Goal: Task Accomplishment & Management: Use online tool/utility

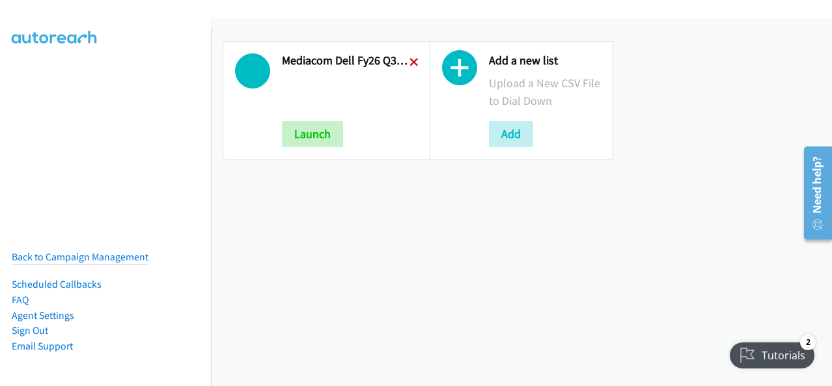
click at [409, 59] on icon at bounding box center [413, 63] width 9 height 9
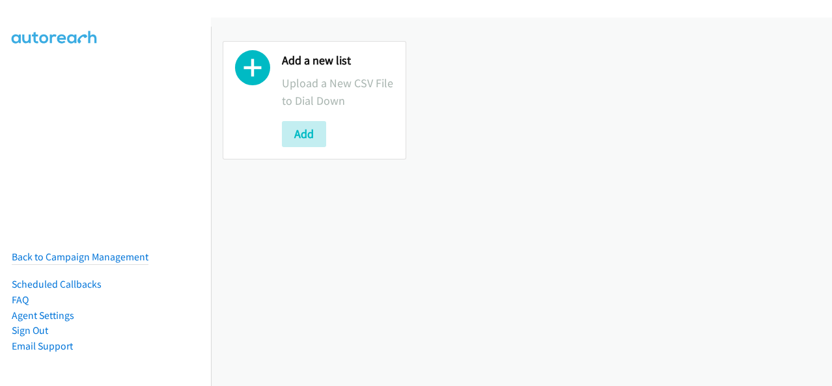
click at [314, 146] on div "Add a new list Upload a New CSV File to Dial Down Add" at bounding box center [315, 100] width 184 height 118
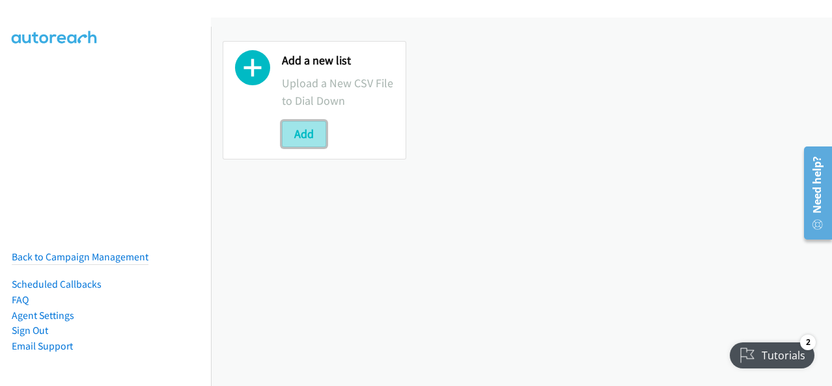
click at [293, 130] on button "Add" at bounding box center [304, 134] width 44 height 26
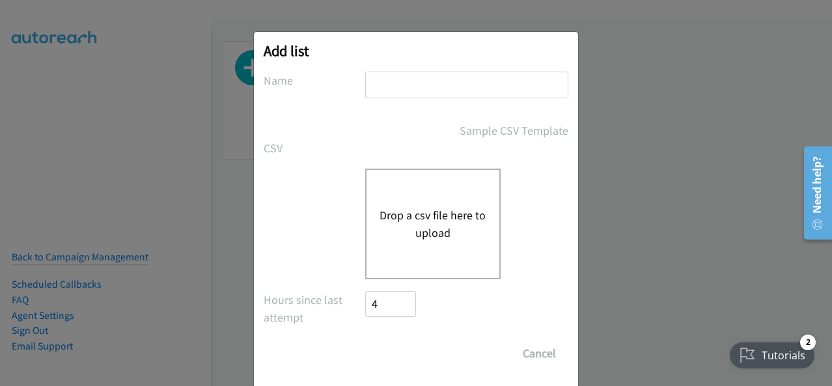
drag, startPoint x: 403, startPoint y: 81, endPoint x: 404, endPoint y: 102, distance: 21.5
click at [404, 81] on input "text" at bounding box center [466, 85] width 203 height 27
type input "Mediacom Dell FY26Q3 SB ISG - LA HOT LEADS"
click at [426, 215] on button "Drop a csv file here to upload" at bounding box center [432, 223] width 107 height 35
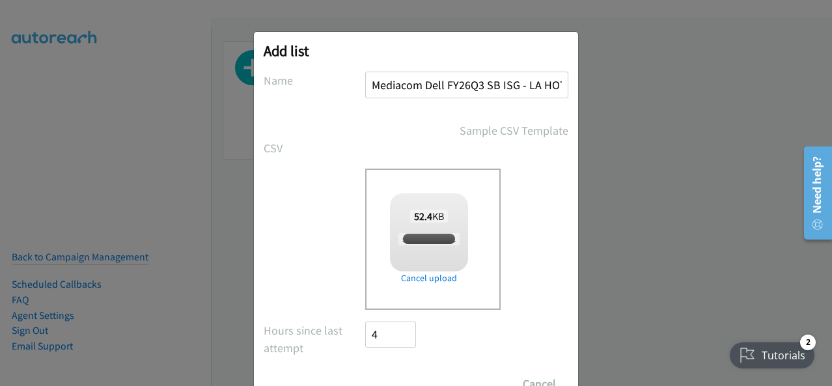
checkbox input "true"
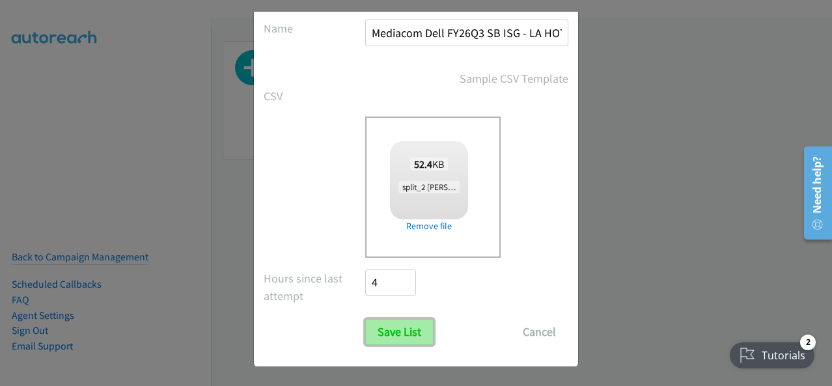
click at [394, 332] on input "Save List" at bounding box center [399, 332] width 68 height 26
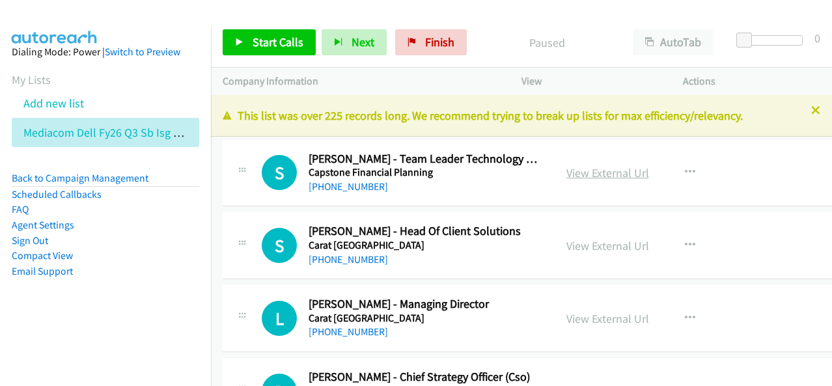
click at [610, 166] on link "View External Url" at bounding box center [607, 172] width 83 height 15
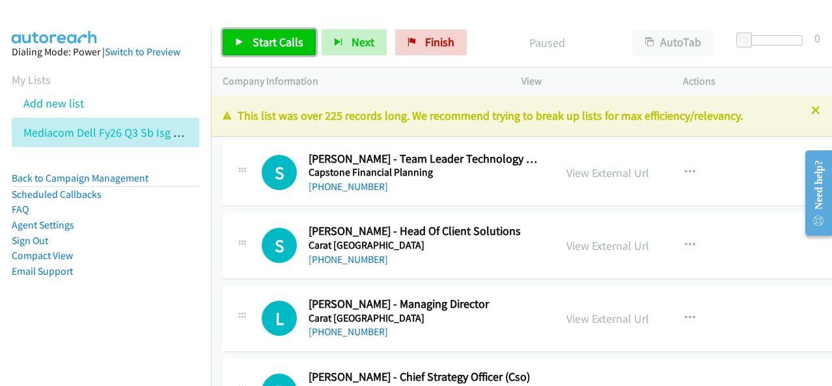
click at [259, 30] on link "Start Calls" at bounding box center [269, 42] width 93 height 26
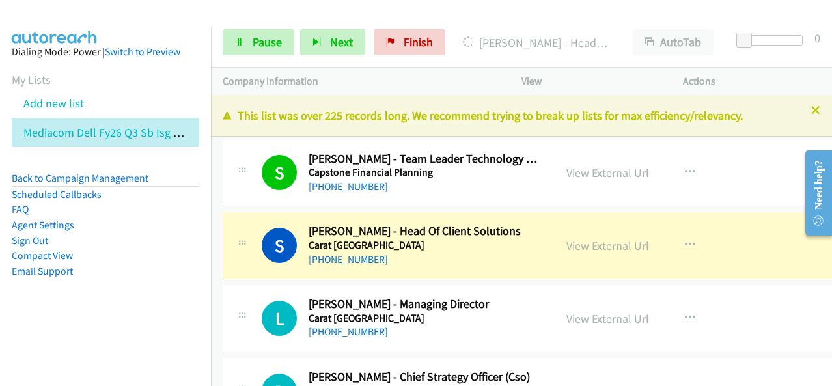
scroll to position [65, 0]
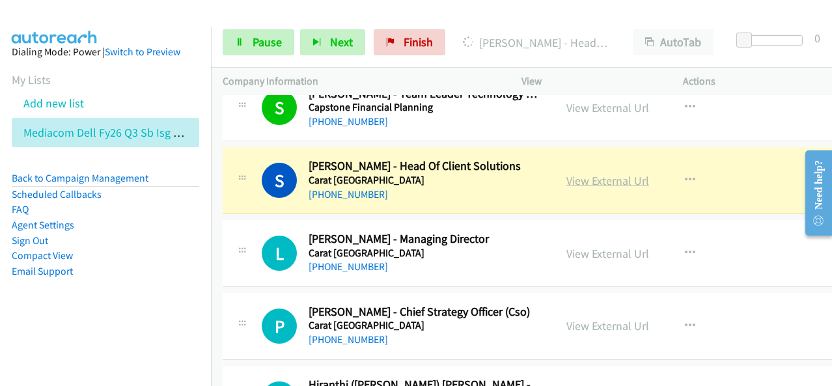
click at [592, 178] on link "View External Url" at bounding box center [607, 180] width 83 height 15
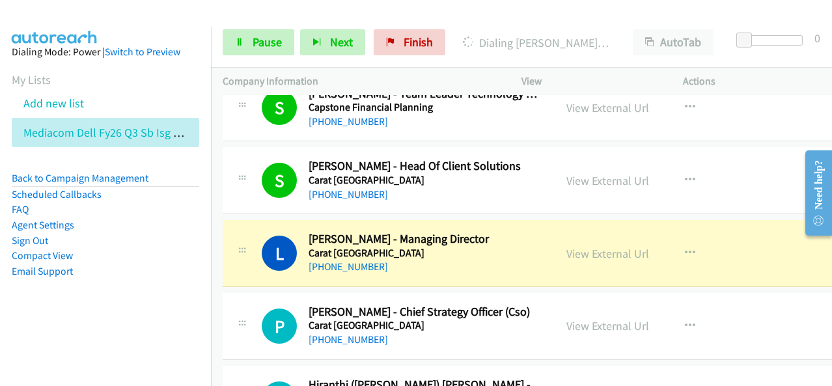
scroll to position [130, 0]
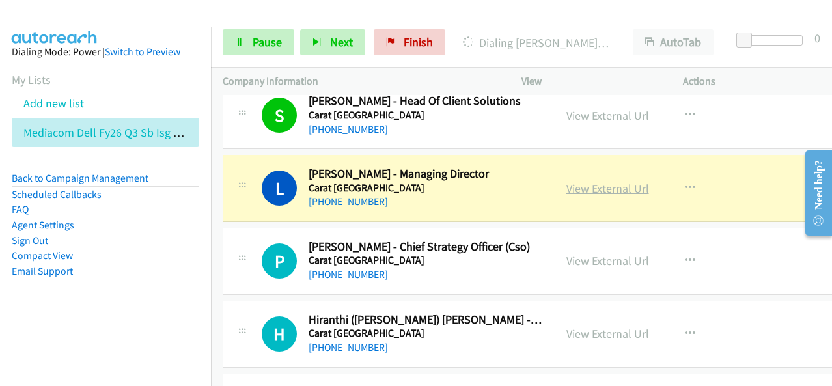
click at [606, 186] on link "View External Url" at bounding box center [607, 188] width 83 height 15
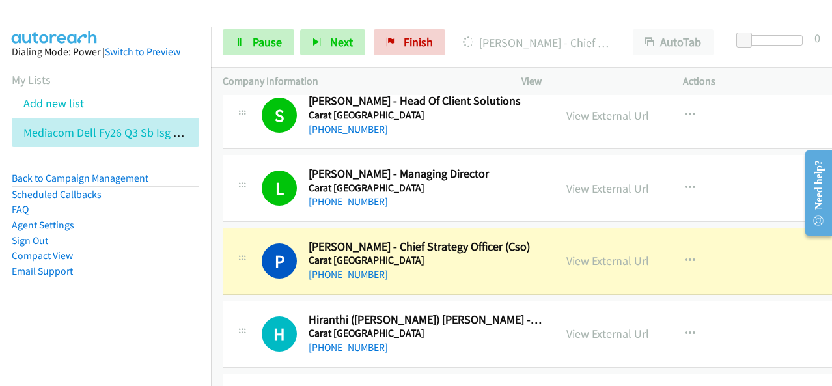
click at [613, 264] on link "View External Url" at bounding box center [607, 260] width 83 height 15
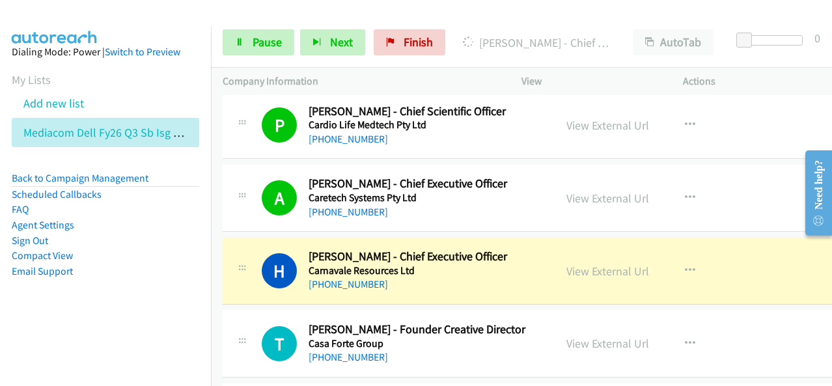
scroll to position [456, 0]
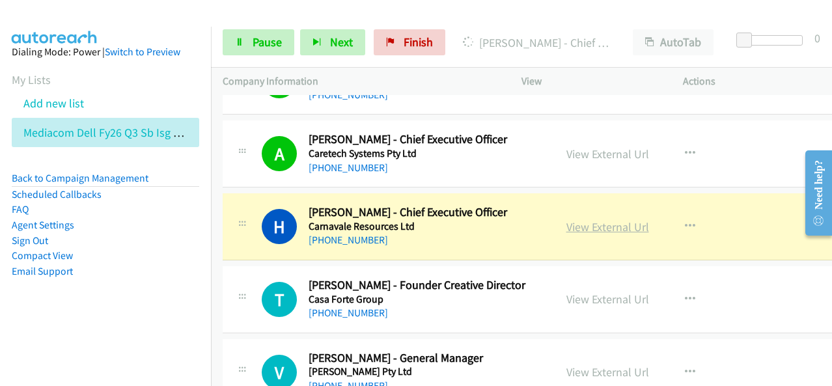
click at [620, 225] on link "View External Url" at bounding box center [607, 226] width 83 height 15
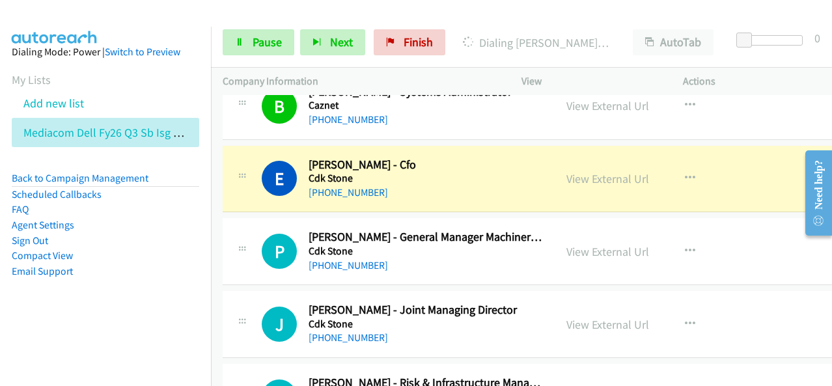
scroll to position [1171, 0]
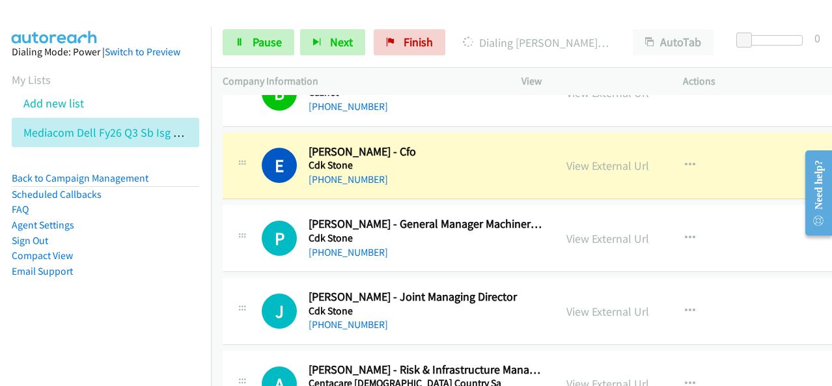
drag, startPoint x: 179, startPoint y: 219, endPoint x: 280, endPoint y: 113, distance: 146.4
click at [179, 219] on li "Agent Settings" at bounding box center [105, 225] width 187 height 16
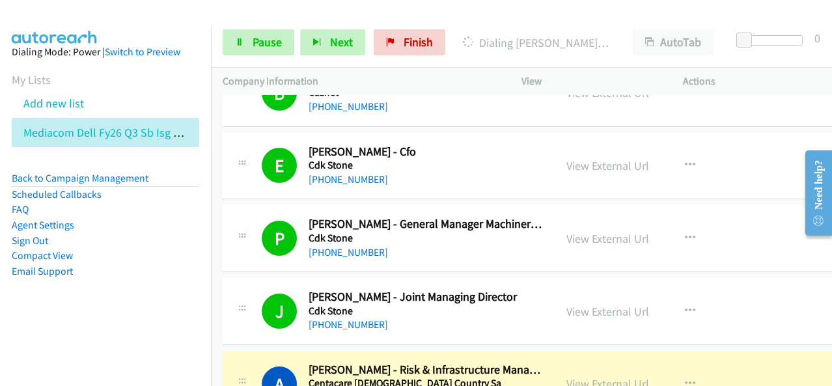
scroll to position [1302, 0]
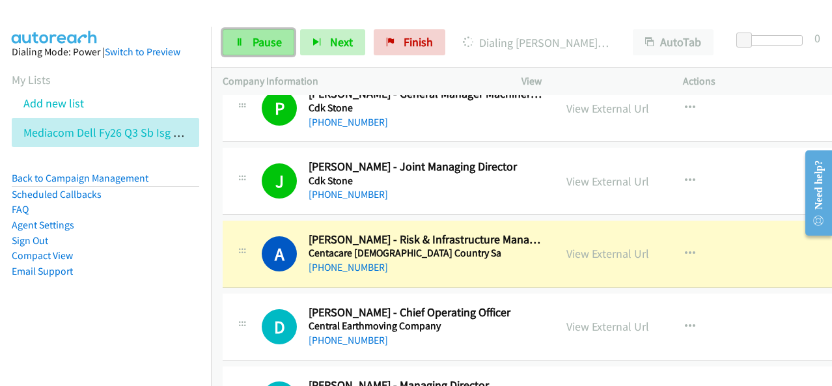
click at [266, 51] on link "Pause" at bounding box center [259, 42] width 72 height 26
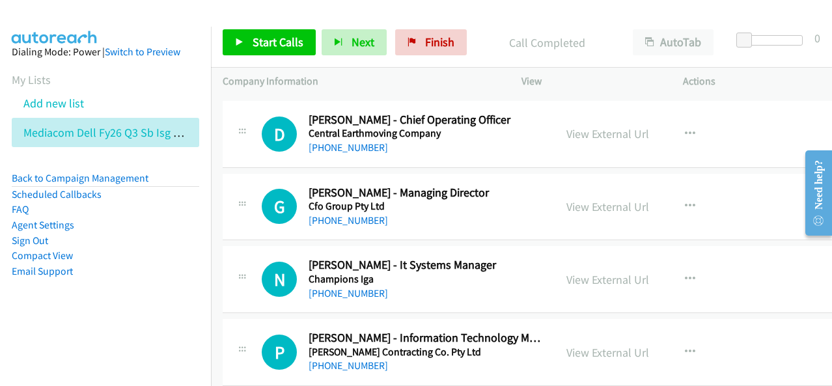
scroll to position [1497, 0]
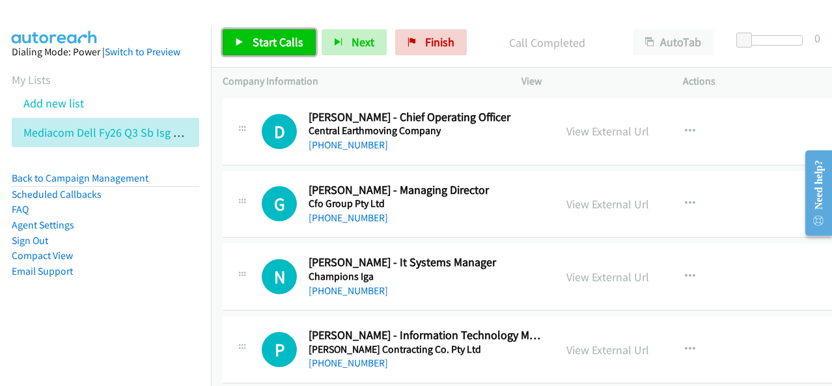
click at [279, 49] on link "Start Calls" at bounding box center [269, 42] width 93 height 26
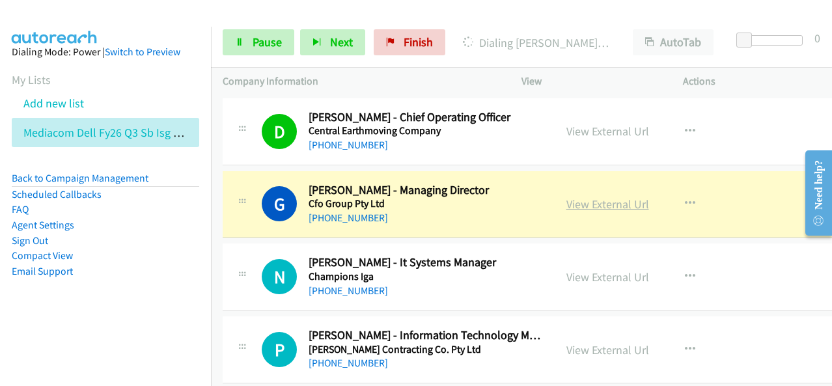
click at [603, 198] on link "View External Url" at bounding box center [607, 204] width 83 height 15
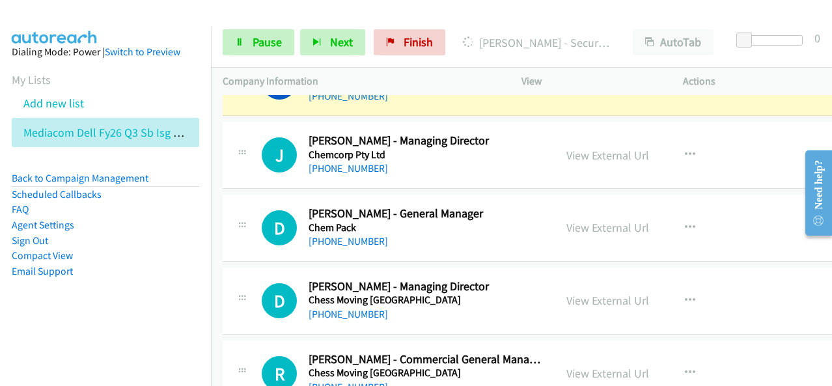
scroll to position [2017, 0]
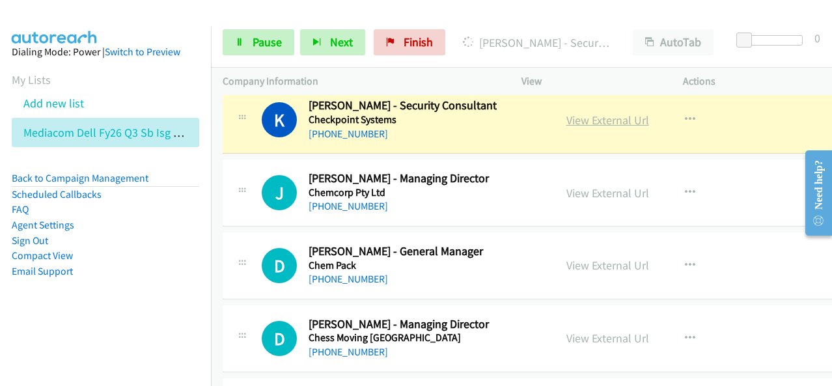
click at [597, 116] on link "View External Url" at bounding box center [607, 120] width 83 height 15
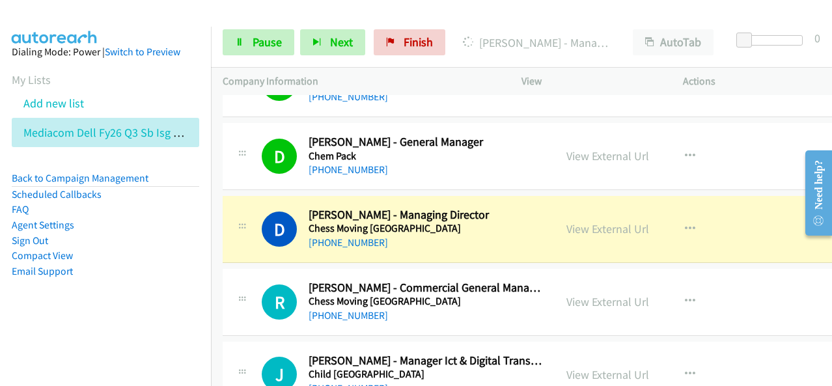
scroll to position [2148, 0]
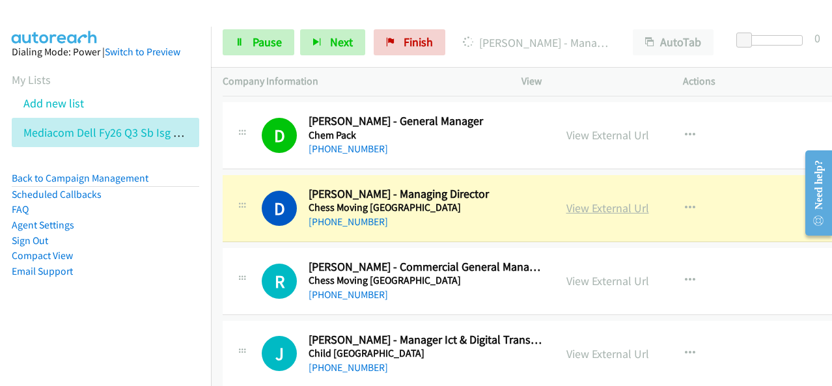
click at [582, 200] on link "View External Url" at bounding box center [607, 207] width 83 height 15
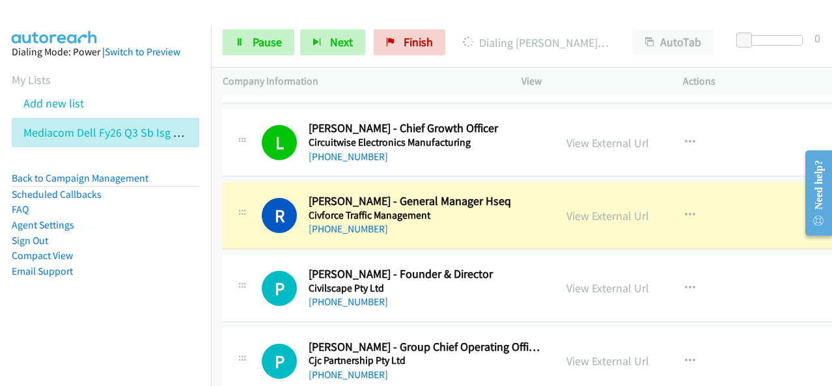
scroll to position [2798, 0]
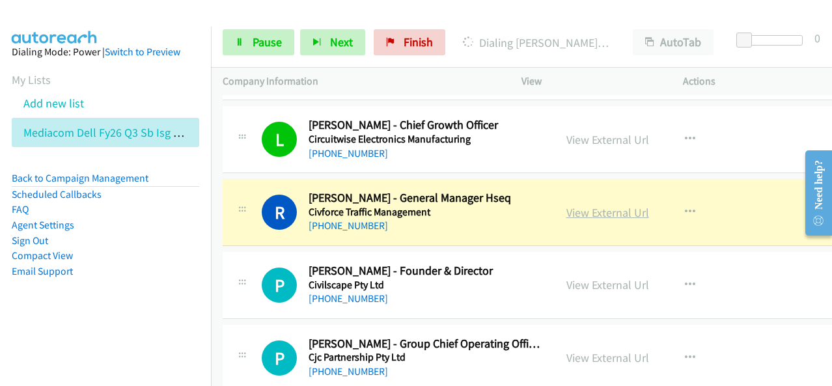
click at [614, 205] on link "View External Url" at bounding box center [607, 212] width 83 height 15
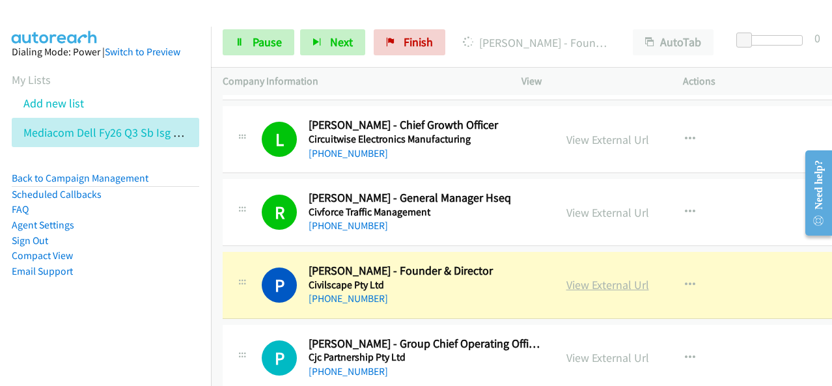
click at [567, 277] on link "View External Url" at bounding box center [607, 284] width 83 height 15
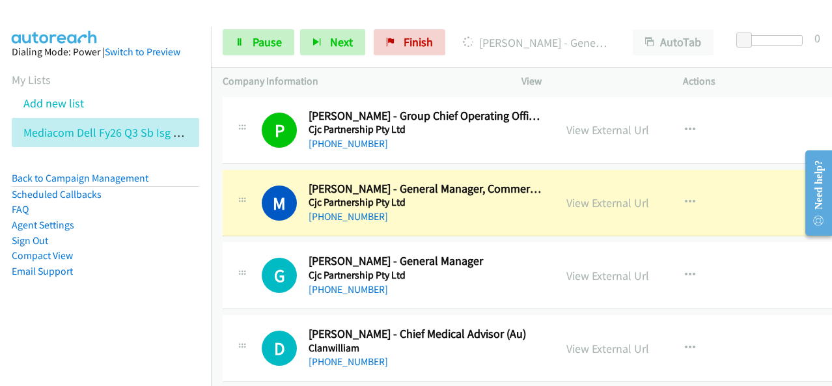
scroll to position [3059, 0]
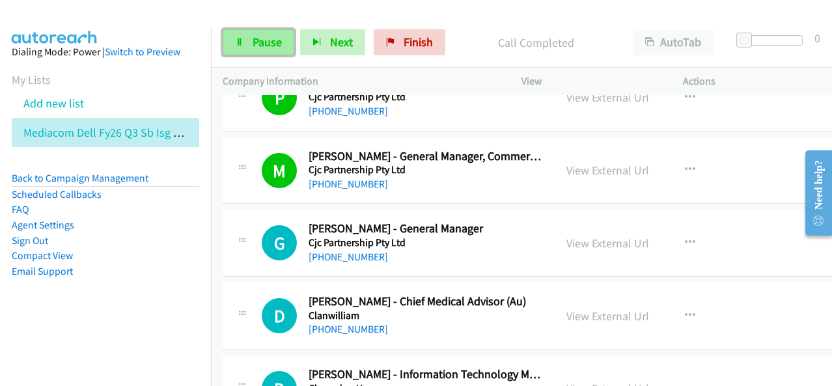
click at [260, 36] on span "Pause" at bounding box center [267, 41] width 29 height 15
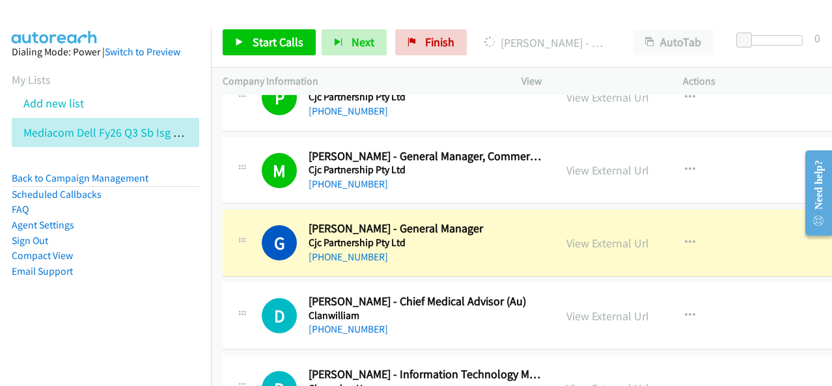
drag, startPoint x: 601, startPoint y: 161, endPoint x: 607, endPoint y: 46, distance: 115.3
click at [607, 163] on link "View External Url" at bounding box center [607, 170] width 83 height 15
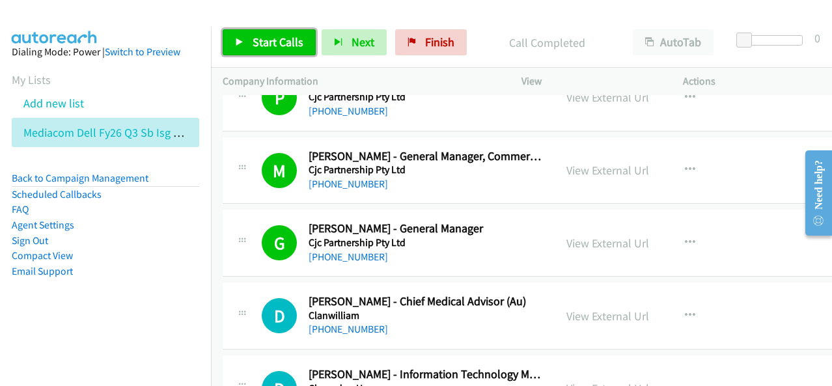
click at [274, 39] on span "Start Calls" at bounding box center [278, 41] width 51 height 15
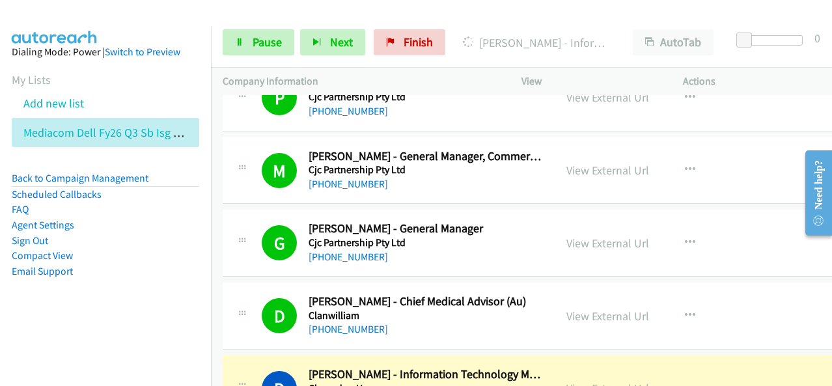
click at [127, 280] on aside "Dialing Mode: Power | Switch to Preview My Lists Add new list Mediacom Dell Fy2…" at bounding box center [105, 182] width 211 height 311
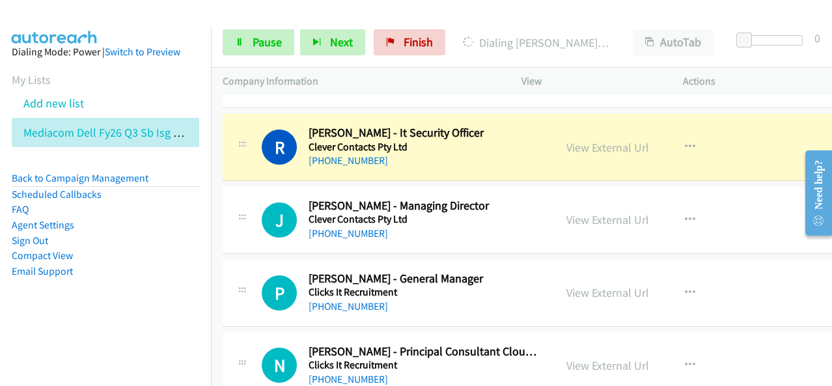
scroll to position [3644, 0]
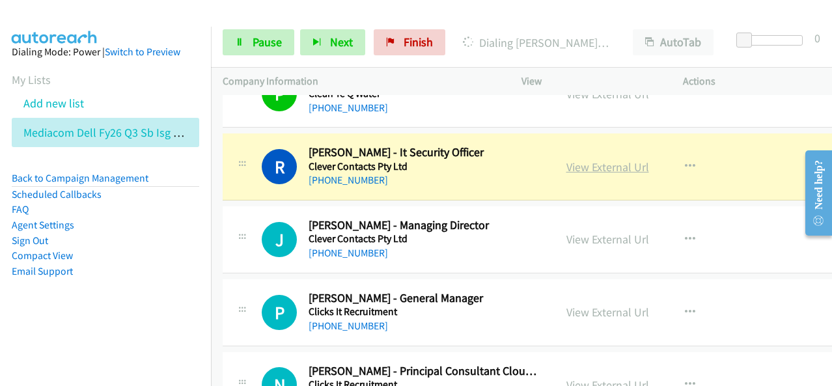
click at [610, 159] on link "View External Url" at bounding box center [607, 166] width 83 height 15
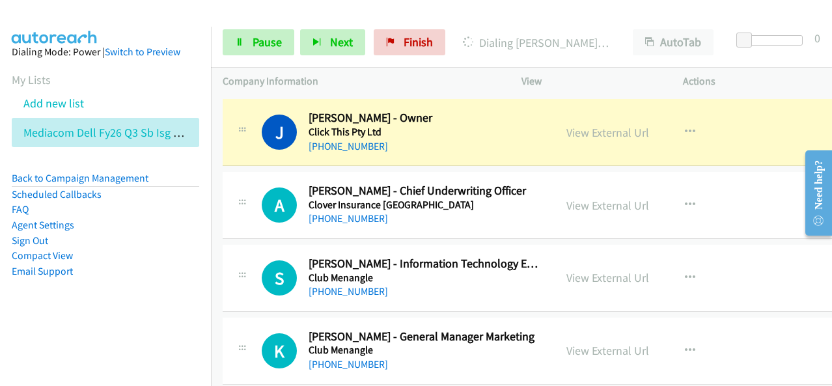
scroll to position [3905, 0]
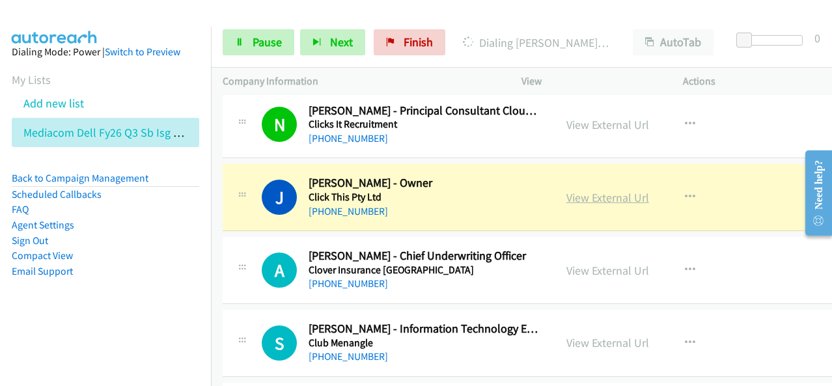
click at [608, 190] on link "View External Url" at bounding box center [607, 197] width 83 height 15
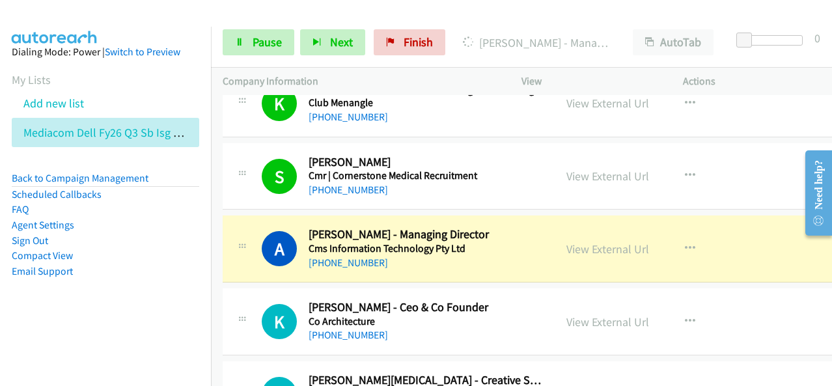
scroll to position [4230, 0]
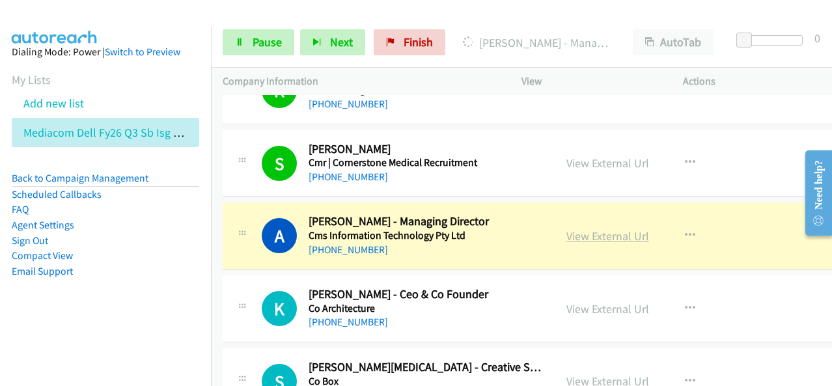
click at [591, 228] on link "View External Url" at bounding box center [607, 235] width 83 height 15
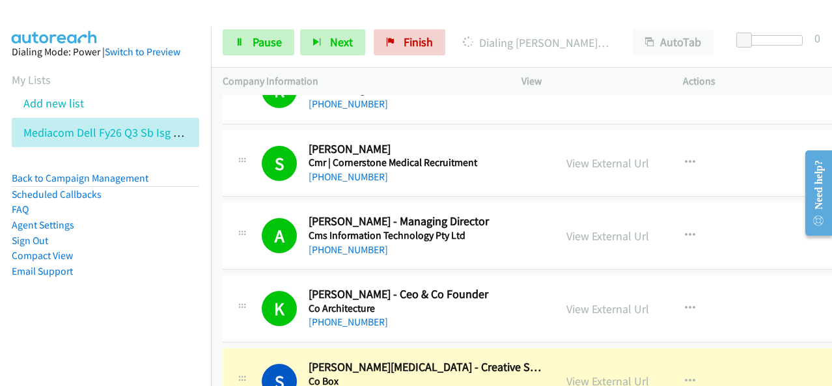
scroll to position [4360, 0]
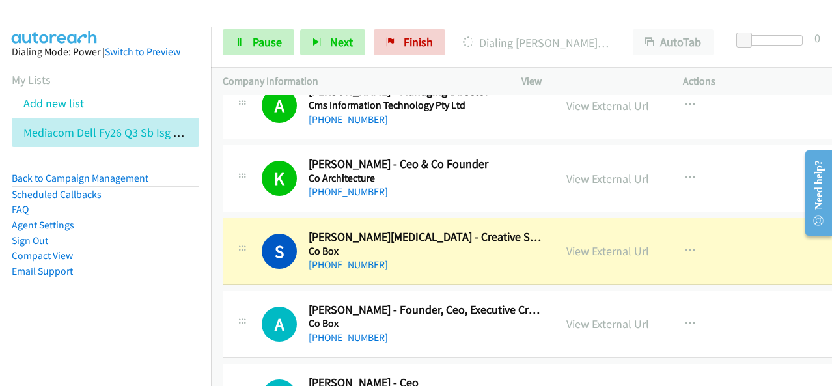
click at [586, 243] on link "View External Url" at bounding box center [607, 250] width 83 height 15
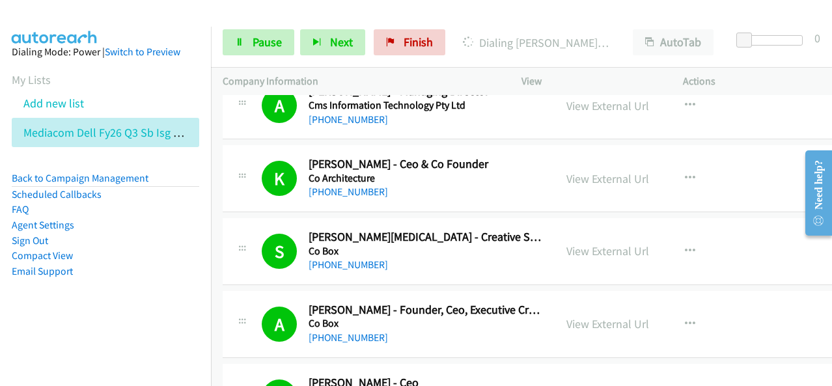
click at [372, 14] on div at bounding box center [410, 25] width 820 height 50
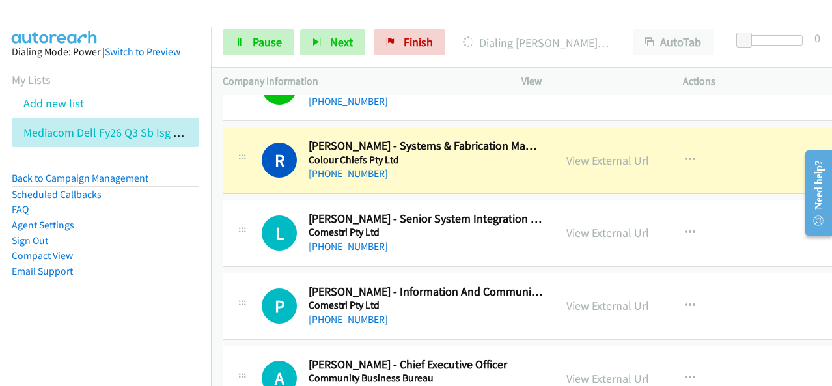
scroll to position [4816, 0]
click at [595, 152] on link "View External Url" at bounding box center [607, 159] width 83 height 15
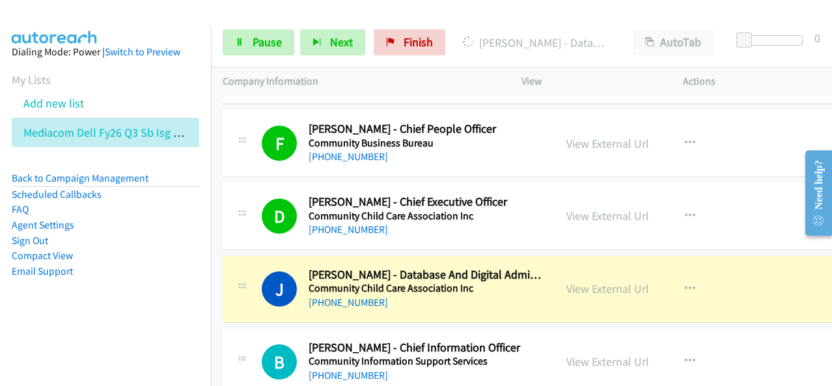
scroll to position [5271, 0]
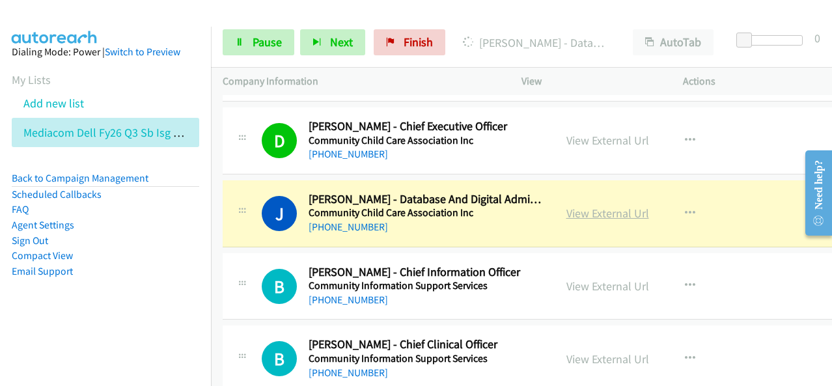
click at [588, 206] on link "View External Url" at bounding box center [607, 213] width 83 height 15
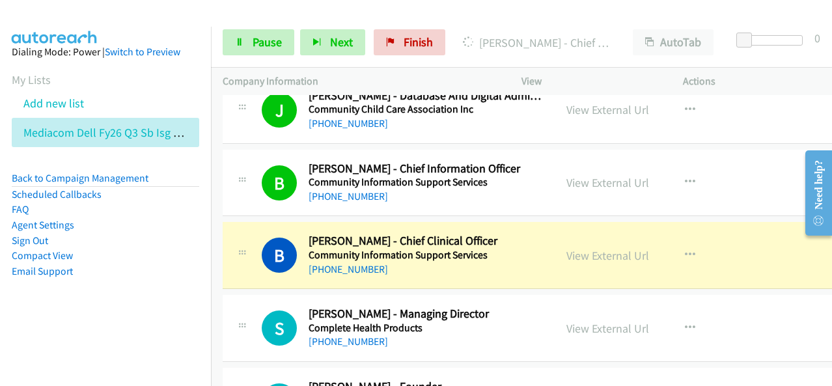
scroll to position [5401, 0]
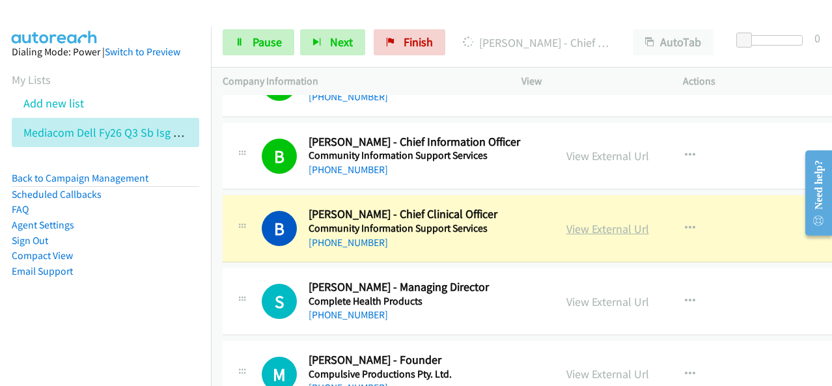
click at [608, 221] on link "View External Url" at bounding box center [607, 228] width 83 height 15
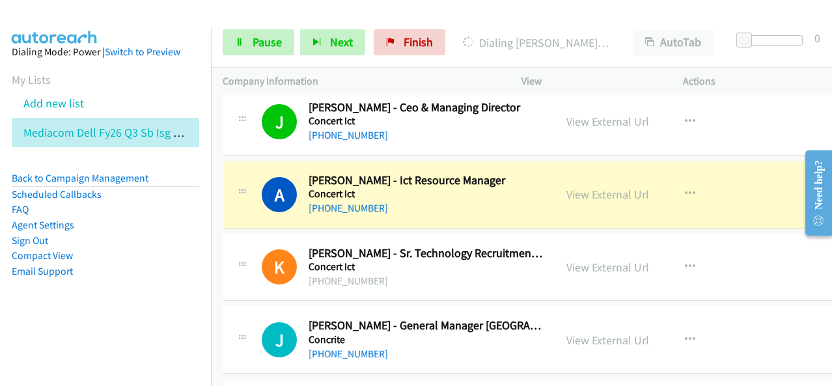
scroll to position [5792, 0]
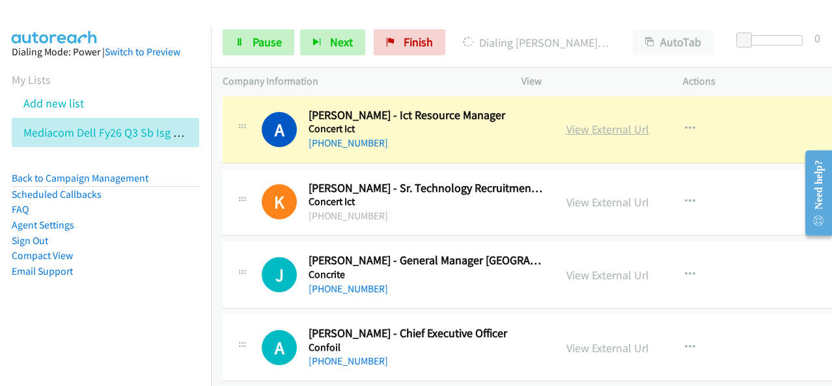
click at [582, 122] on link "View External Url" at bounding box center [607, 129] width 83 height 15
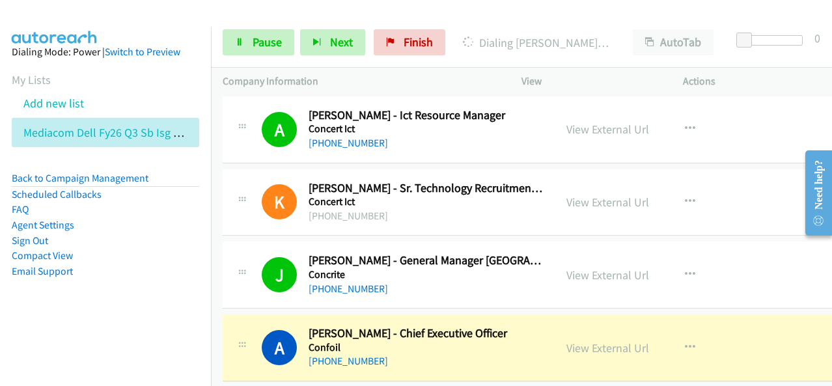
scroll to position [5922, 0]
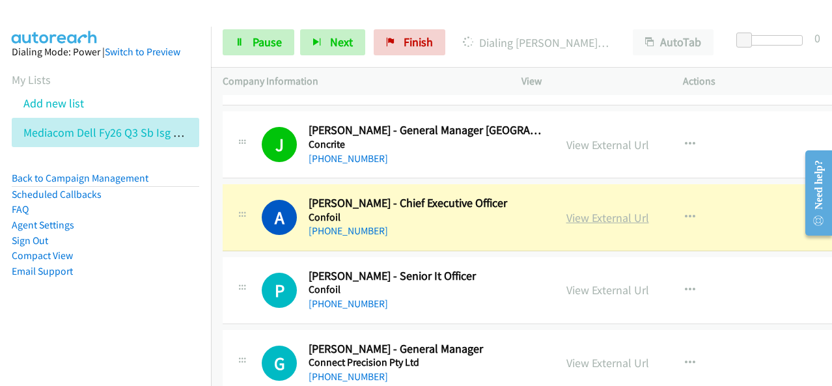
click at [596, 210] on link "View External Url" at bounding box center [607, 217] width 83 height 15
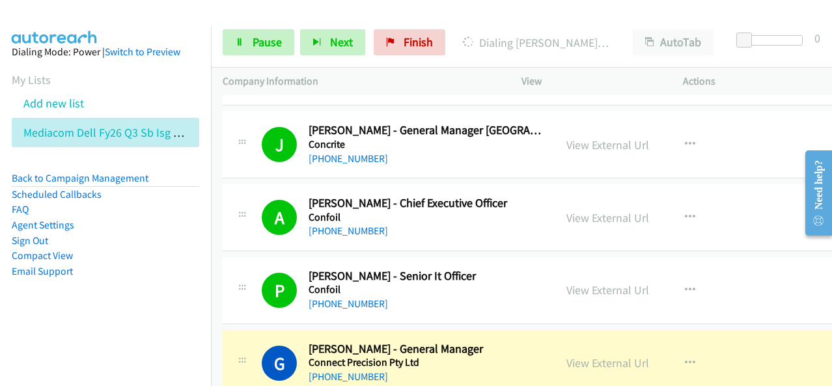
scroll to position [6117, 0]
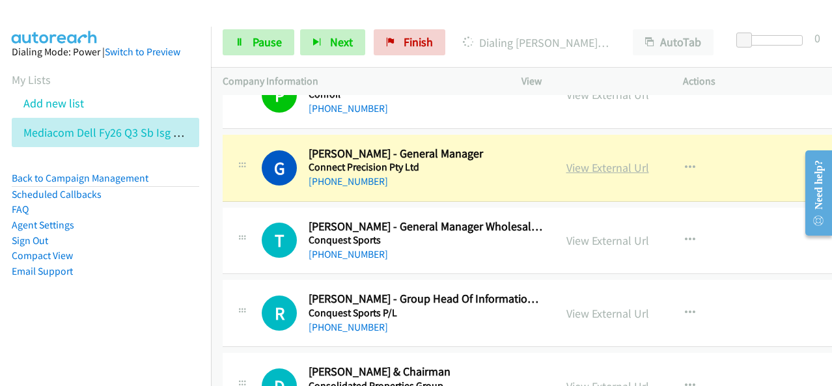
click at [586, 160] on link "View External Url" at bounding box center [607, 167] width 83 height 15
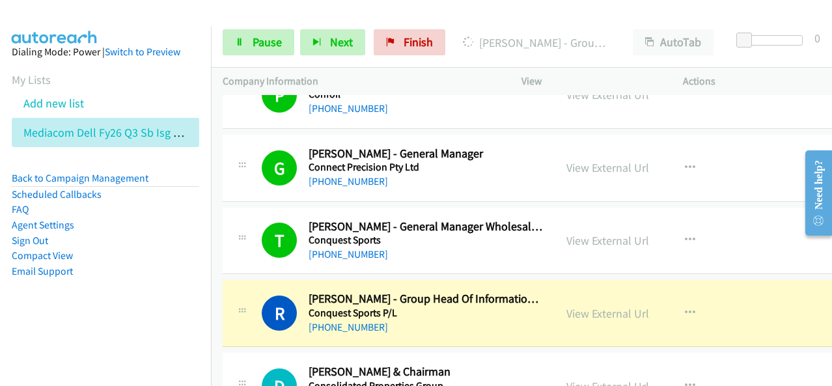
click at [164, 204] on li "FAQ" at bounding box center [105, 210] width 187 height 16
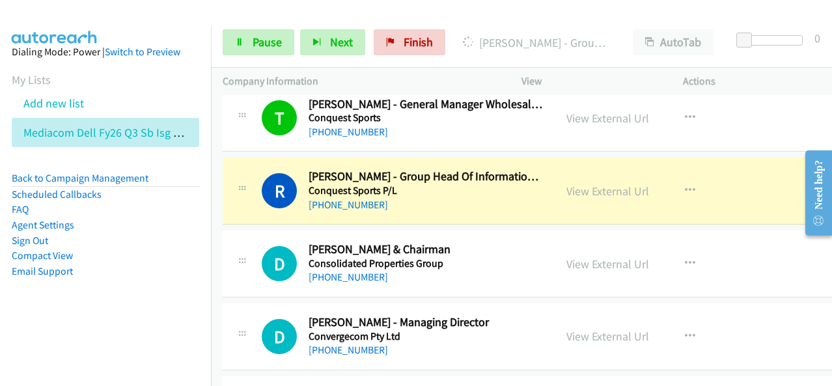
scroll to position [6247, 0]
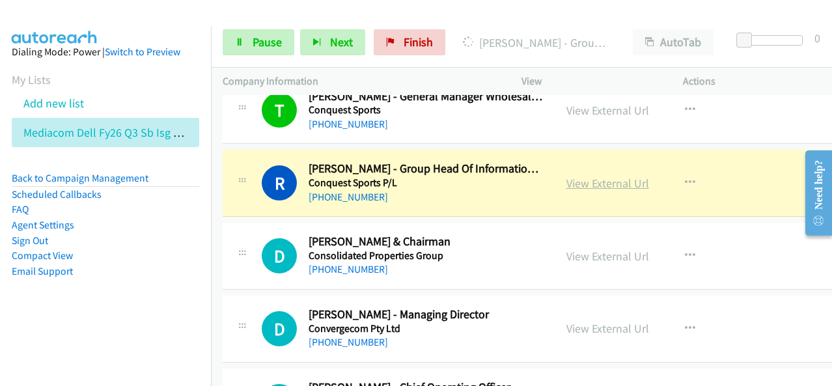
click at [575, 176] on link "View External Url" at bounding box center [607, 183] width 83 height 15
click at [566, 176] on link "View External Url" at bounding box center [607, 183] width 83 height 15
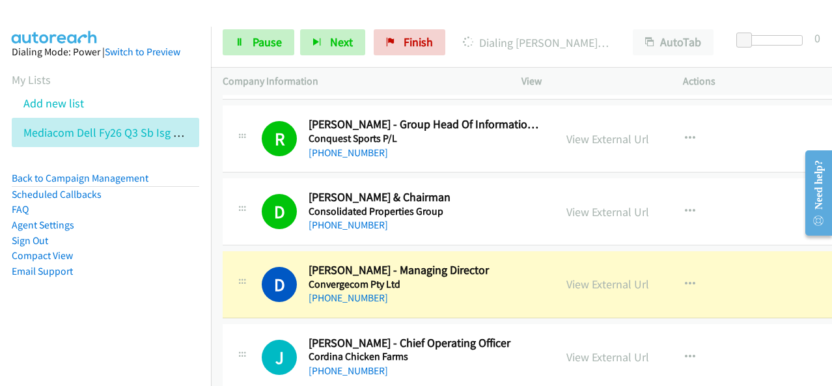
scroll to position [6313, 0]
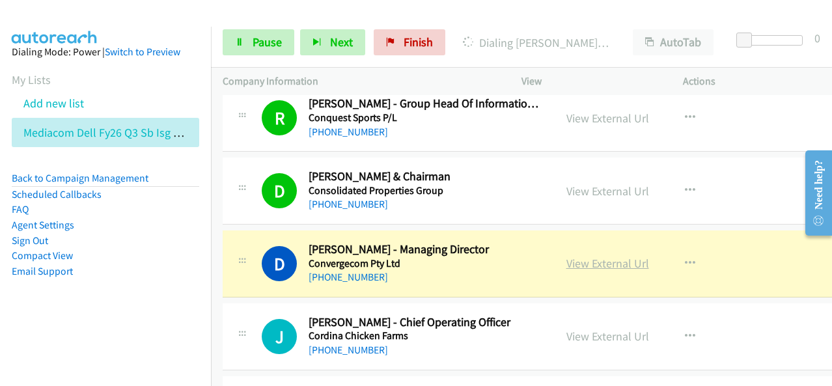
click at [592, 256] on link "View External Url" at bounding box center [607, 263] width 83 height 15
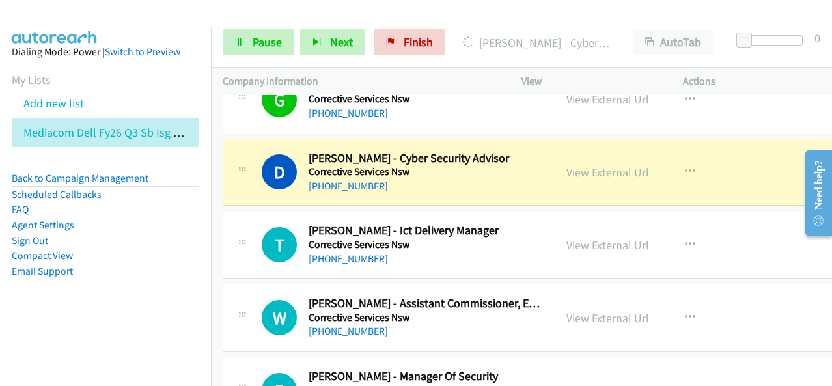
scroll to position [7354, 0]
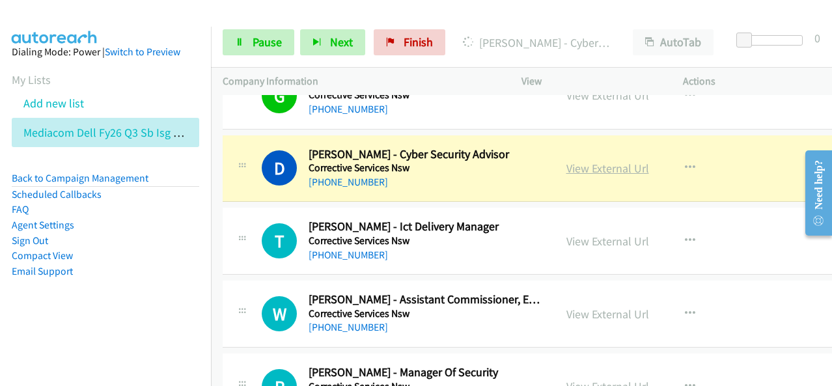
click at [577, 161] on link "View External Url" at bounding box center [607, 168] width 83 height 15
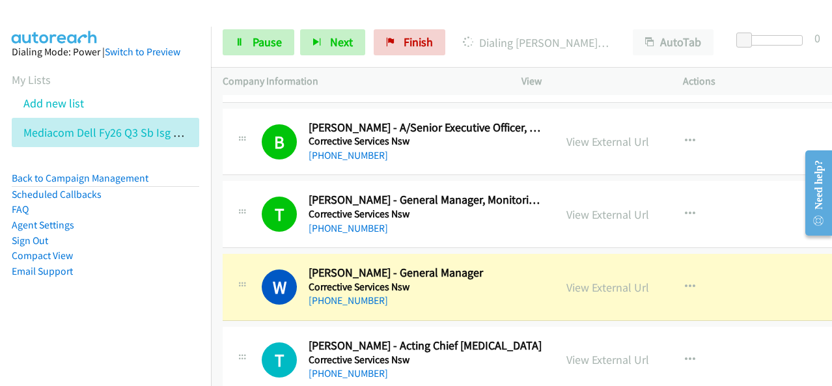
scroll to position [7809, 0]
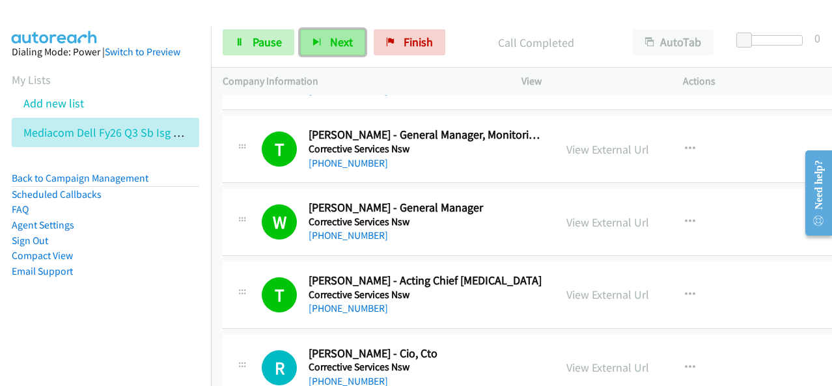
click at [344, 51] on button "Next" at bounding box center [332, 42] width 65 height 26
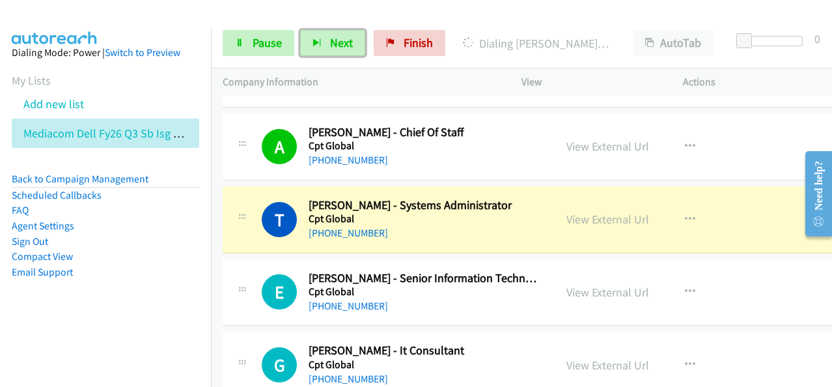
scroll to position [8460, 0]
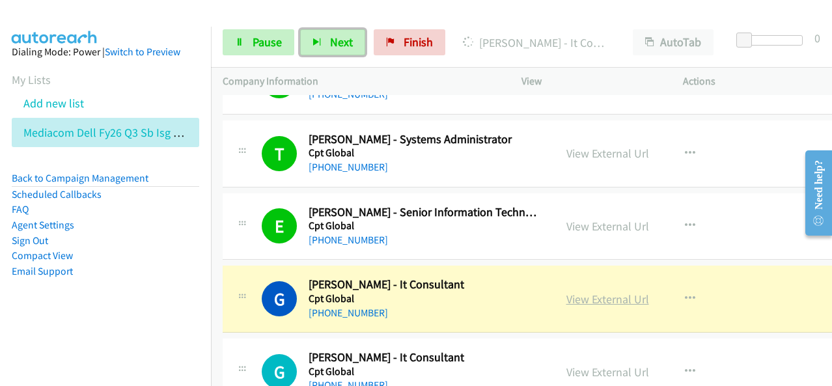
click at [584, 292] on link "View External Url" at bounding box center [607, 299] width 83 height 15
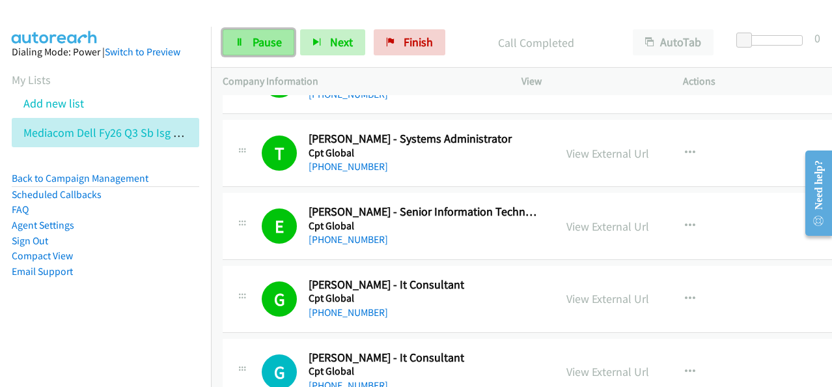
click at [279, 42] on span "Pause" at bounding box center [267, 41] width 29 height 15
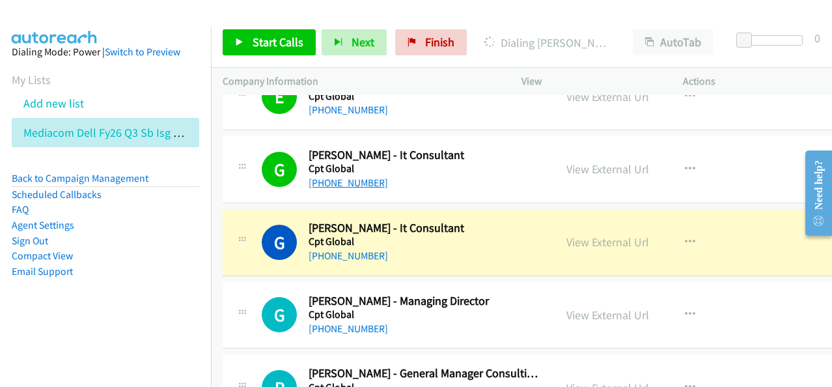
scroll to position [8590, 0]
click at [501, 247] on div "+61 419 311 493" at bounding box center [425, 255] width 234 height 16
click at [573, 234] on link "View External Url" at bounding box center [607, 241] width 83 height 15
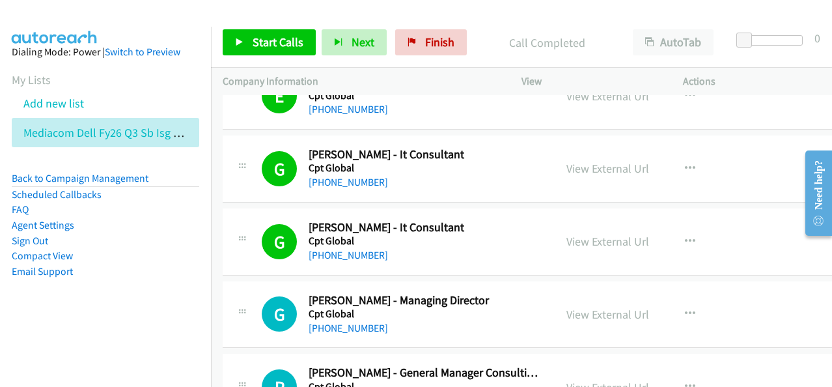
click at [90, 275] on li "Email Support" at bounding box center [105, 272] width 187 height 16
click at [253, 51] on link "Start Calls" at bounding box center [269, 42] width 93 height 26
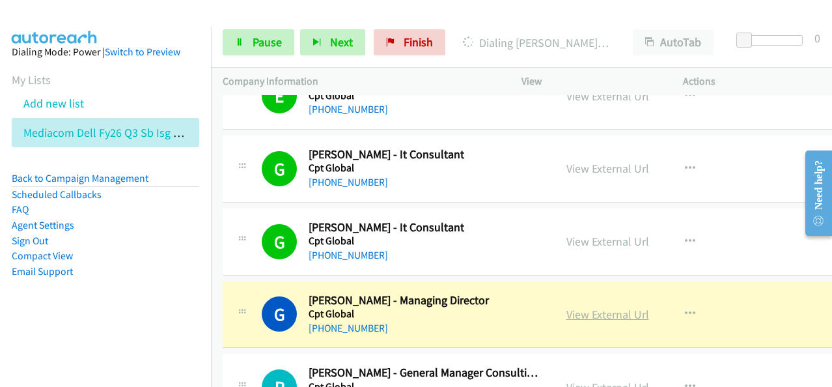
click at [580, 307] on link "View External Url" at bounding box center [607, 314] width 83 height 15
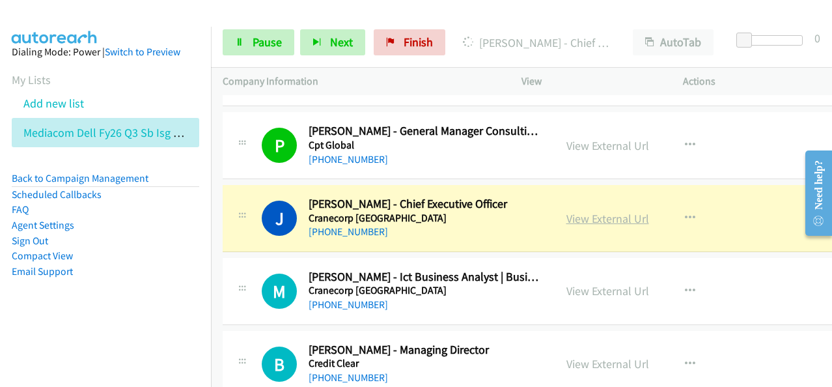
scroll to position [8851, 0]
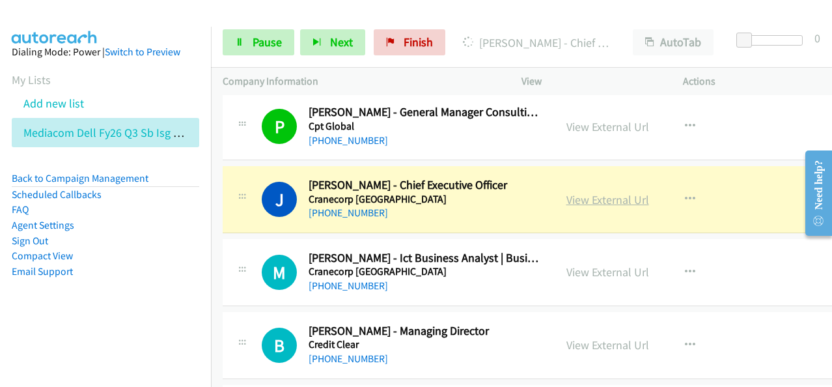
click at [607, 192] on link "View External Url" at bounding box center [607, 199] width 83 height 15
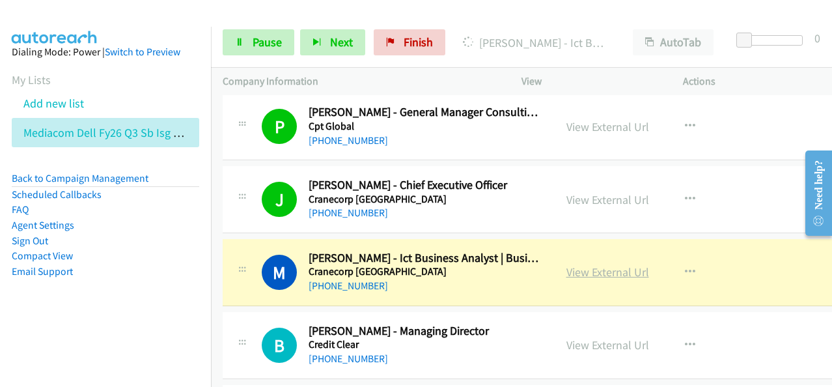
click at [604, 264] on link "View External Url" at bounding box center [607, 271] width 83 height 15
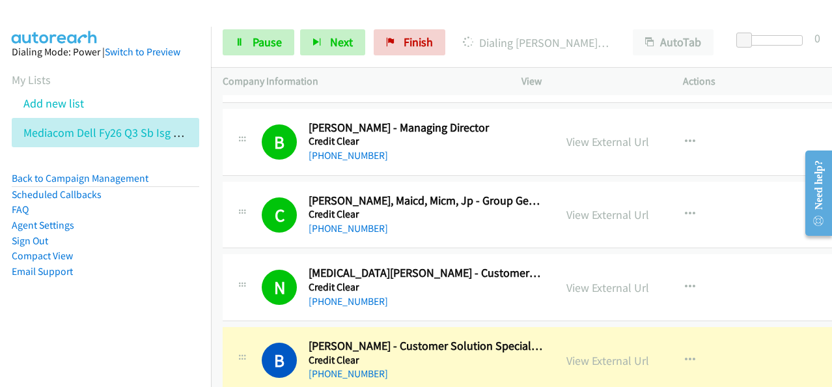
scroll to position [9176, 0]
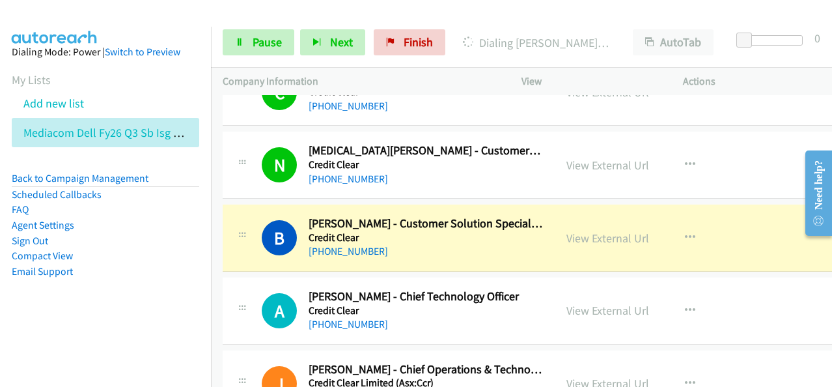
click at [612, 229] on div "View External Url" at bounding box center [607, 238] width 83 height 18
click at [580, 230] on link "View External Url" at bounding box center [607, 237] width 83 height 15
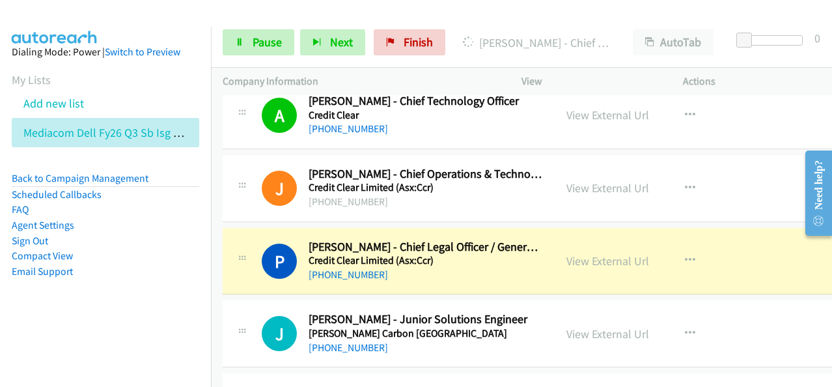
scroll to position [9436, 0]
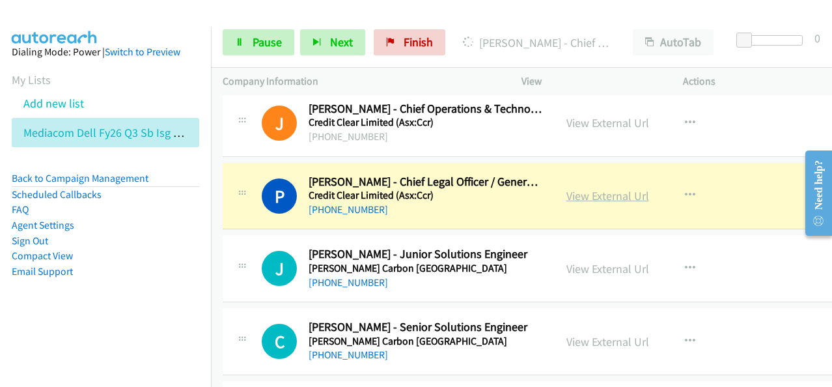
click at [603, 188] on link "View External Url" at bounding box center [607, 195] width 83 height 15
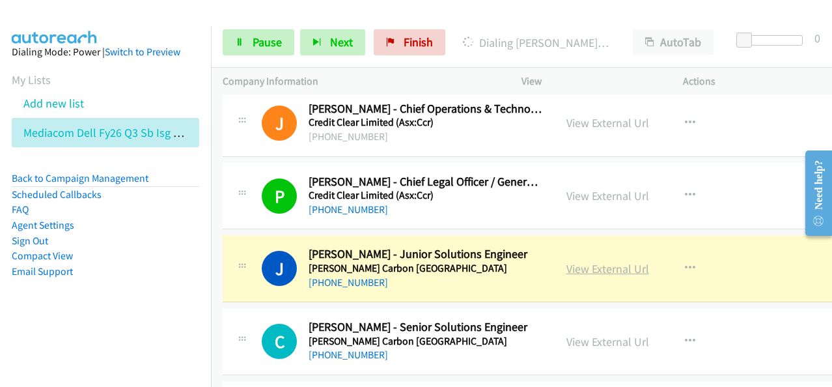
click at [595, 261] on link "View External Url" at bounding box center [607, 268] width 83 height 15
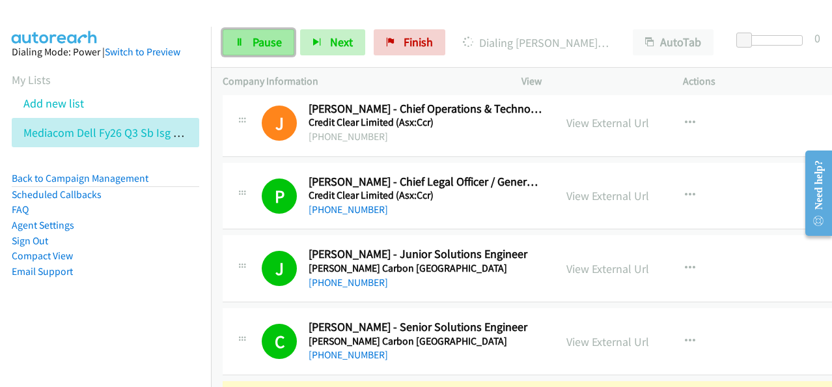
click at [276, 42] on span "Pause" at bounding box center [267, 41] width 29 height 15
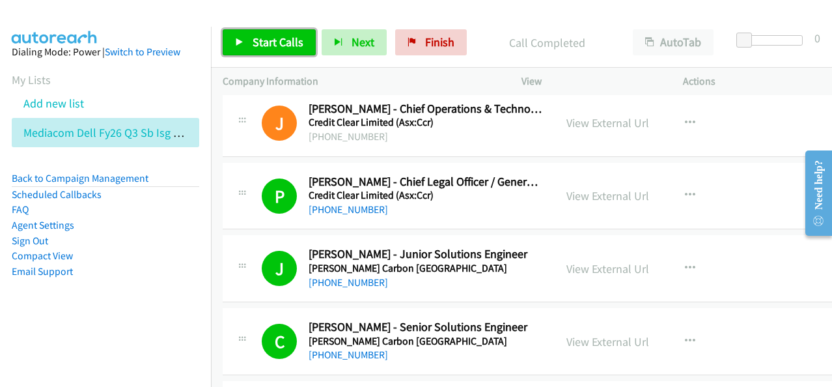
click at [300, 43] on span "Start Calls" at bounding box center [278, 41] width 51 height 15
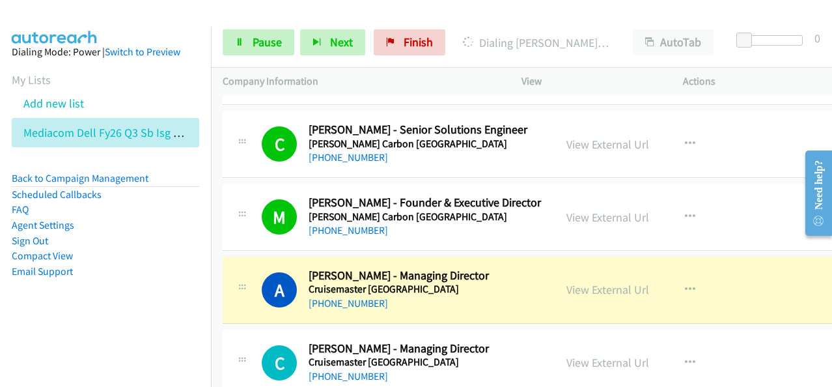
scroll to position [9697, 0]
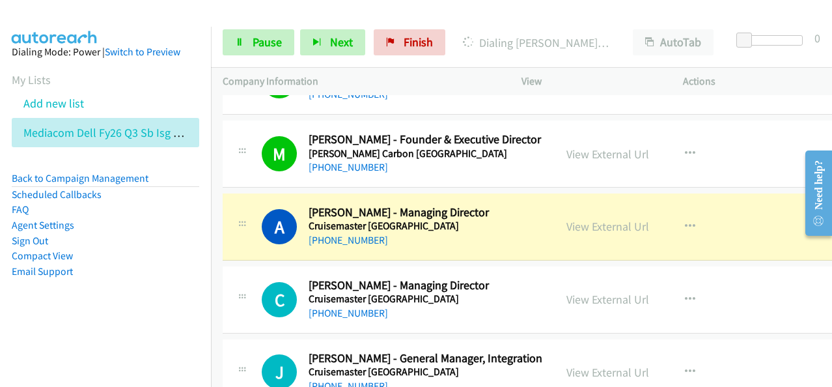
click at [193, 81] on aside "Dialing Mode: Power | Switch to Preview My Lists Add new list Mediacom Dell Fy2…" at bounding box center [105, 182] width 211 height 311
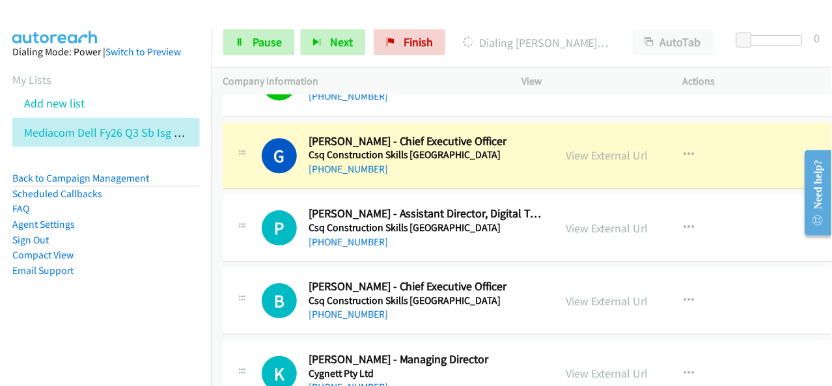
scroll to position [10282, 0]
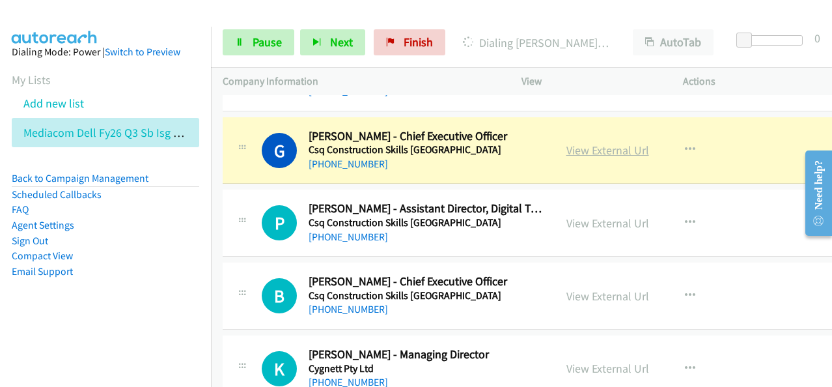
click at [606, 143] on link "View External Url" at bounding box center [607, 150] width 83 height 15
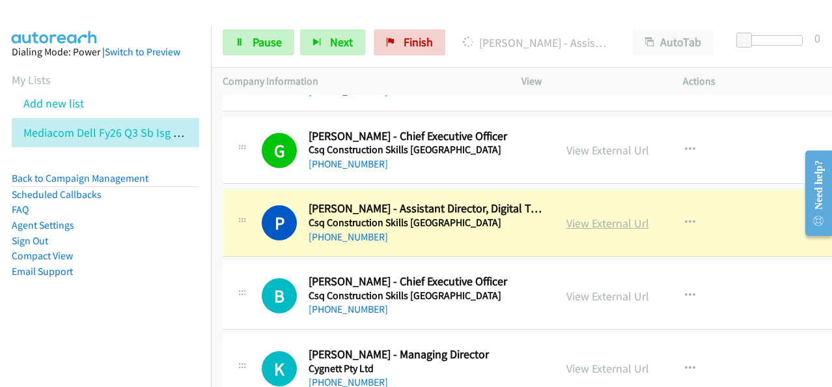
click at [603, 215] on link "View External Url" at bounding box center [607, 222] width 83 height 15
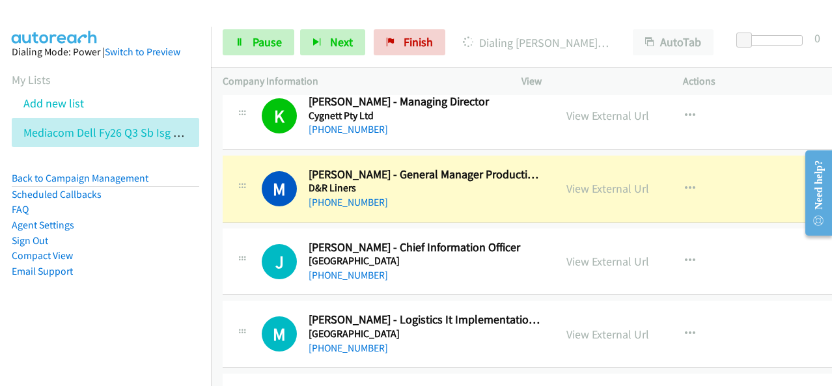
scroll to position [10543, 0]
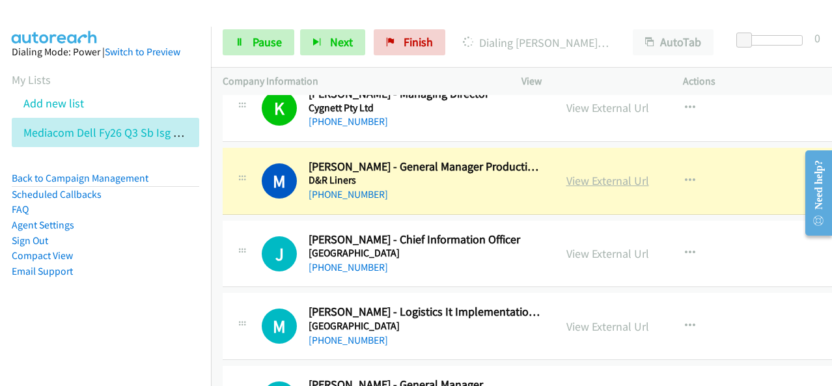
click at [607, 173] on link "View External Url" at bounding box center [607, 180] width 83 height 15
click at [275, 40] on span "Pause" at bounding box center [267, 41] width 29 height 15
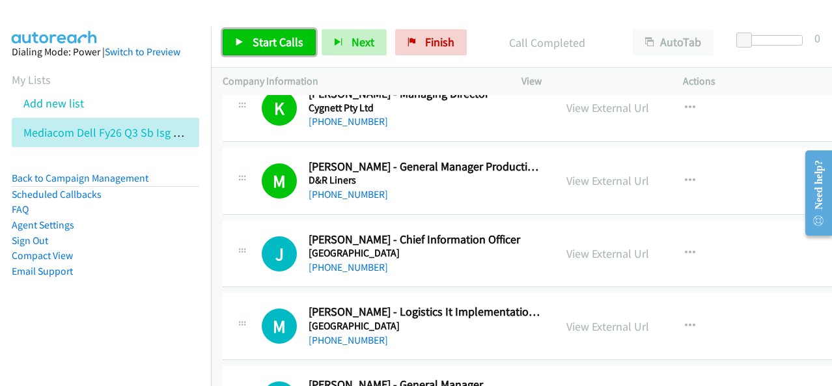
click at [281, 55] on link "Start Calls" at bounding box center [269, 42] width 93 height 26
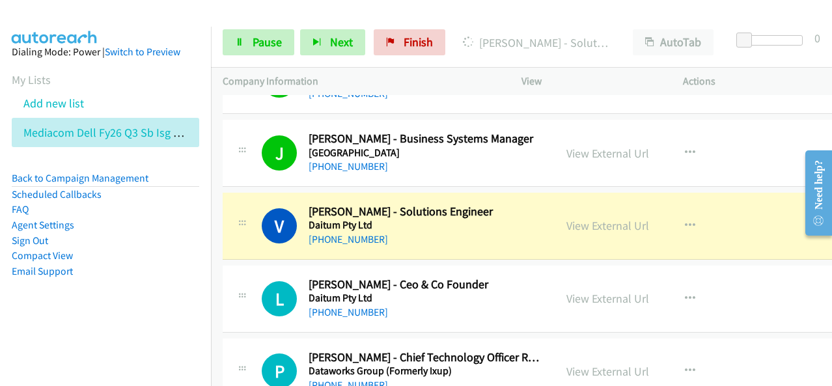
scroll to position [10868, 0]
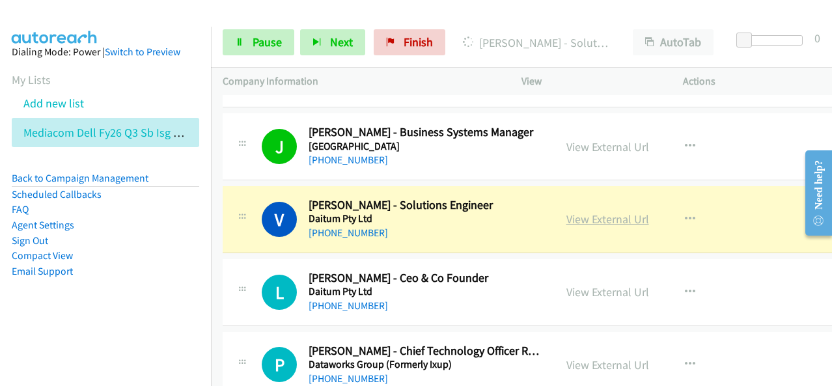
click at [603, 212] on link "View External Url" at bounding box center [607, 219] width 83 height 15
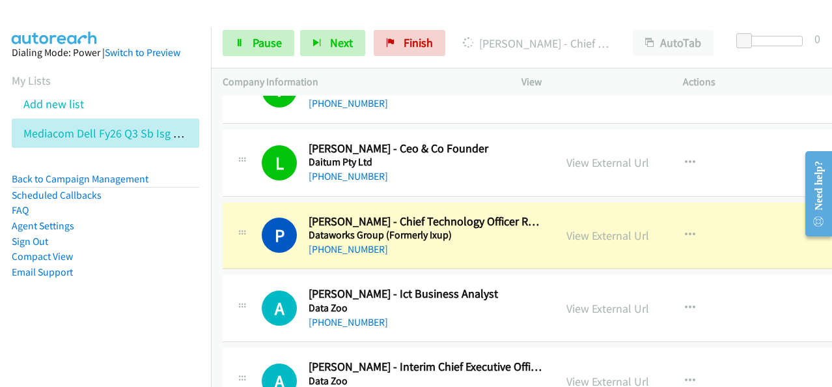
scroll to position [11063, 0]
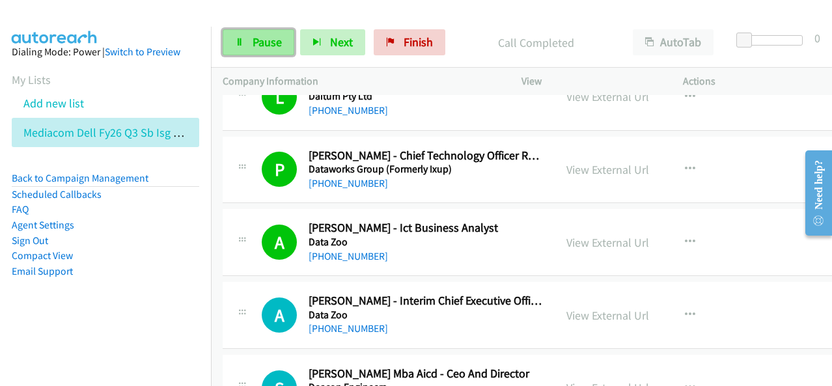
click at [276, 48] on span "Pause" at bounding box center [267, 41] width 29 height 15
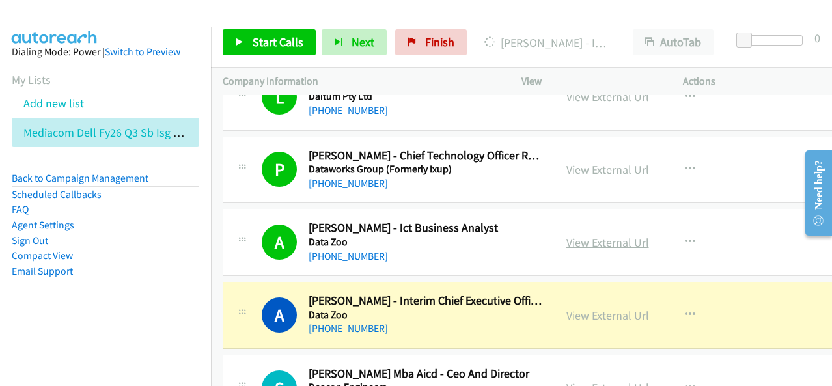
click at [588, 235] on link "View External Url" at bounding box center [607, 242] width 83 height 15
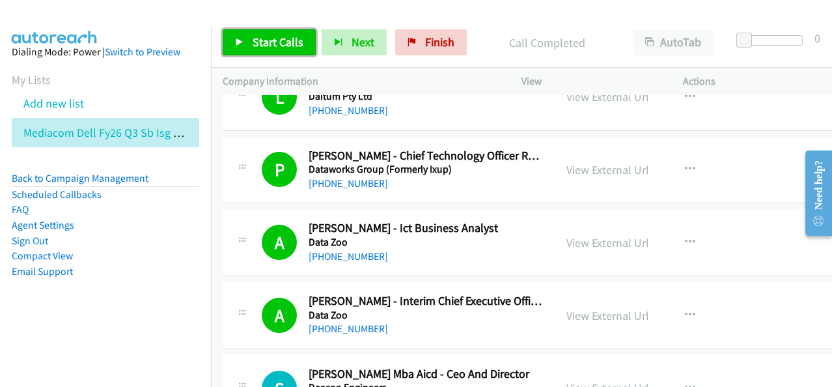
drag, startPoint x: 288, startPoint y: 51, endPoint x: 303, endPoint y: 94, distance: 45.5
click at [287, 51] on link "Start Calls" at bounding box center [269, 42] width 93 height 26
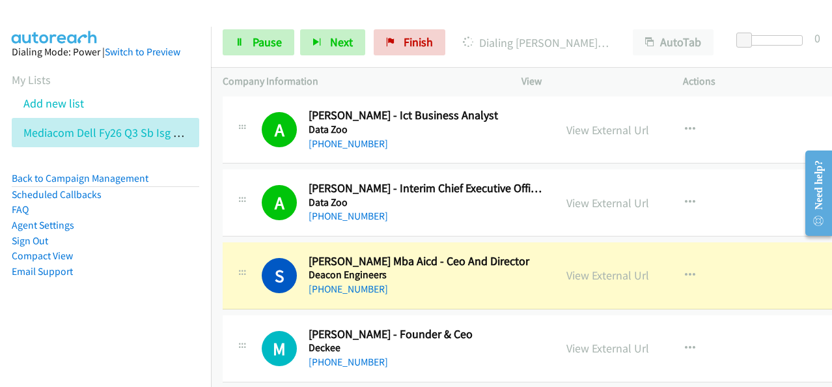
scroll to position [11193, 0]
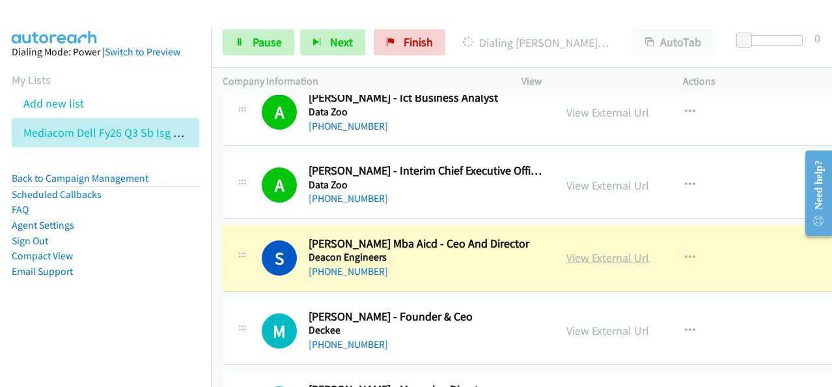
click at [607, 250] on link "View External Url" at bounding box center [607, 257] width 83 height 15
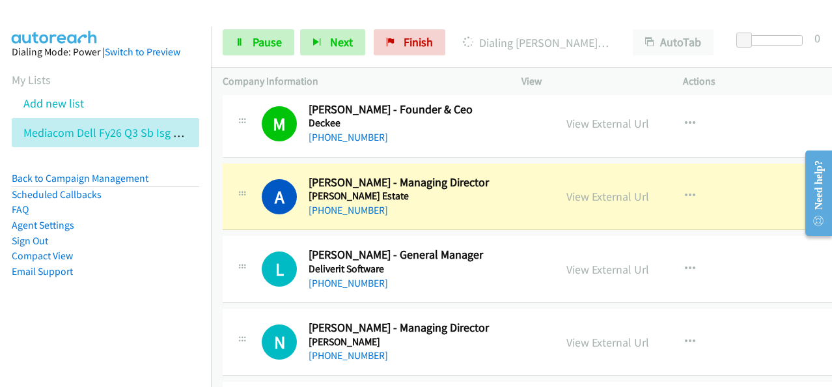
scroll to position [11389, 0]
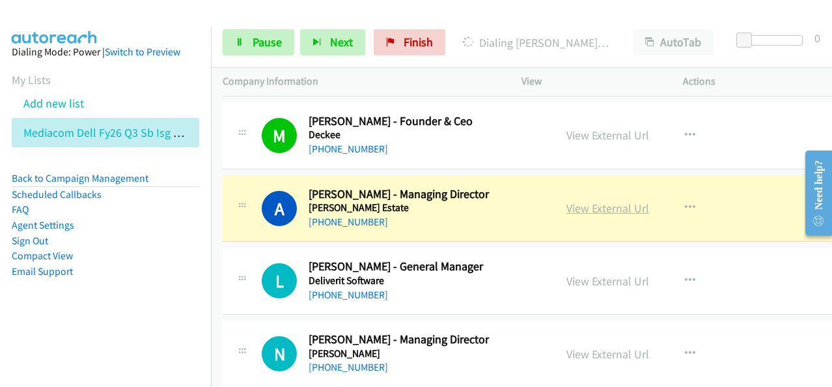
click at [594, 200] on link "View External Url" at bounding box center [607, 207] width 83 height 15
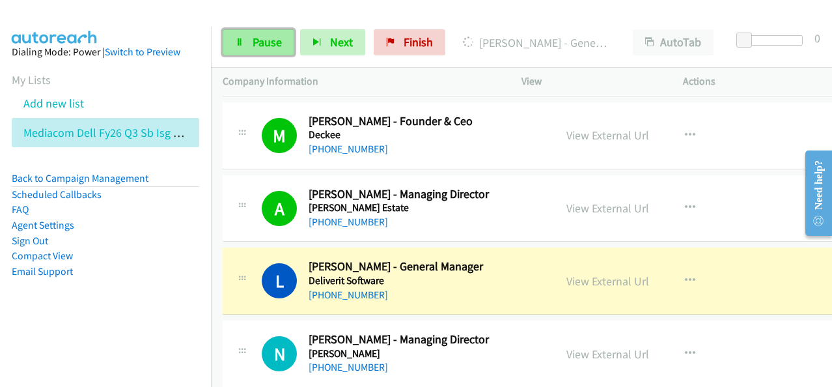
click at [264, 40] on span "Pause" at bounding box center [267, 41] width 29 height 15
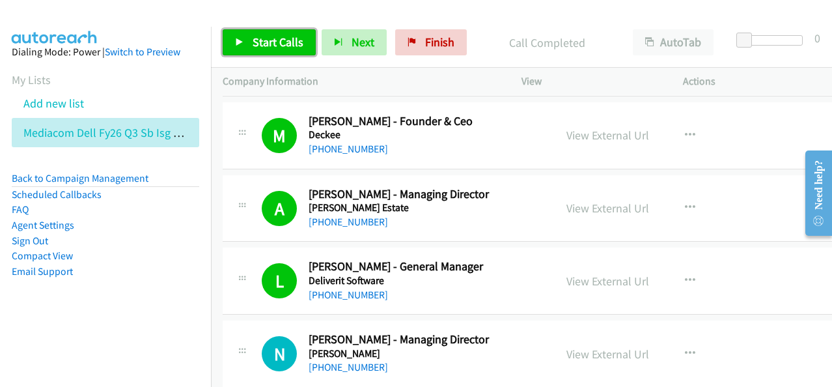
click at [282, 38] on span "Start Calls" at bounding box center [278, 41] width 51 height 15
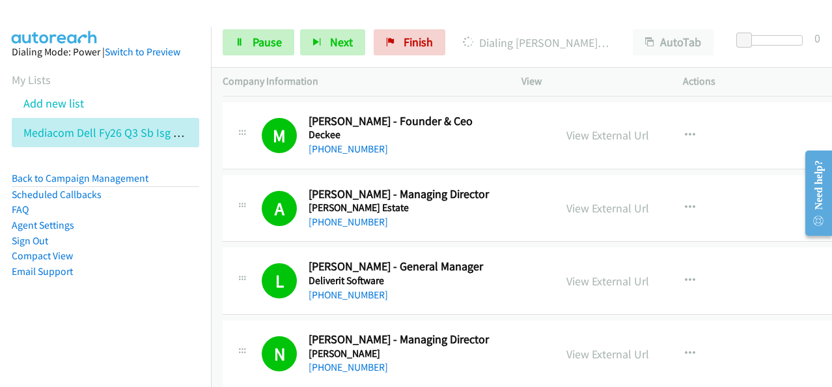
click at [163, 255] on li "Compact View" at bounding box center [105, 256] width 187 height 16
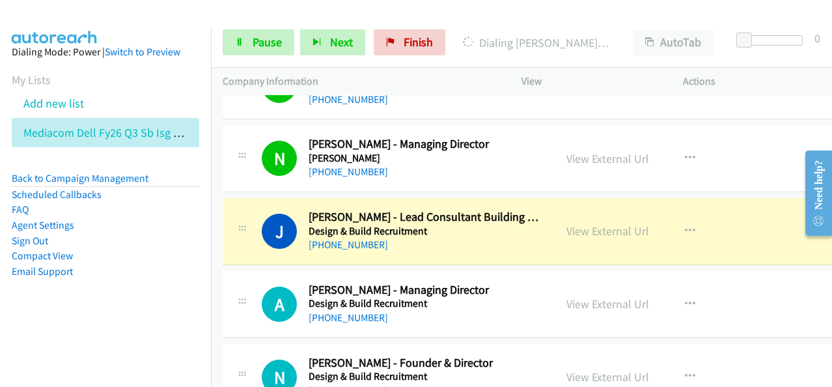
scroll to position [11649, 0]
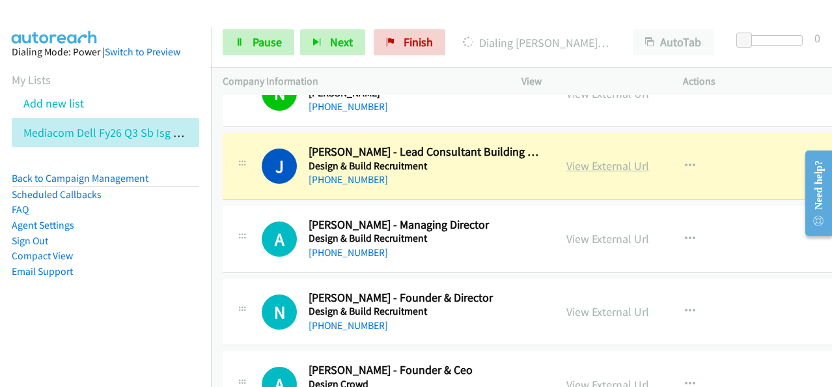
click at [610, 158] on link "View External Url" at bounding box center [607, 165] width 83 height 15
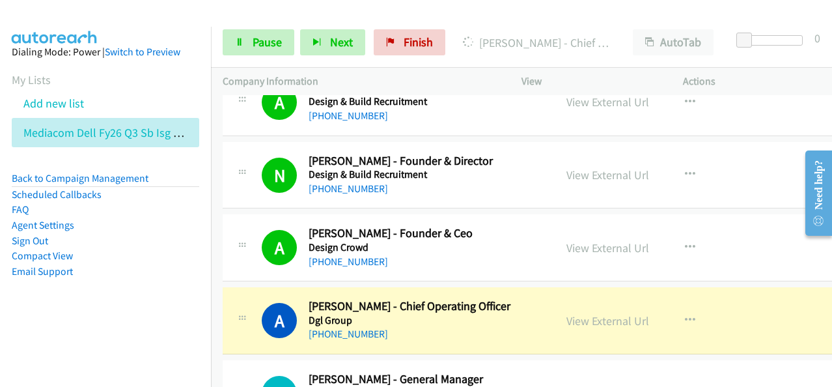
scroll to position [11909, 0]
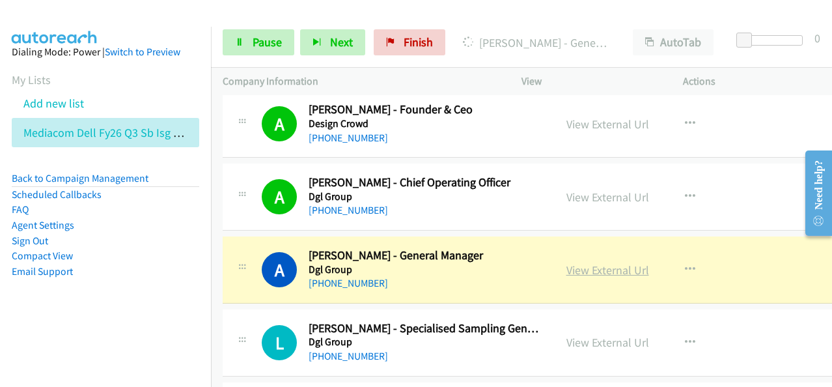
click at [601, 262] on link "View External Url" at bounding box center [607, 269] width 83 height 15
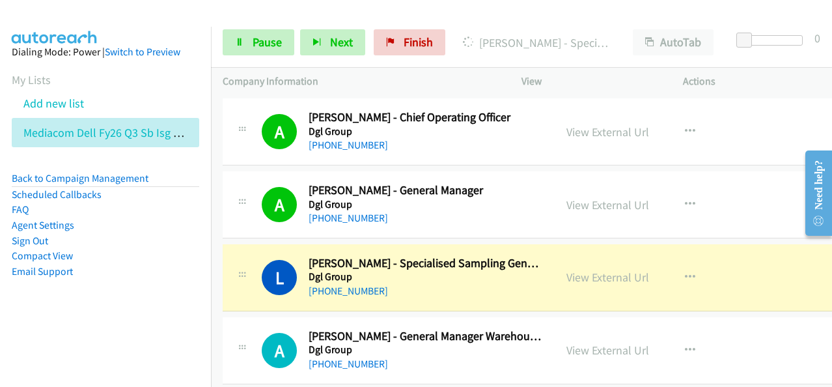
scroll to position [12039, 0]
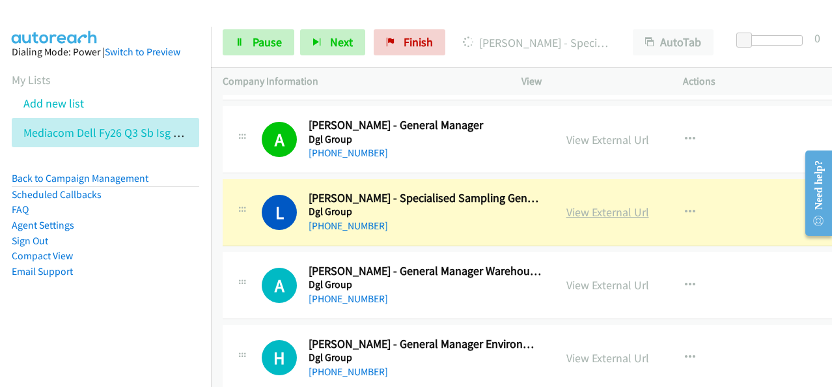
click at [584, 204] on link "View External Url" at bounding box center [607, 211] width 83 height 15
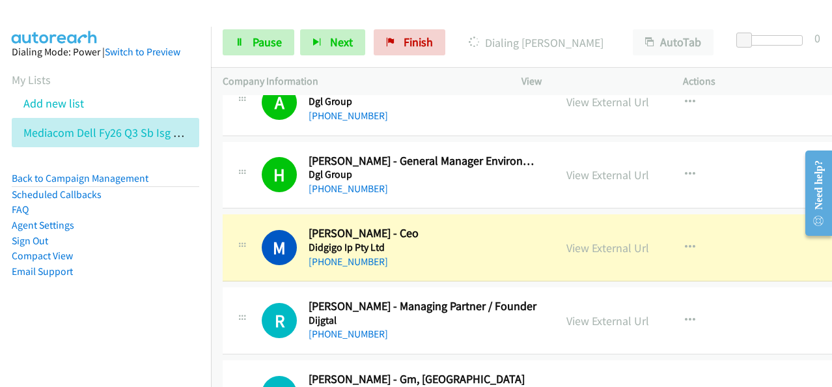
scroll to position [12235, 0]
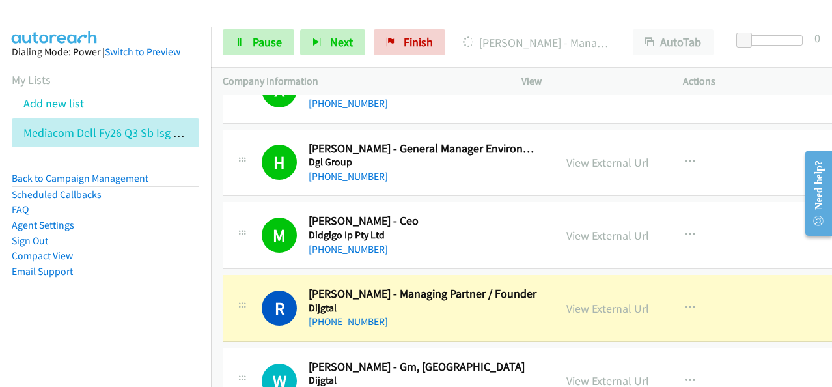
drag, startPoint x: 167, startPoint y: 292, endPoint x: 208, endPoint y: 292, distance: 41.6
click at [167, 292] on aside "Dialing Mode: Power | Switch to Preview My Lists Add new list Mediacom Dell Fy2…" at bounding box center [105, 182] width 211 height 311
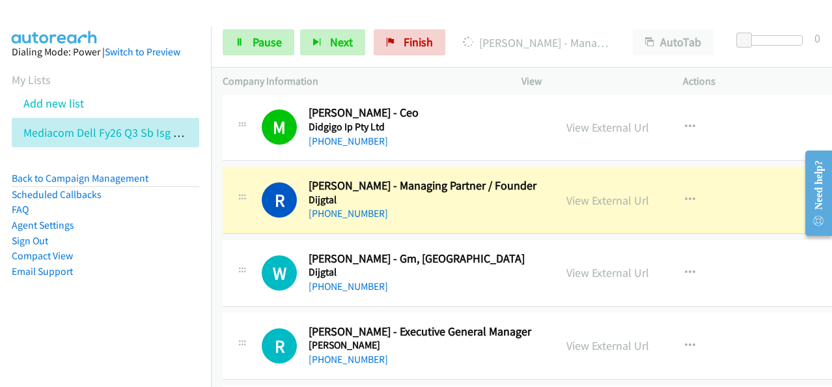
scroll to position [12365, 0]
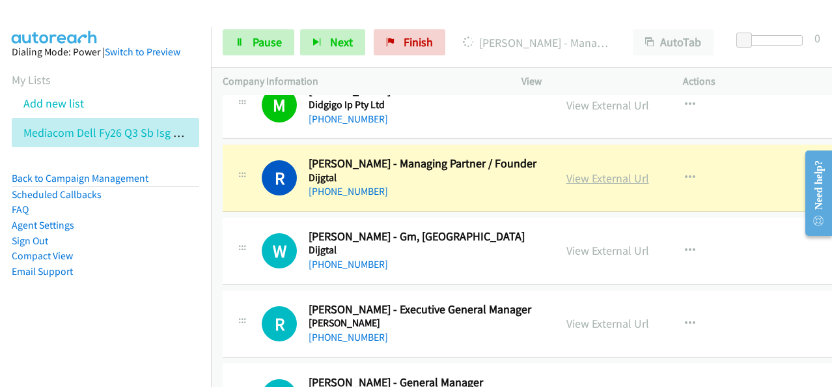
click at [599, 171] on link "View External Url" at bounding box center [607, 178] width 83 height 15
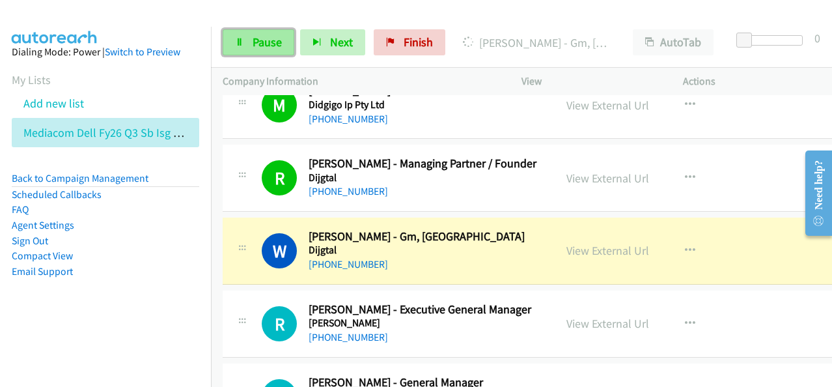
click at [245, 51] on link "Pause" at bounding box center [259, 42] width 72 height 26
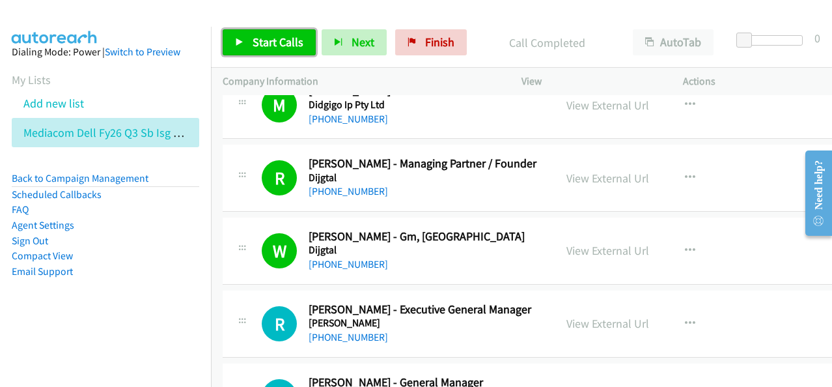
click at [279, 45] on span "Start Calls" at bounding box center [278, 41] width 51 height 15
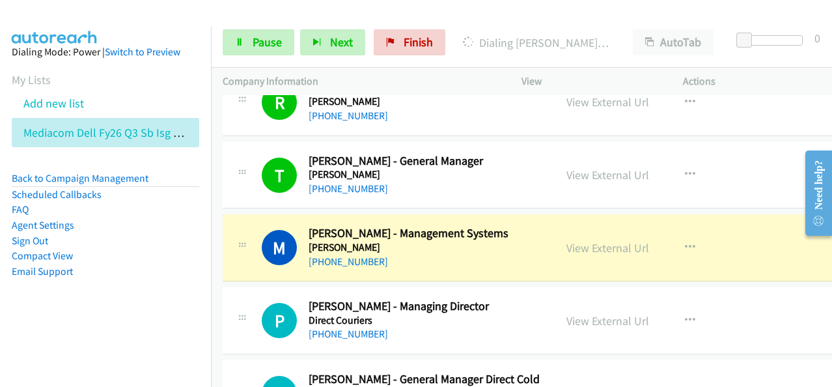
scroll to position [12625, 0]
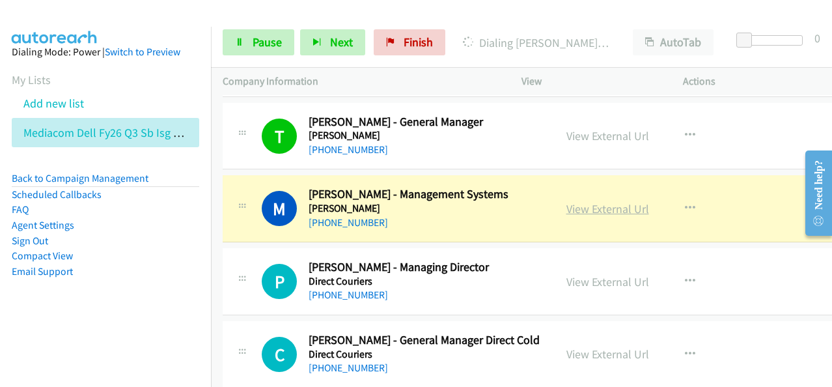
click at [578, 201] on link "View External Url" at bounding box center [607, 208] width 83 height 15
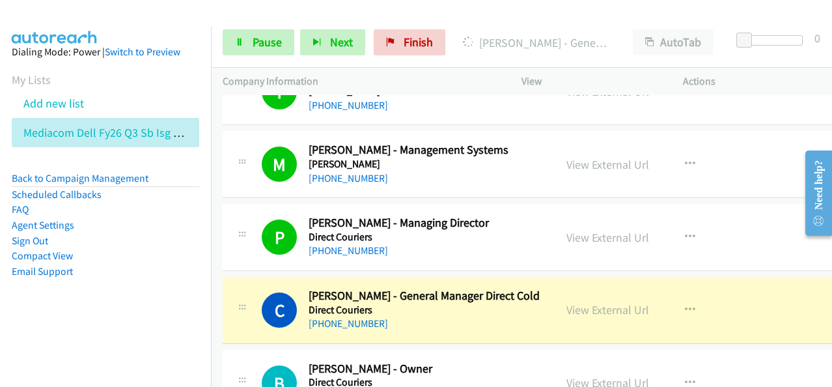
scroll to position [12690, 0]
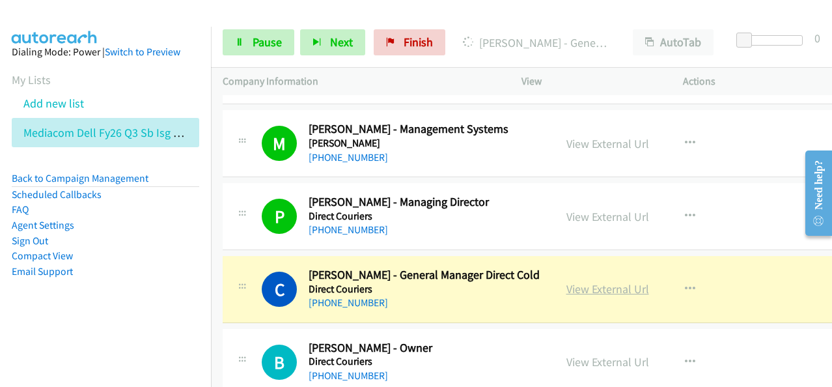
click at [591, 281] on link "View External Url" at bounding box center [607, 288] width 83 height 15
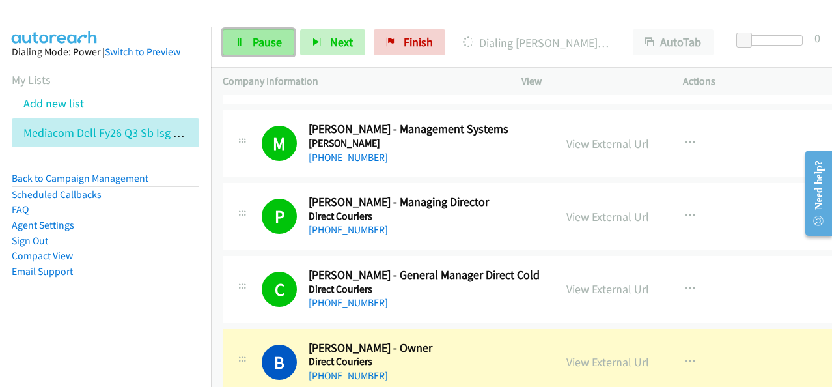
click at [270, 39] on span "Pause" at bounding box center [267, 41] width 29 height 15
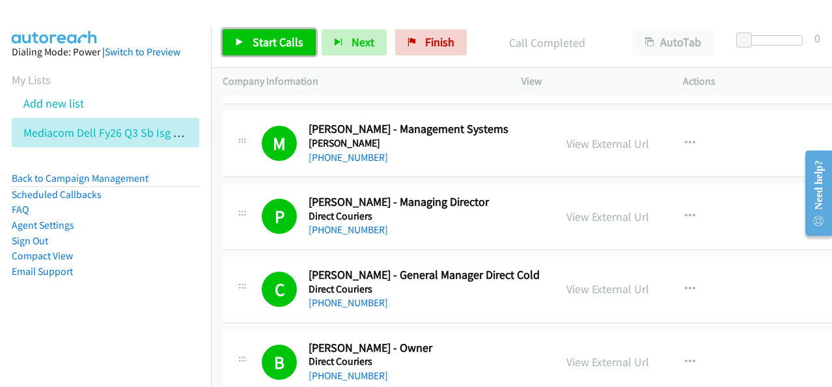
click at [236, 40] on icon at bounding box center [239, 42] width 9 height 9
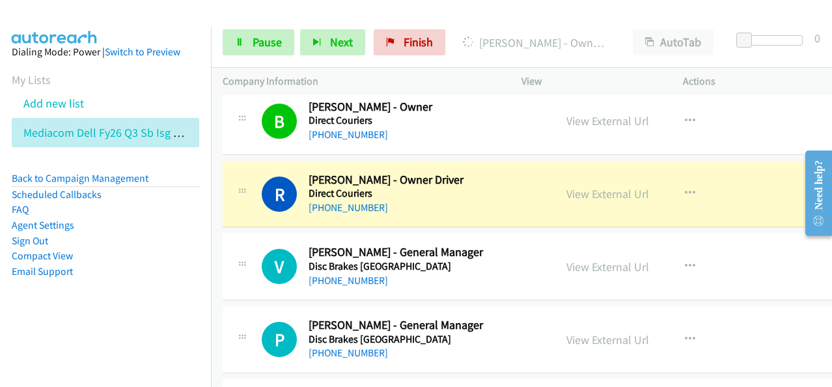
scroll to position [12950, 0]
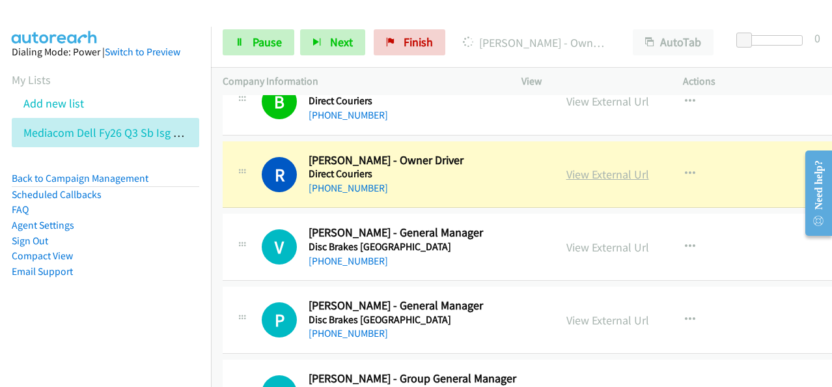
click at [609, 167] on link "View External Url" at bounding box center [607, 174] width 83 height 15
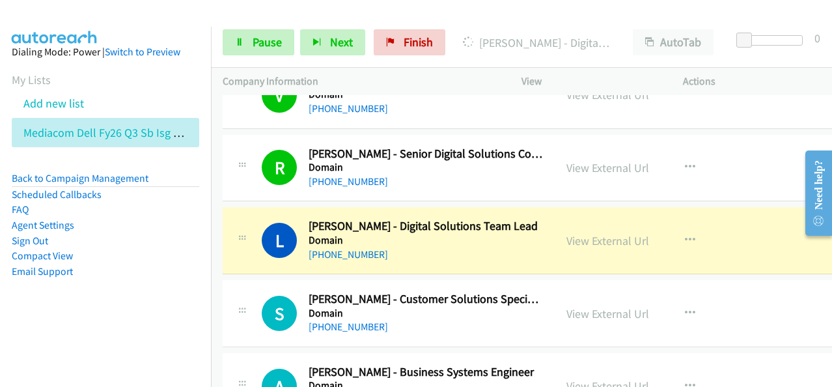
scroll to position [13406, 0]
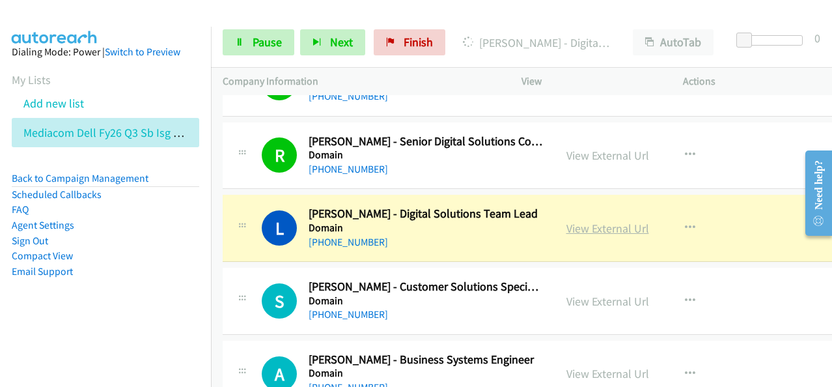
click at [574, 221] on link "View External Url" at bounding box center [607, 228] width 83 height 15
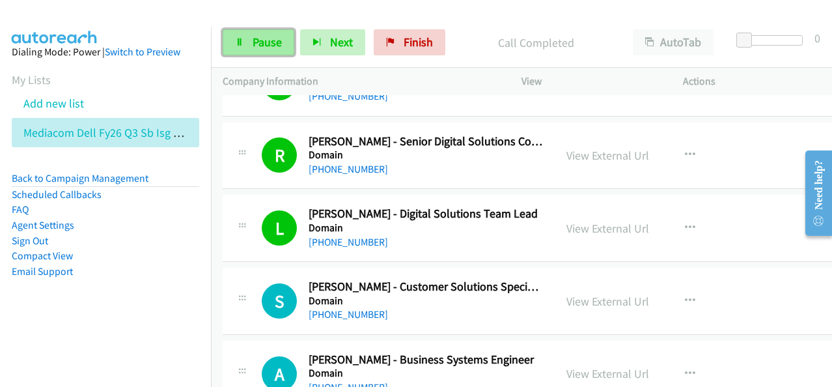
click at [263, 48] on span "Pause" at bounding box center [267, 41] width 29 height 15
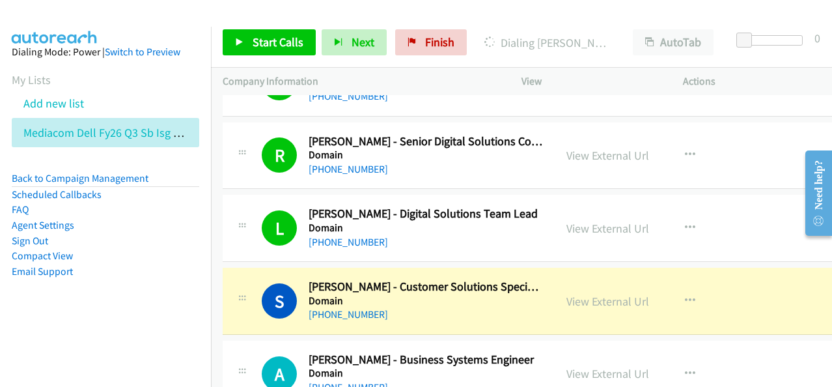
scroll to position [13471, 0]
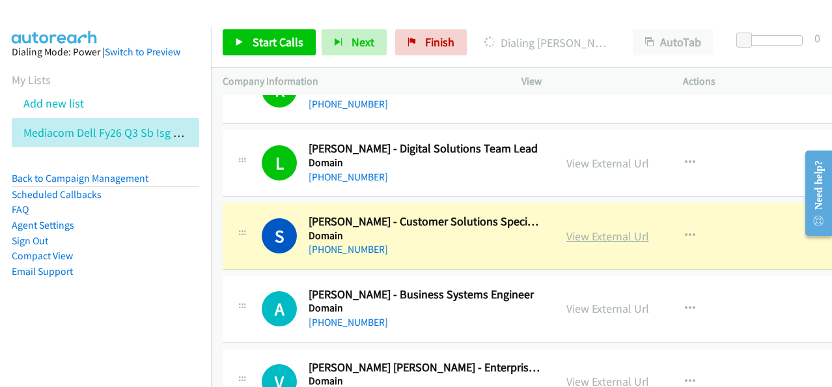
click at [614, 228] on link "View External Url" at bounding box center [607, 235] width 83 height 15
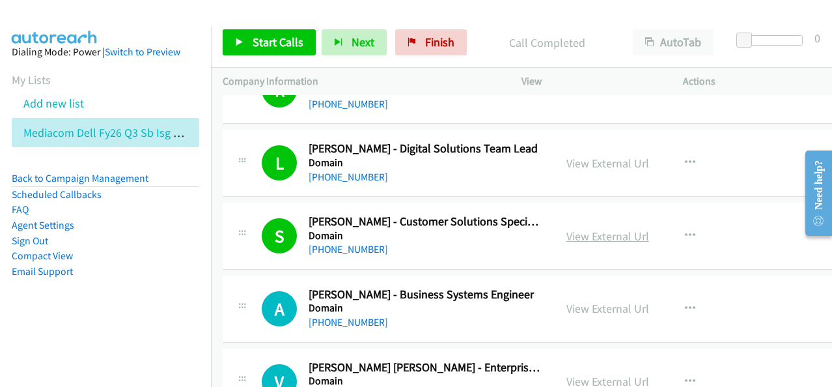
click at [600, 228] on link "View External Url" at bounding box center [607, 235] width 83 height 15
click at [259, 48] on span "Start Calls" at bounding box center [278, 41] width 51 height 15
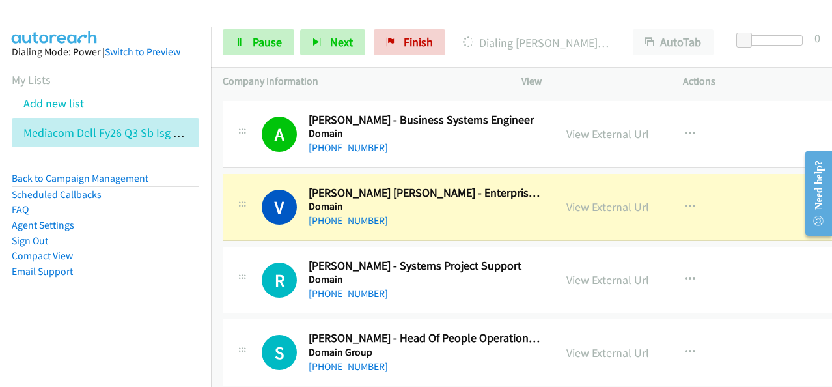
scroll to position [13666, 0]
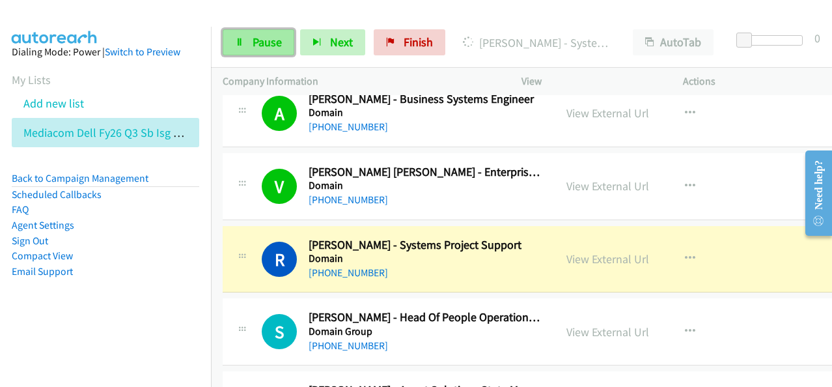
click at [280, 41] on span "Pause" at bounding box center [267, 41] width 29 height 15
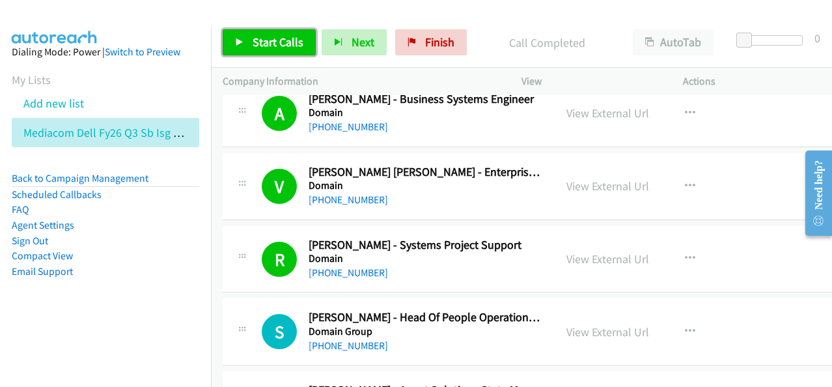
click at [278, 47] on span "Start Calls" at bounding box center [278, 41] width 51 height 15
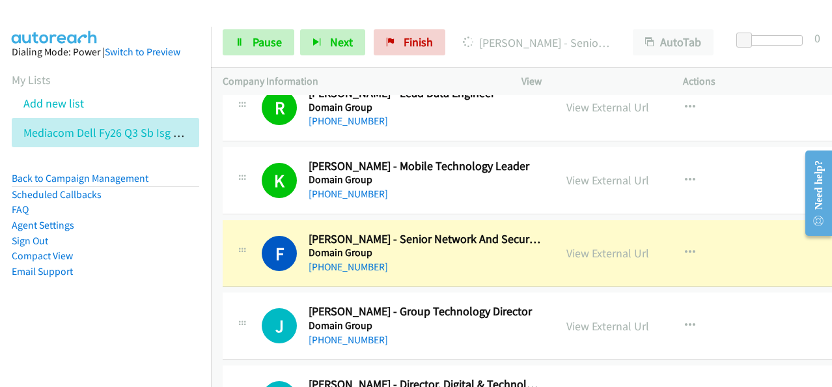
scroll to position [14057, 0]
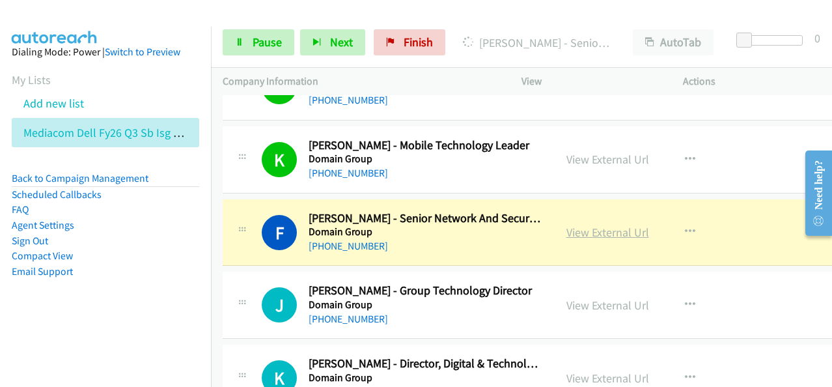
click at [612, 225] on link "View External Url" at bounding box center [607, 232] width 83 height 15
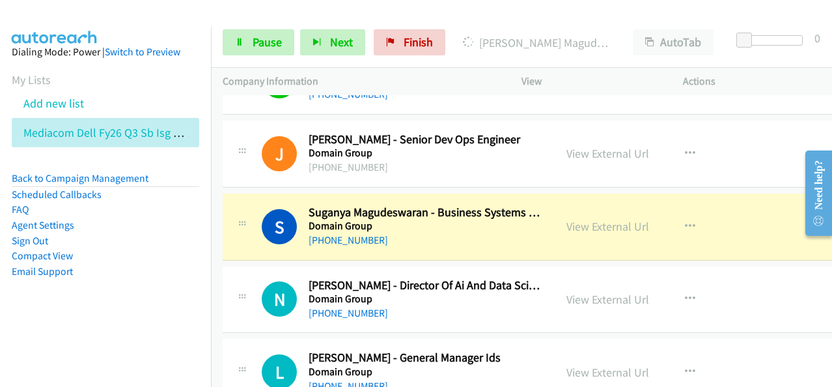
scroll to position [14447, 0]
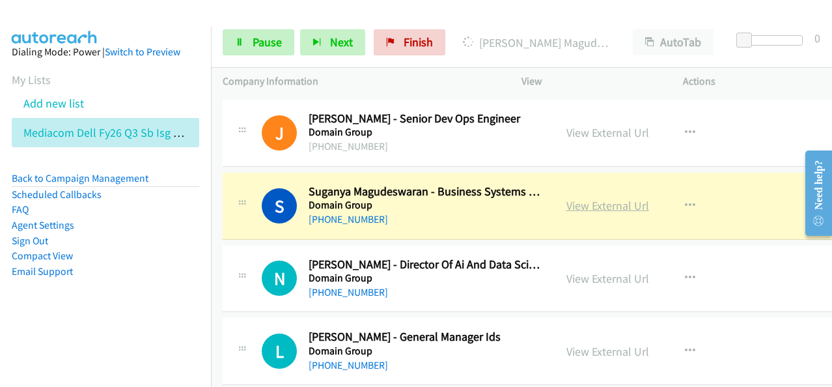
click at [591, 198] on link "View External Url" at bounding box center [607, 205] width 83 height 15
click at [274, 48] on span "Pause" at bounding box center [267, 41] width 29 height 15
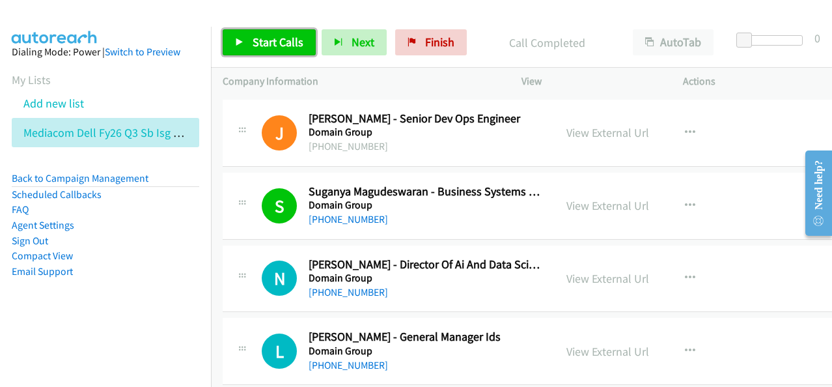
click at [262, 45] on span "Start Calls" at bounding box center [278, 41] width 51 height 15
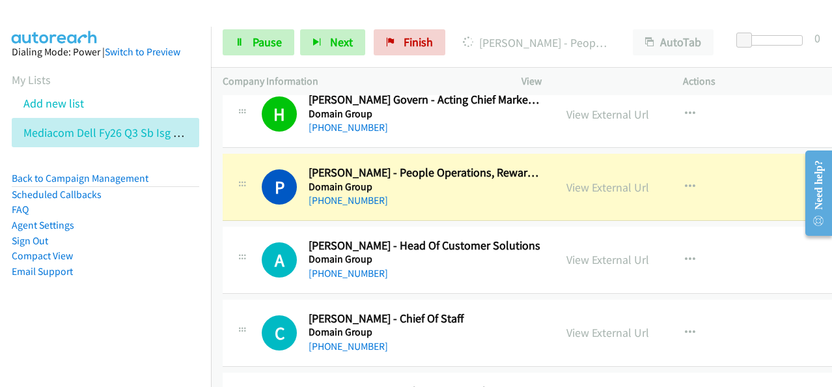
scroll to position [15488, 0]
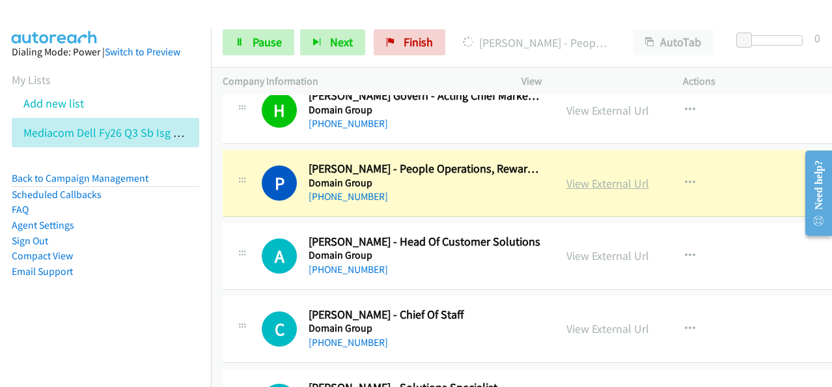
click at [609, 176] on link "View External Url" at bounding box center [607, 183] width 83 height 15
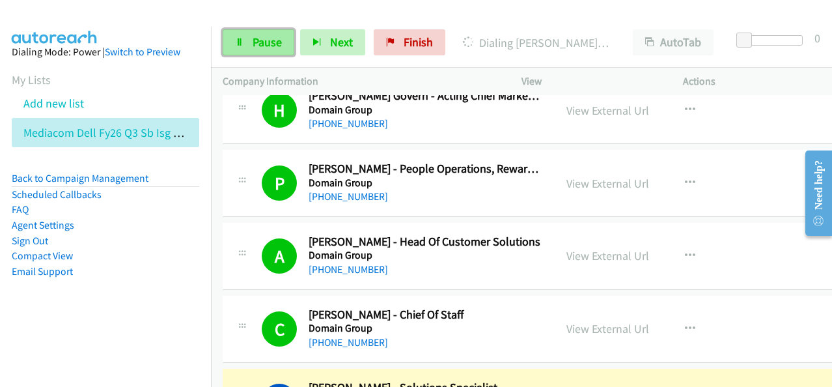
click at [268, 53] on link "Pause" at bounding box center [259, 42] width 72 height 26
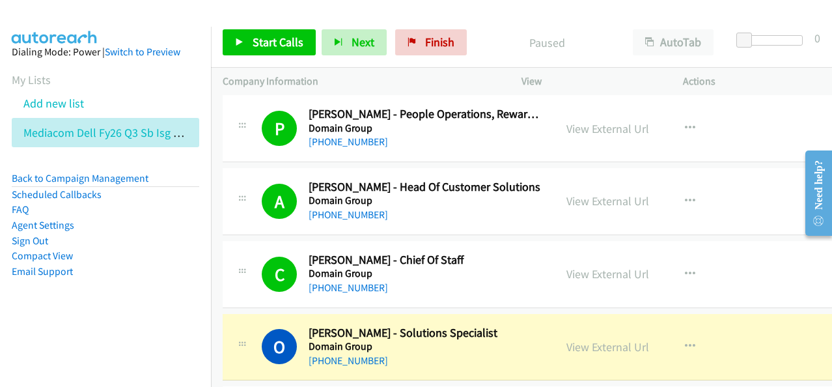
scroll to position [15684, 0]
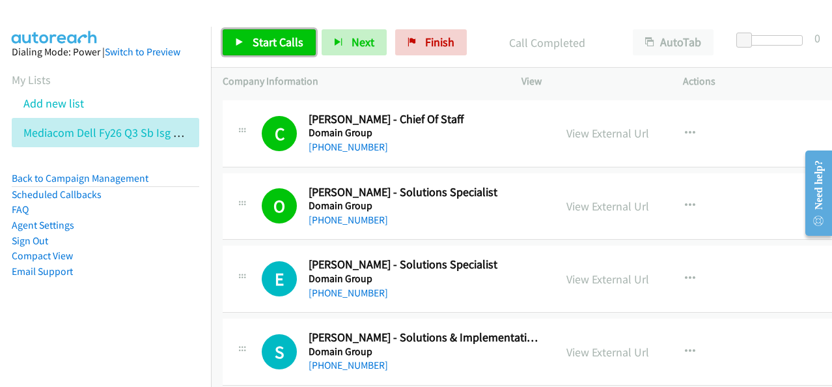
click at [277, 49] on span "Start Calls" at bounding box center [278, 41] width 51 height 15
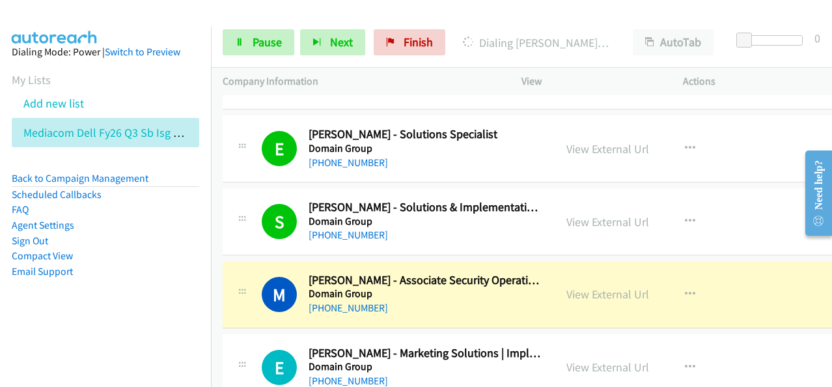
scroll to position [15879, 0]
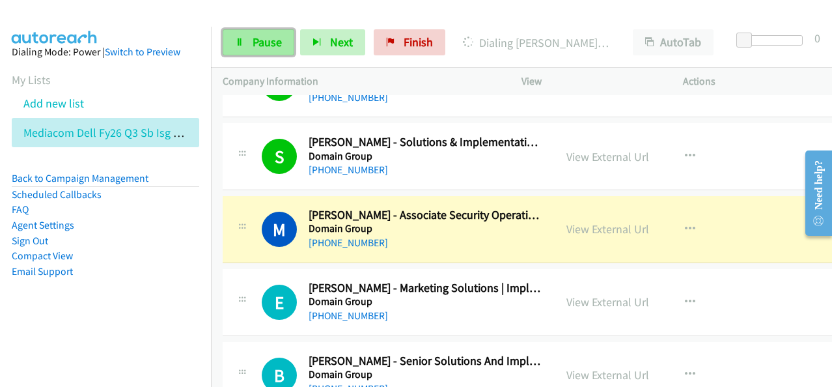
click at [243, 33] on link "Pause" at bounding box center [259, 42] width 72 height 26
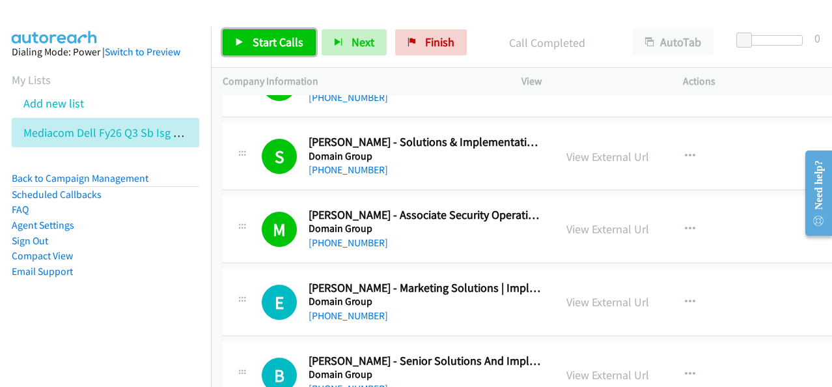
click at [289, 49] on span "Start Calls" at bounding box center [278, 41] width 51 height 15
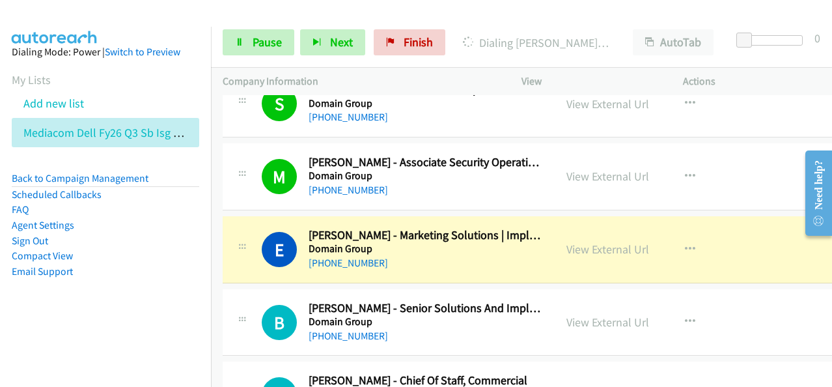
scroll to position [15944, 0]
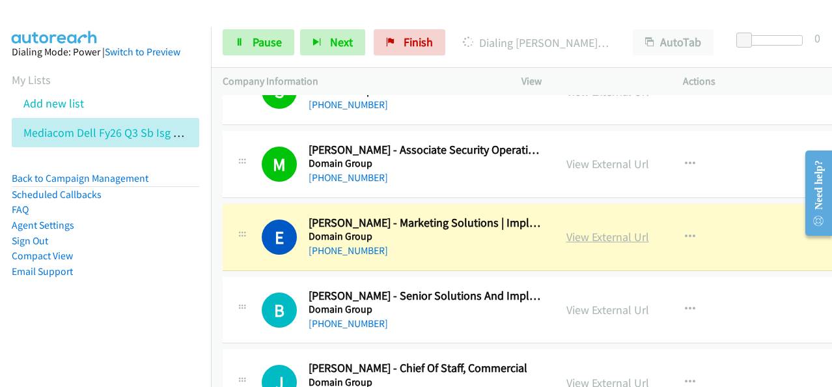
click at [605, 229] on link "View External Url" at bounding box center [607, 236] width 83 height 15
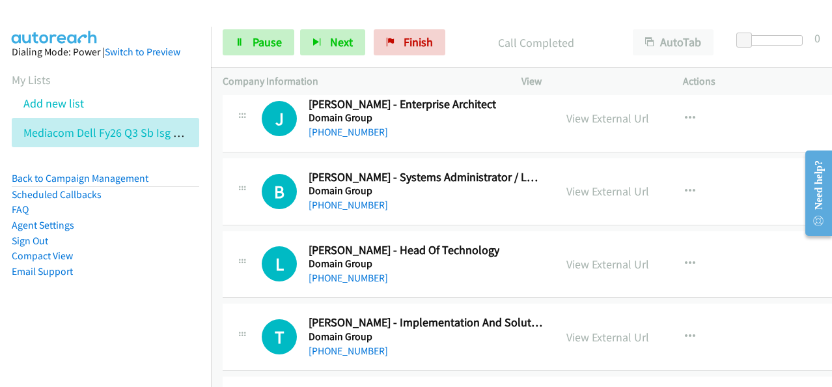
scroll to position [16985, 0]
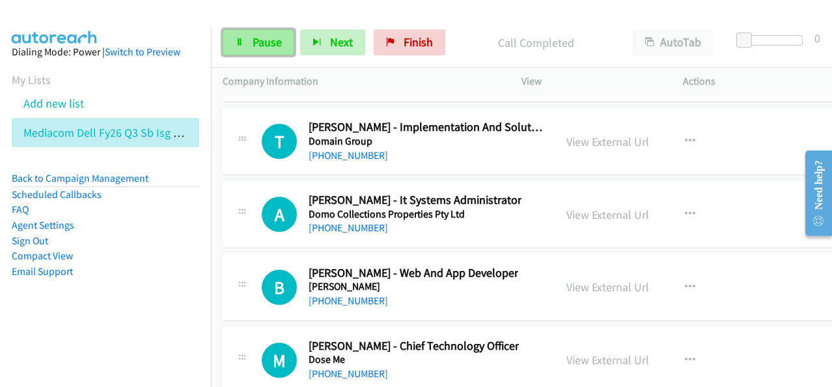
click at [267, 38] on span "Pause" at bounding box center [267, 41] width 29 height 15
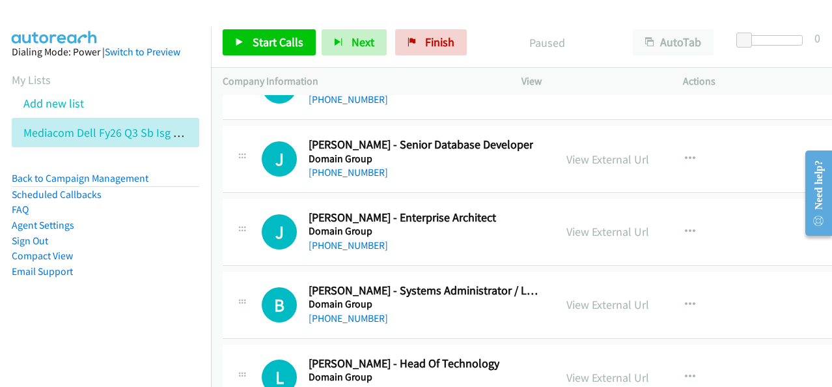
scroll to position [16660, 0]
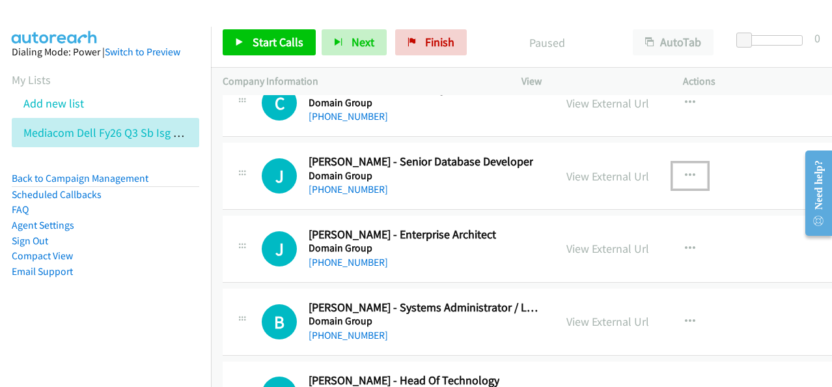
click at [685, 171] on icon "button" at bounding box center [690, 176] width 10 height 10
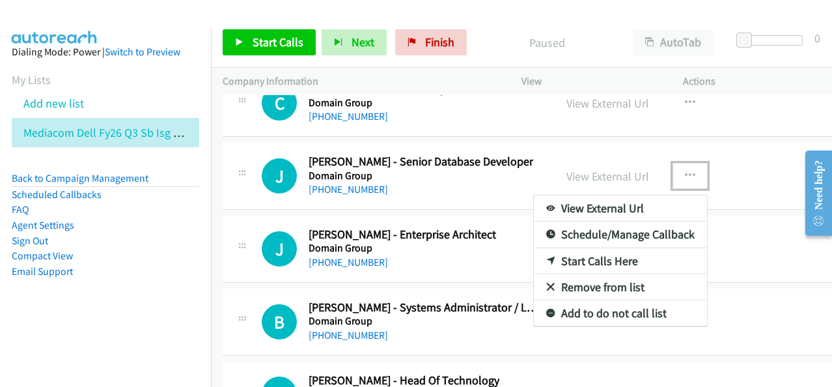
click at [564, 248] on link "Start Calls Here" at bounding box center [620, 261] width 173 height 26
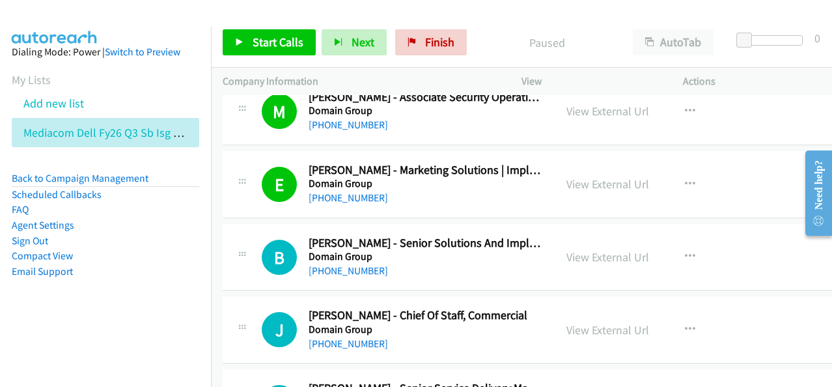
scroll to position [16009, 0]
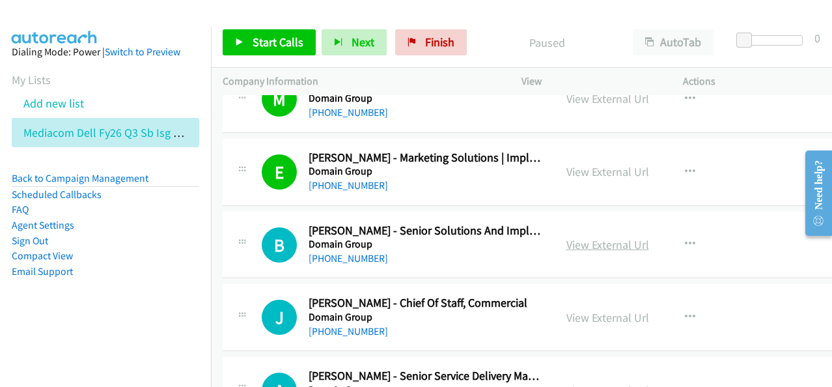
click at [579, 237] on link "View External Url" at bounding box center [607, 244] width 83 height 15
click at [284, 45] on span "Start Calls" at bounding box center [278, 41] width 51 height 15
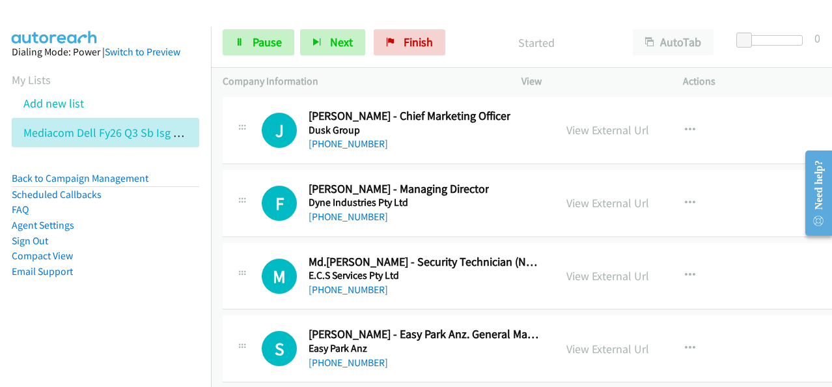
scroll to position [17441, 0]
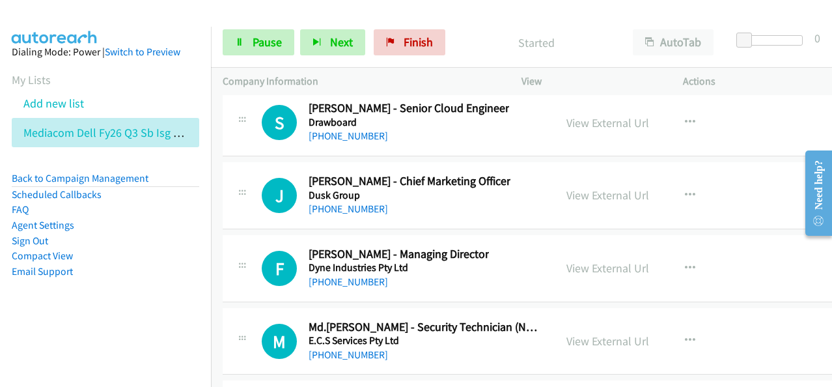
click at [154, 307] on aside "Dialing Mode: Power | Switch to Preview My Lists Add new list Mediacom Dell Fy2…" at bounding box center [105, 182] width 211 height 311
click at [279, 43] on span "Pause" at bounding box center [267, 41] width 29 height 15
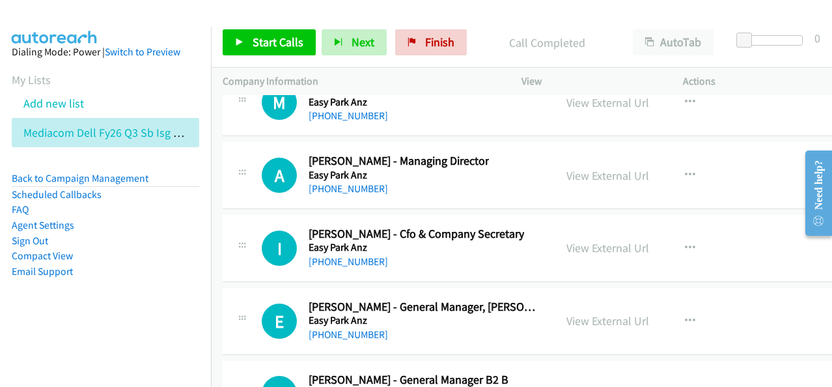
scroll to position [17766, 0]
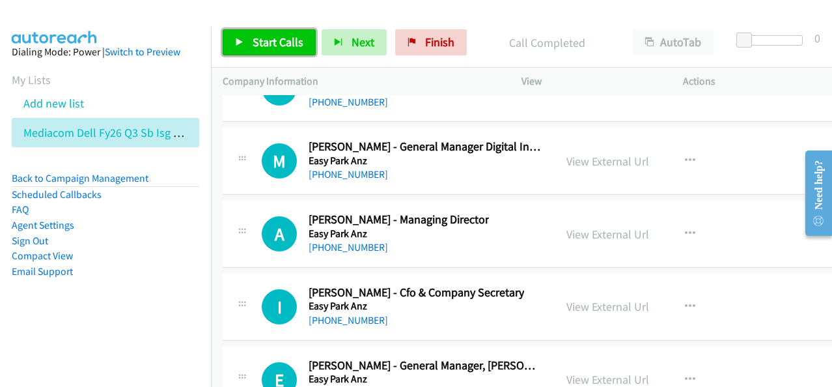
click at [279, 54] on link "Start Calls" at bounding box center [269, 42] width 93 height 26
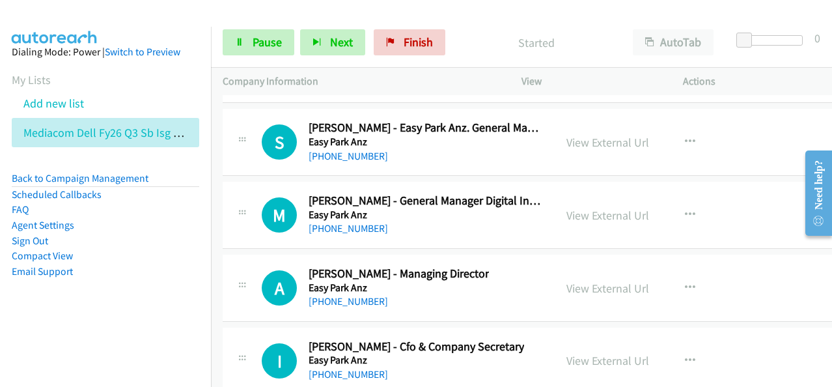
scroll to position [17636, 0]
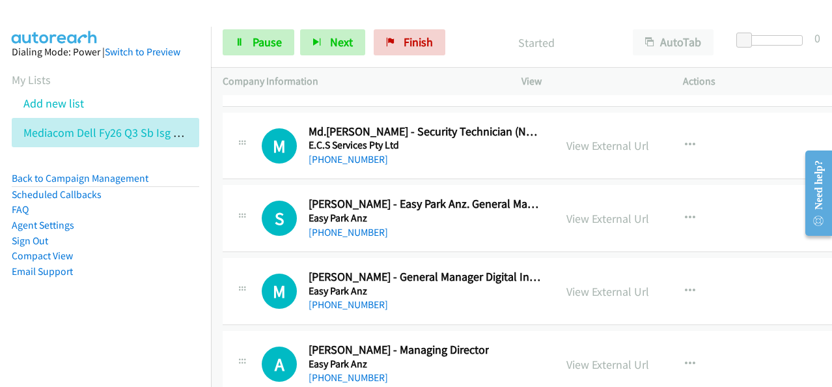
click at [517, 212] on h5 "Easy Park Anz" at bounding box center [425, 218] width 234 height 13
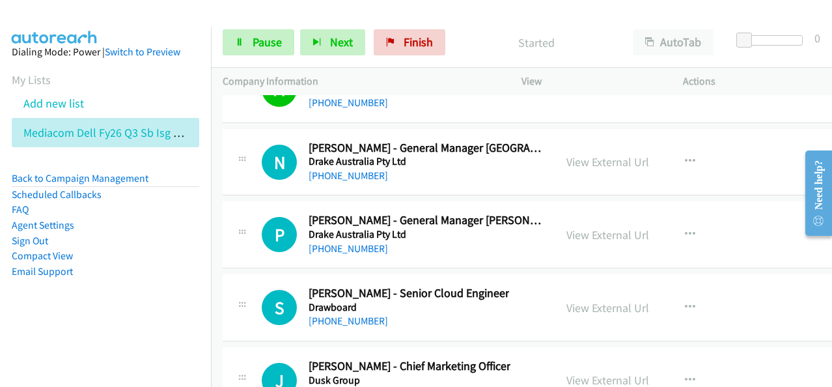
scroll to position [17376, 0]
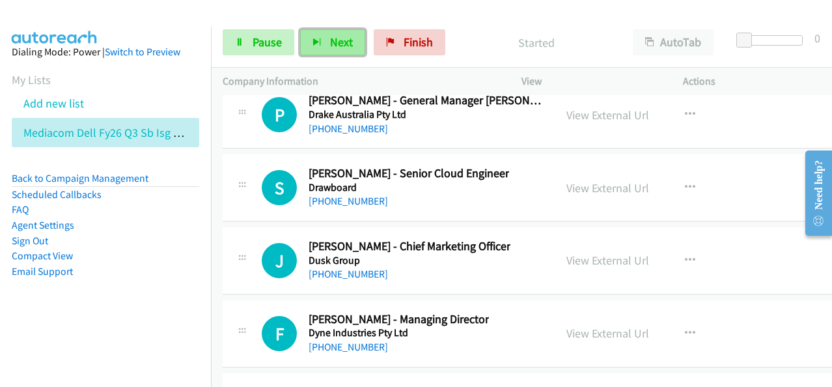
click at [340, 42] on span "Next" at bounding box center [341, 41] width 23 height 15
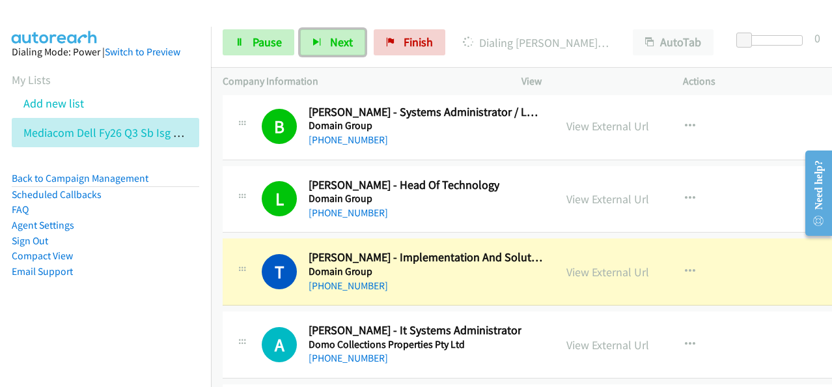
scroll to position [16920, 0]
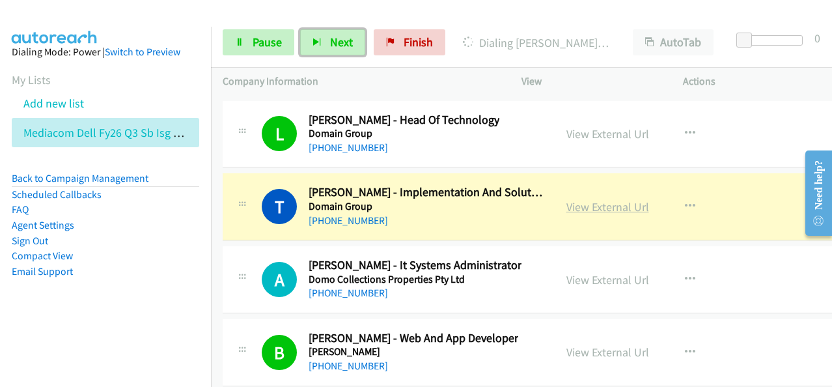
click at [591, 199] on link "View External Url" at bounding box center [607, 206] width 83 height 15
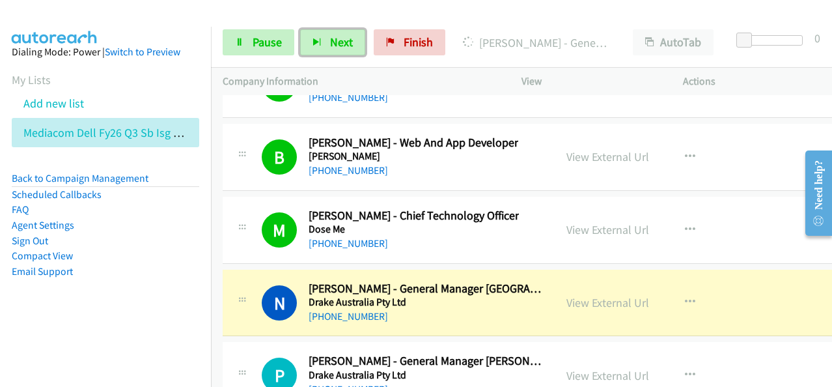
scroll to position [17180, 0]
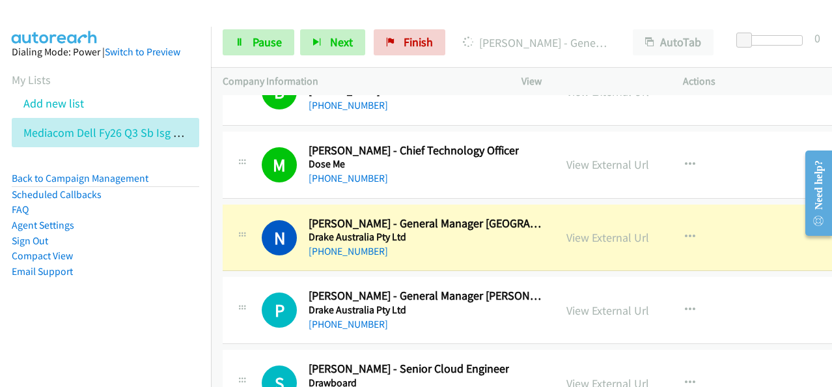
click at [77, 288] on aside "Dialing Mode: Power | Switch to Preview My Lists Add new list Mediacom Dell Fy2…" at bounding box center [105, 182] width 211 height 311
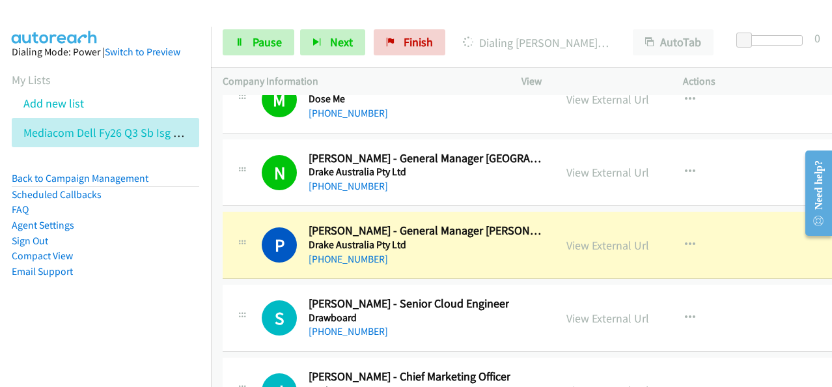
click at [143, 283] on aside "Dialing Mode: Power | Switch to Preview My Lists Add new list Mediacom Dell Fy2…" at bounding box center [105, 182] width 211 height 311
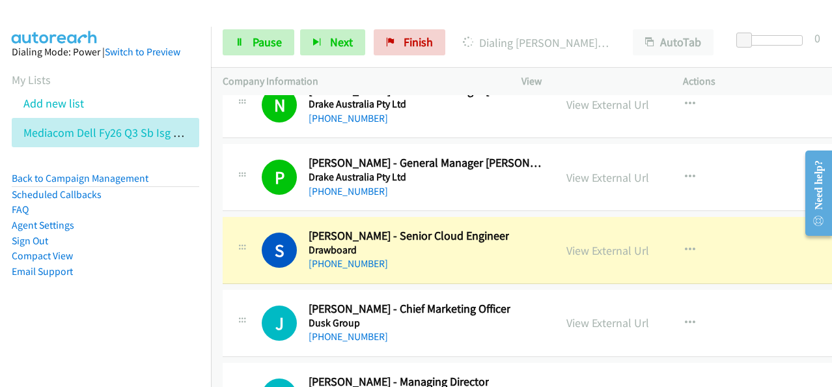
scroll to position [17376, 0]
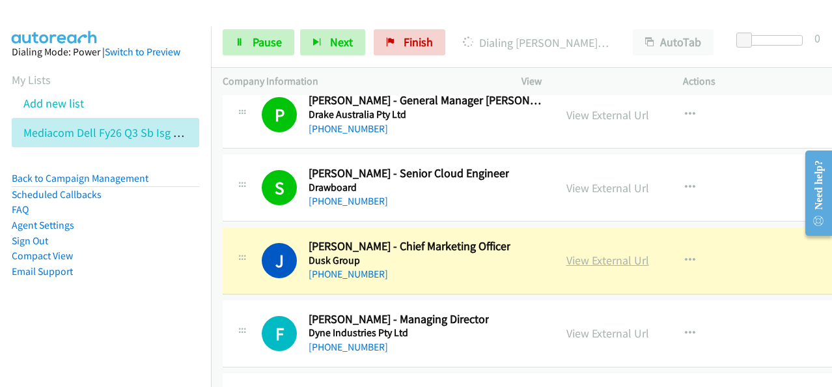
click at [575, 253] on link "View External Url" at bounding box center [607, 260] width 83 height 15
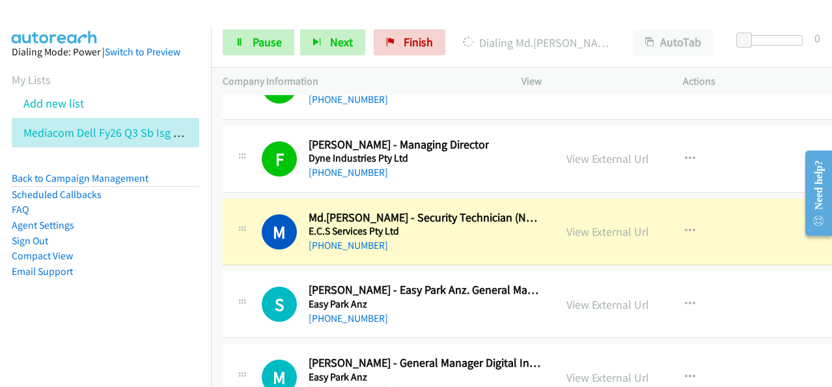
scroll to position [17571, 0]
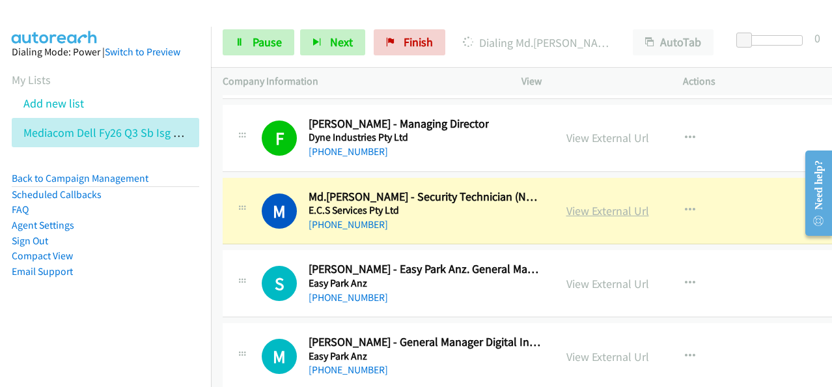
click at [595, 203] on link "View External Url" at bounding box center [607, 210] width 83 height 15
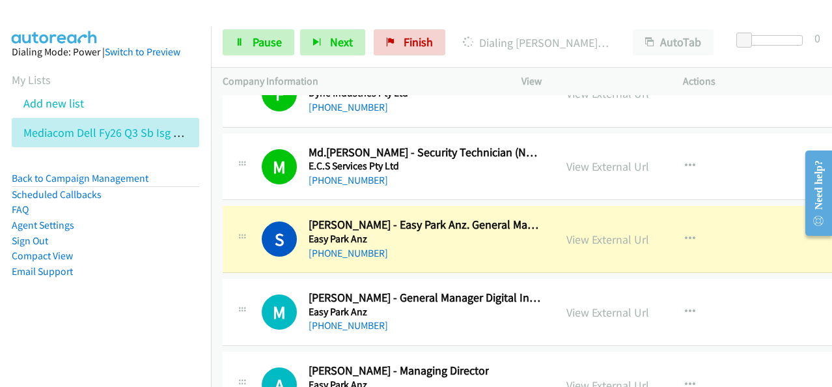
scroll to position [17636, 0]
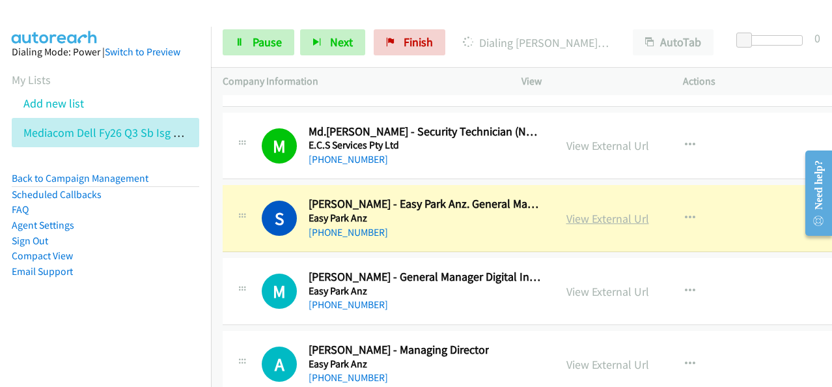
click at [590, 211] on link "View External Url" at bounding box center [607, 218] width 83 height 15
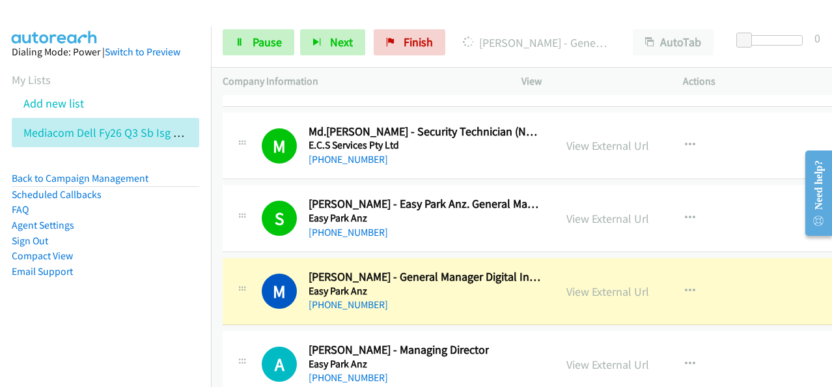
scroll to position [17701, 0]
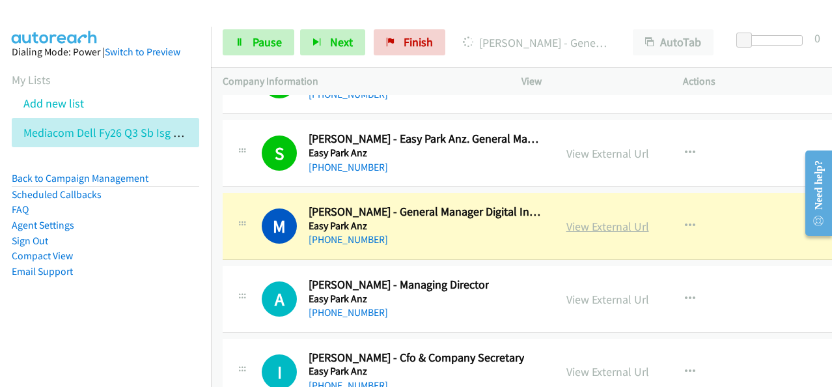
click at [596, 219] on link "View External Url" at bounding box center [607, 226] width 83 height 15
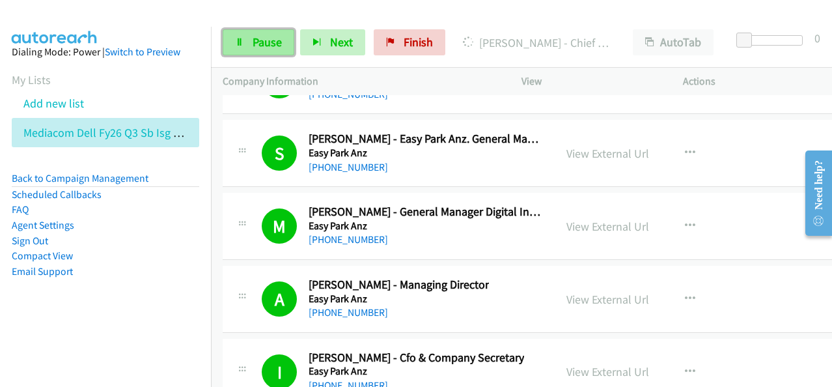
drag, startPoint x: 257, startPoint y: 44, endPoint x: 255, endPoint y: 50, distance: 6.8
click at [258, 44] on span "Pause" at bounding box center [267, 41] width 29 height 15
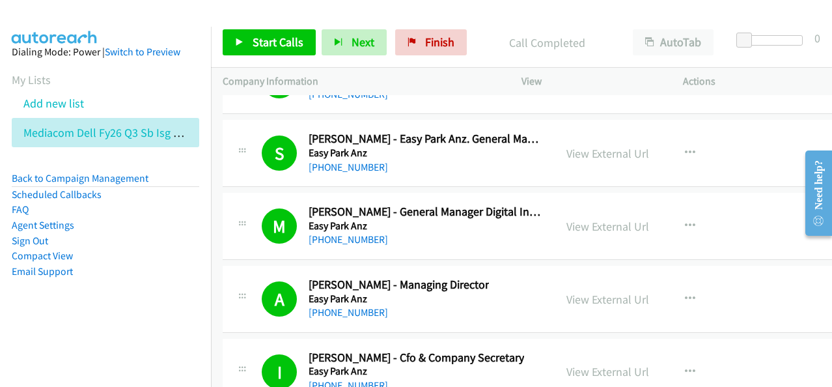
click at [301, 56] on div "Start Calls Pause Next Finish Call Completed AutoTab AutoTab 0" at bounding box center [521, 43] width 621 height 50
click at [293, 48] on span "Start Calls" at bounding box center [278, 41] width 51 height 15
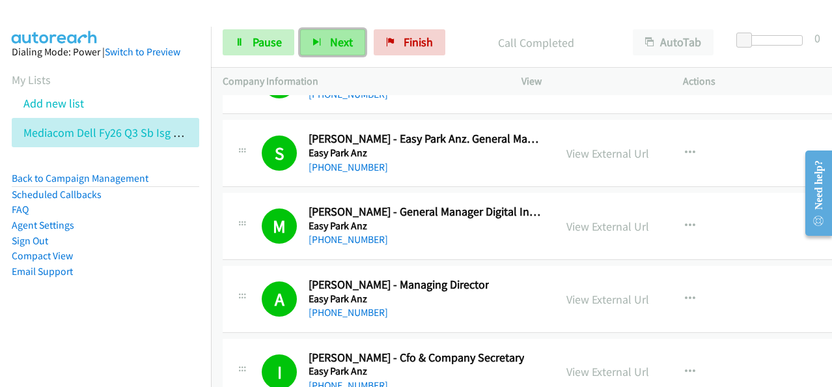
click at [325, 44] on button "Next" at bounding box center [332, 42] width 65 height 26
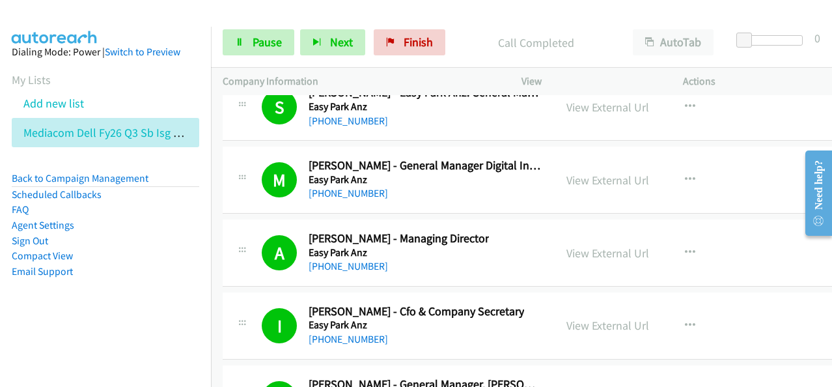
scroll to position [17831, 0]
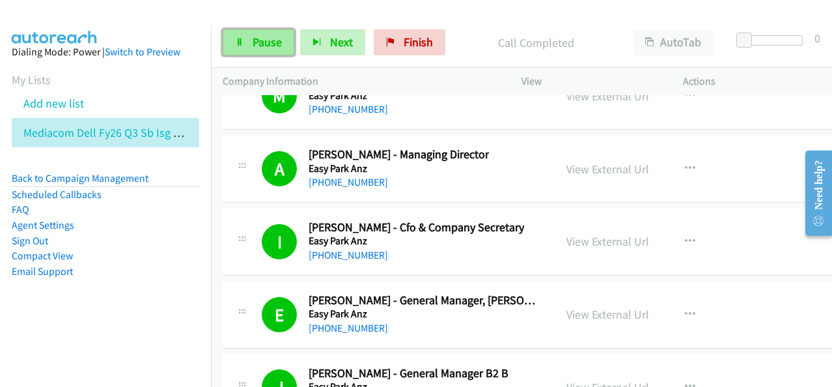
click at [273, 42] on span "Pause" at bounding box center [267, 41] width 29 height 15
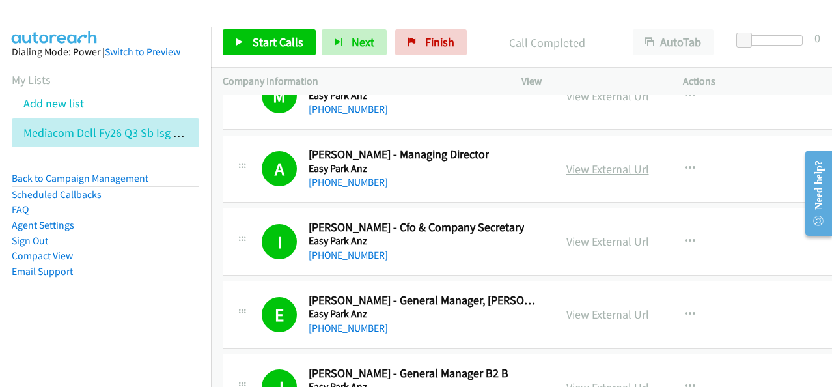
click at [589, 161] on link "View External Url" at bounding box center [607, 168] width 83 height 15
click at [681, 156] on button "button" at bounding box center [689, 169] width 35 height 26
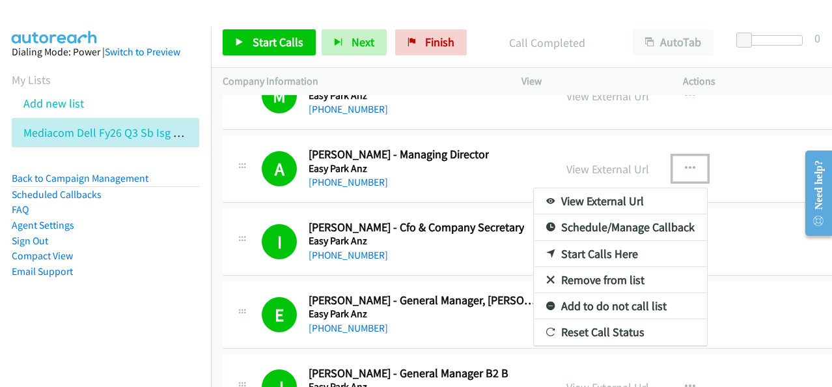
click at [590, 241] on link "Start Calls Here" at bounding box center [620, 254] width 173 height 26
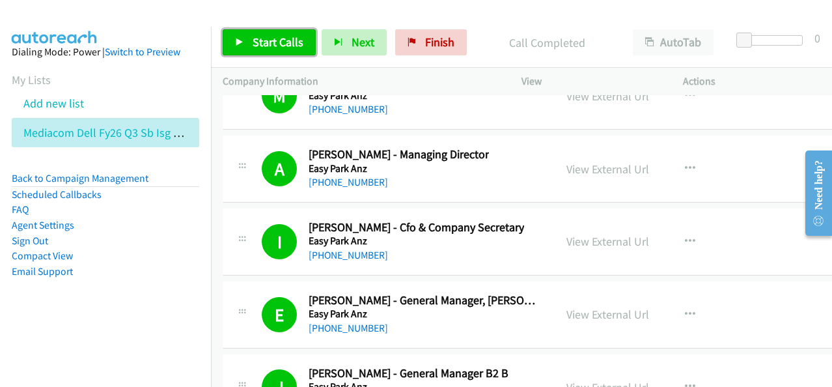
click at [258, 51] on link "Start Calls" at bounding box center [269, 42] width 93 height 26
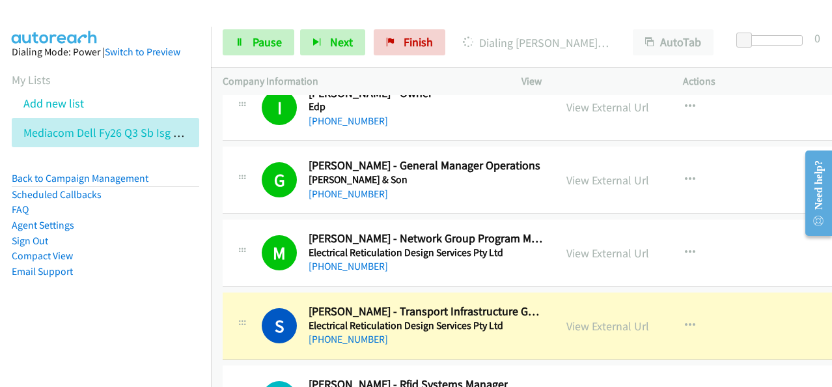
scroll to position [18846, 0]
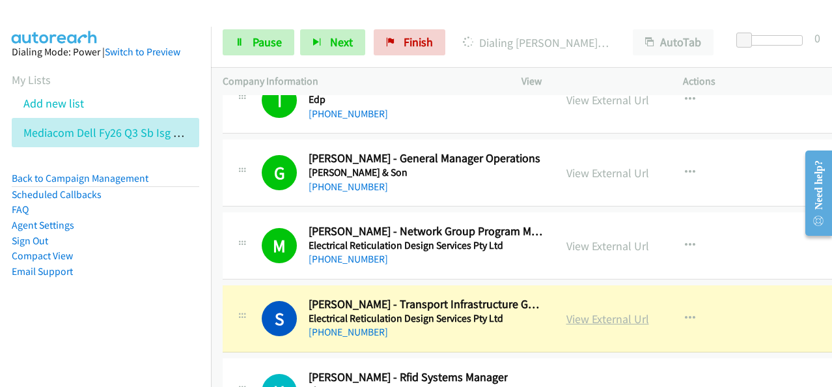
click at [569, 311] on link "View External Url" at bounding box center [607, 318] width 83 height 15
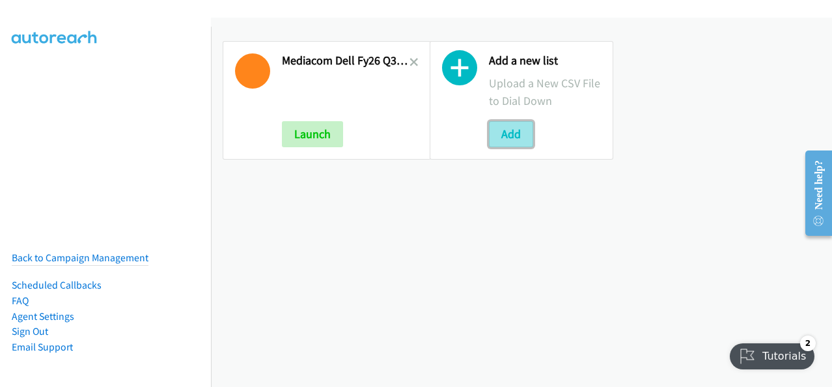
click at [511, 134] on button "Add" at bounding box center [511, 134] width 44 height 26
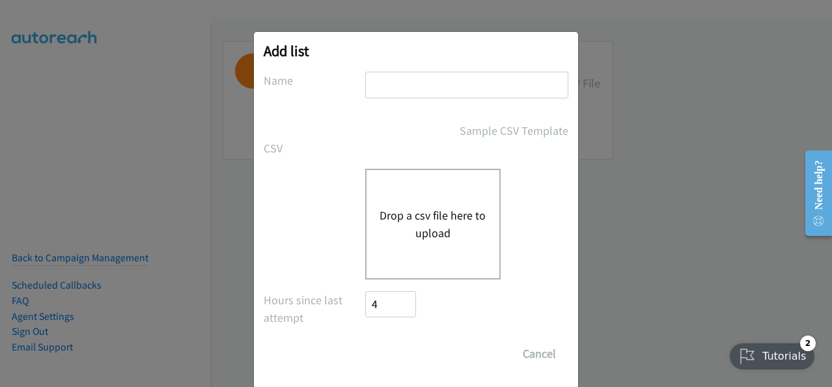
click at [396, 87] on input "text" at bounding box center [466, 85] width 203 height 27
type input "Mediacom Dell FY26Q3 SB ISG - LA HOT LEADS"
click at [425, 217] on button "Drop a csv file here to upload" at bounding box center [432, 223] width 107 height 35
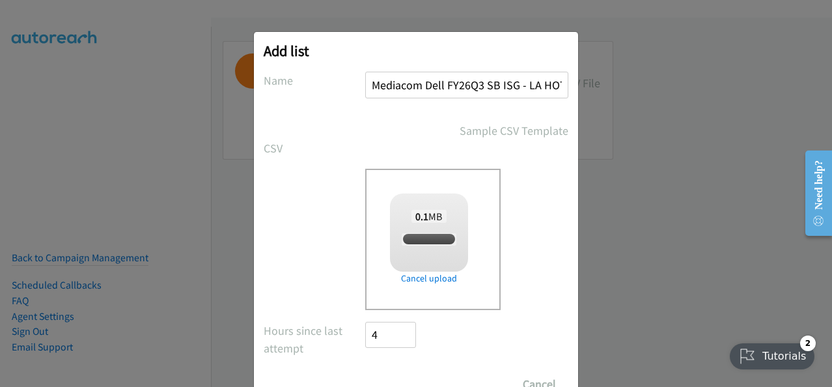
checkbox input "true"
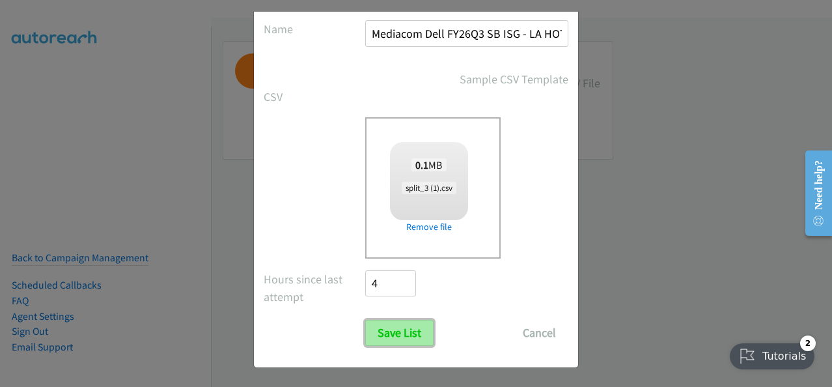
click at [396, 326] on input "Save List" at bounding box center [399, 333] width 68 height 26
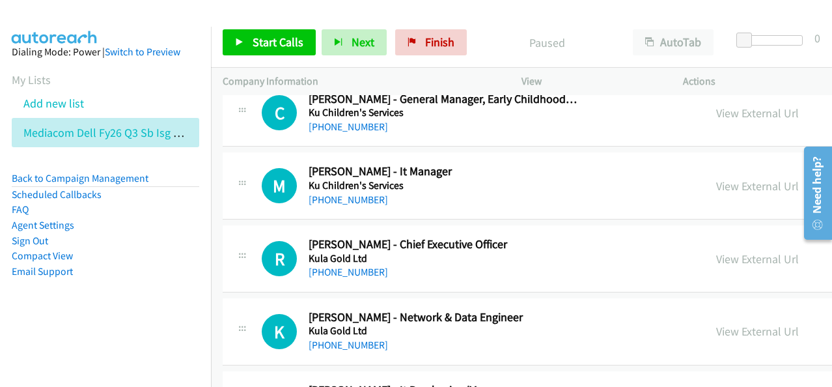
scroll to position [2408, 0]
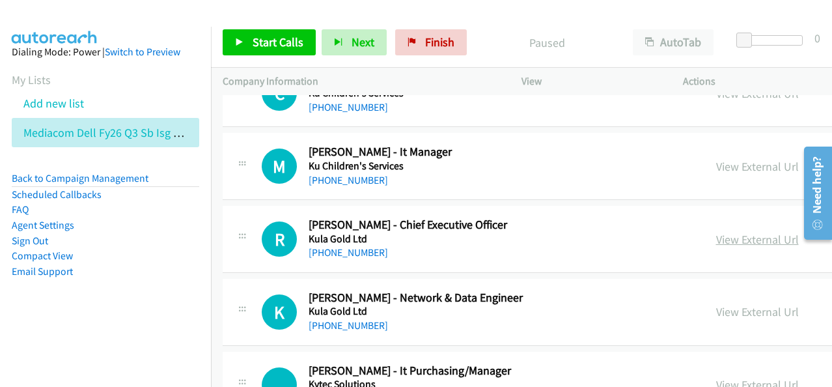
click at [716, 232] on link "View External Url" at bounding box center [757, 239] width 83 height 15
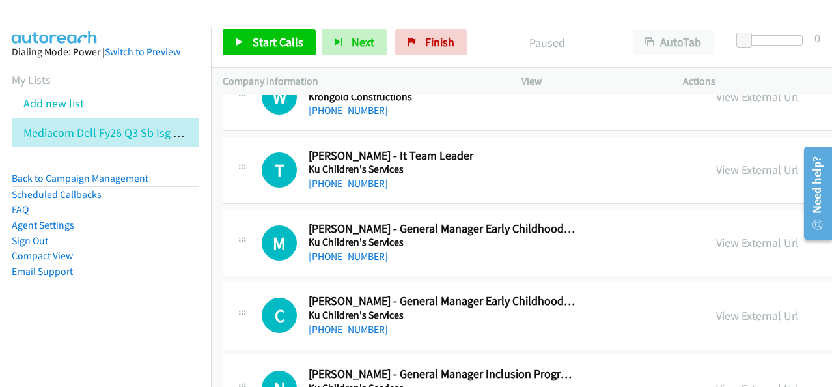
scroll to position [1757, 0]
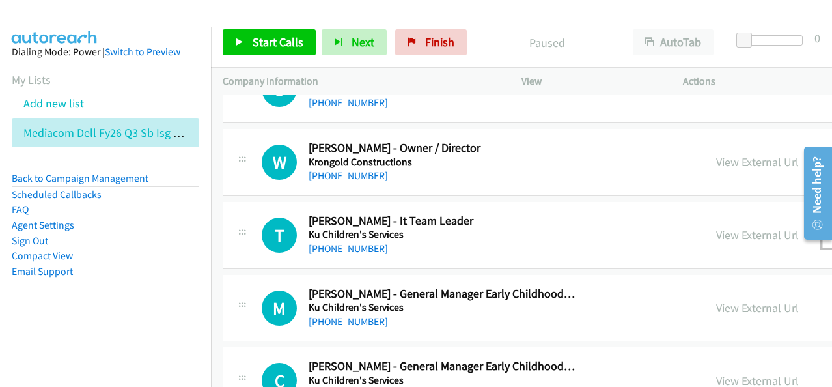
click at [822, 231] on button "button" at bounding box center [839, 235] width 35 height 26
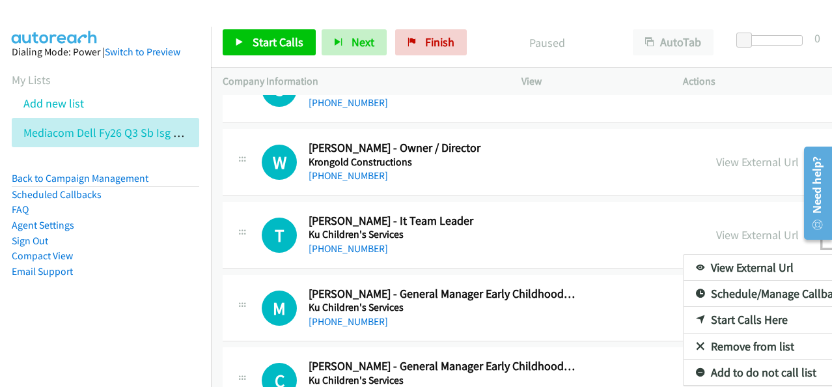
click at [685, 314] on link "Start Calls Here" at bounding box center [769, 320] width 173 height 26
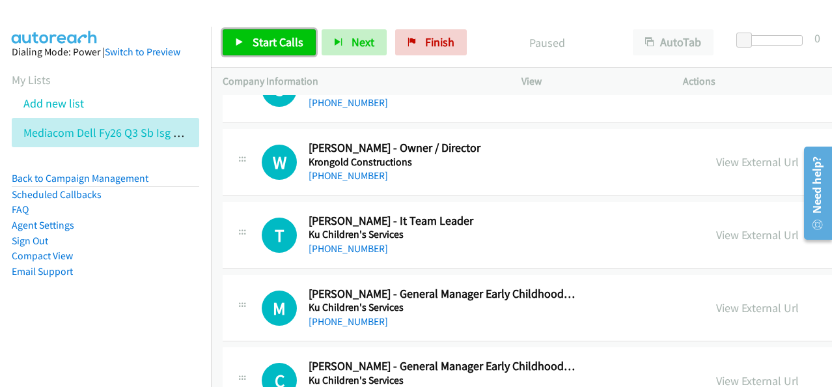
click at [255, 34] on span "Start Calls" at bounding box center [278, 41] width 51 height 15
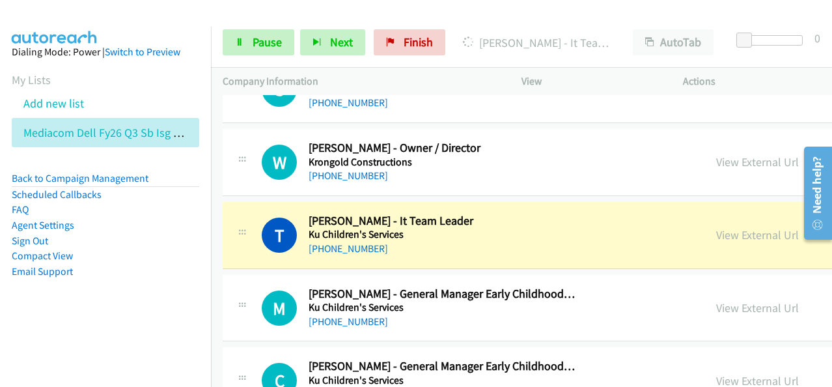
scroll to position [1822, 0]
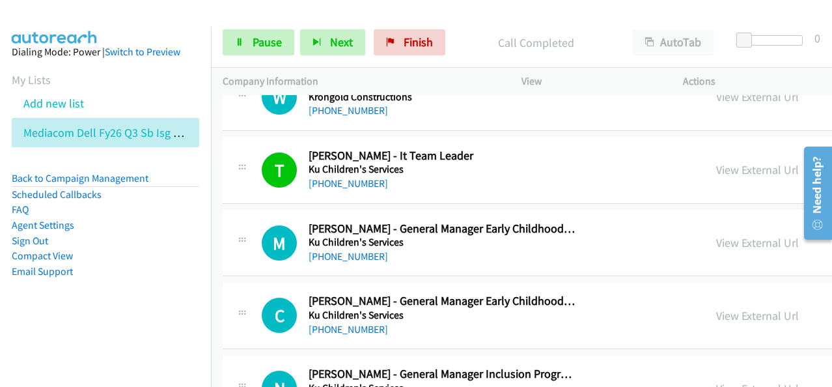
click at [278, 221] on div "M Callback Scheduled Monique Beange - General Manager Early Childhood Education…" at bounding box center [477, 242] width 431 height 43
click at [340, 33] on button "Next" at bounding box center [332, 42] width 65 height 26
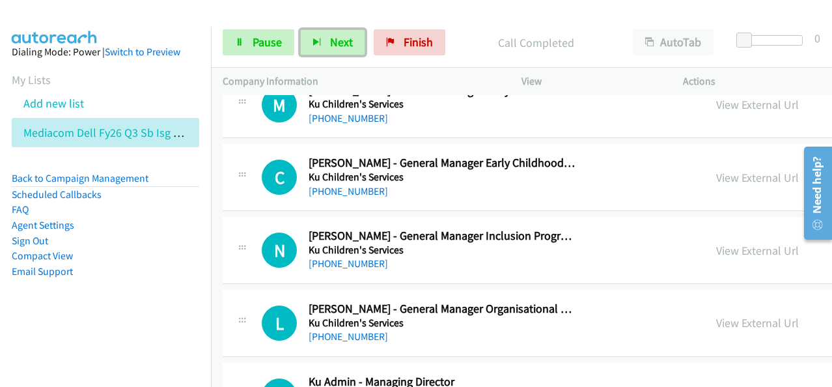
scroll to position [1887, 0]
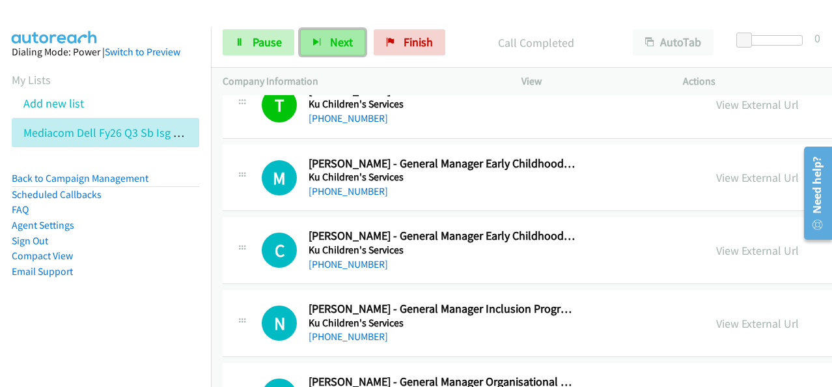
click at [330, 42] on span "Next" at bounding box center [341, 41] width 23 height 15
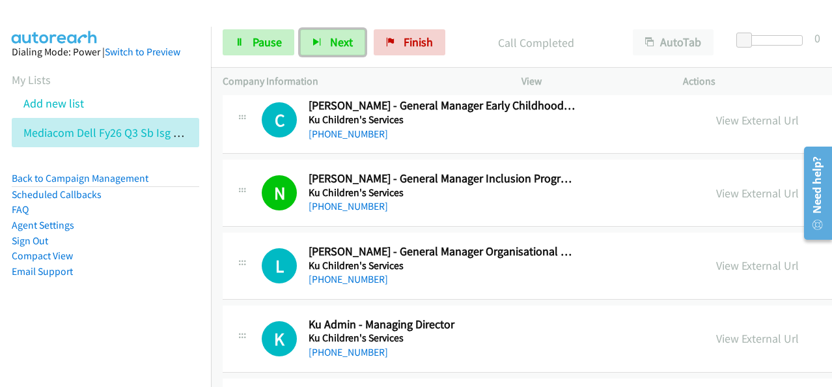
scroll to position [2082, 0]
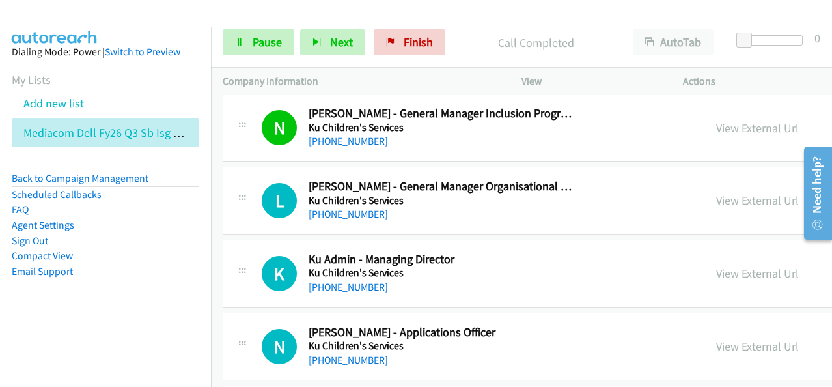
click at [144, 213] on li "FAQ" at bounding box center [105, 210] width 187 height 16
click at [128, 248] on li "Compact View" at bounding box center [105, 256] width 187 height 16
click at [331, 55] on button "Next" at bounding box center [332, 42] width 65 height 26
click at [334, 44] on span "Next" at bounding box center [341, 41] width 23 height 15
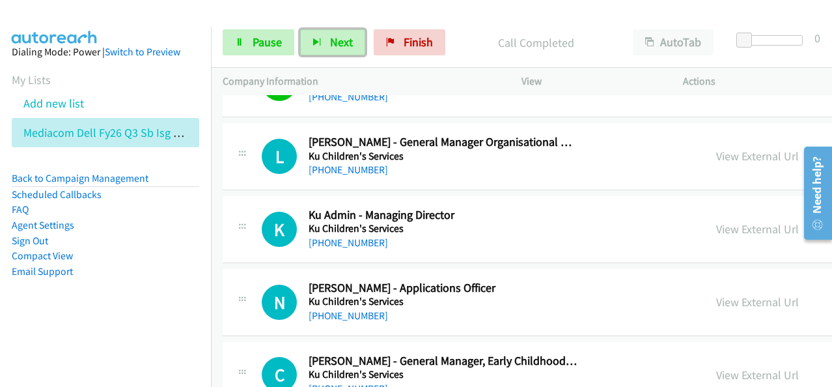
scroll to position [2148, 0]
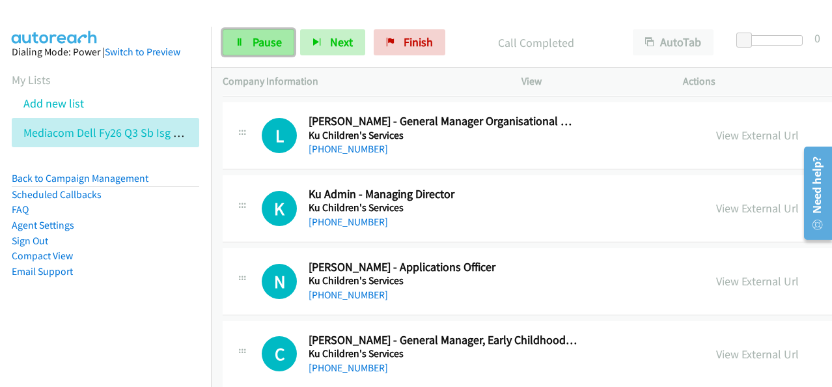
click at [262, 32] on link "Pause" at bounding box center [259, 42] width 72 height 26
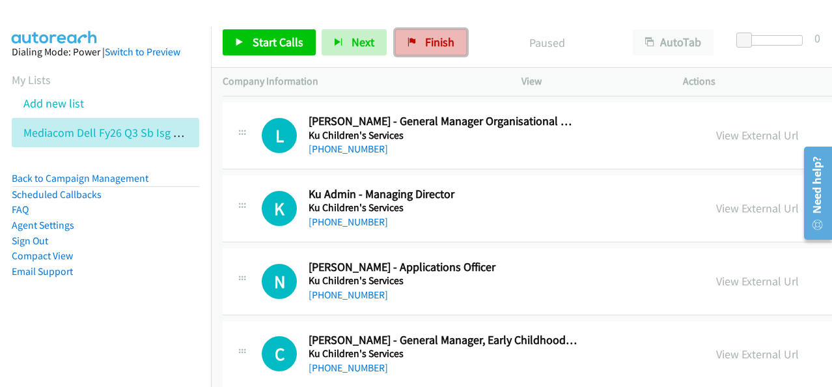
click at [431, 46] on span "Finish" at bounding box center [439, 41] width 29 height 15
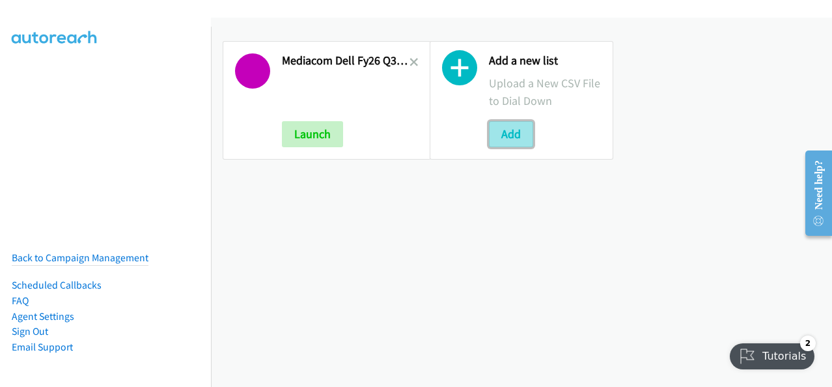
click at [519, 128] on button "Add" at bounding box center [511, 134] width 44 height 26
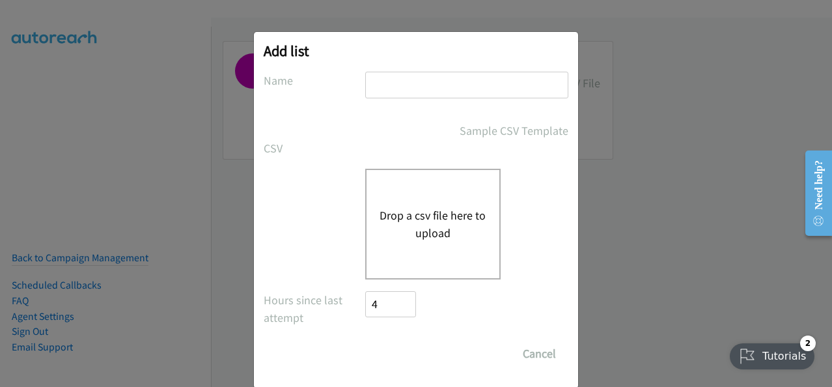
click at [394, 99] on div at bounding box center [466, 91] width 203 height 38
click at [395, 90] on input "text" at bounding box center [466, 85] width 203 height 27
type input "Mediacom Dell FY26Q3 SB ISG - LA HOT LEADS"
click at [427, 230] on button "Drop a csv file here to upload" at bounding box center [432, 223] width 107 height 35
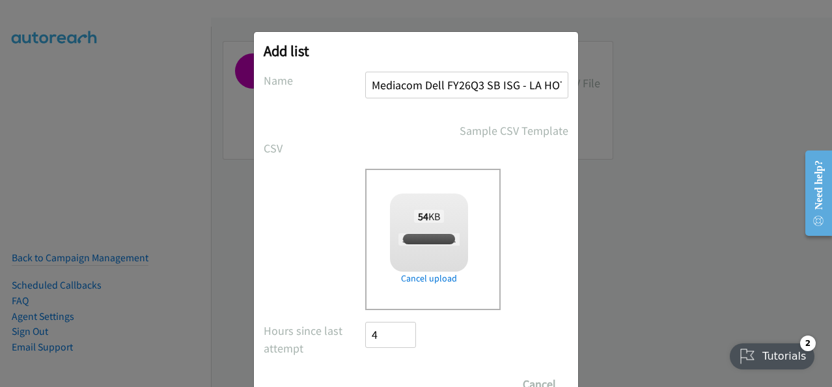
checkbox input "true"
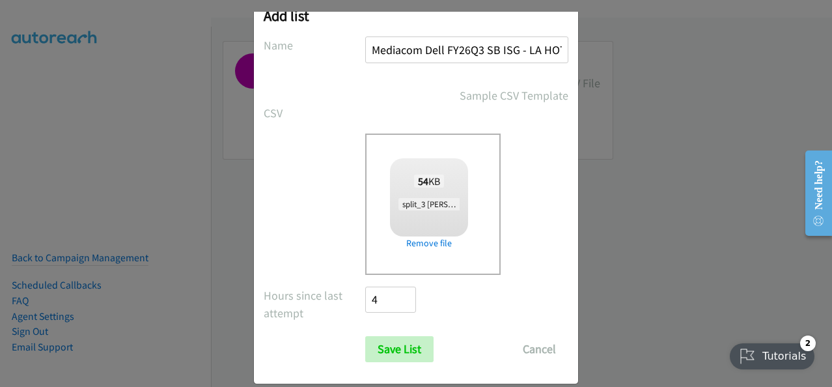
scroll to position [51, 0]
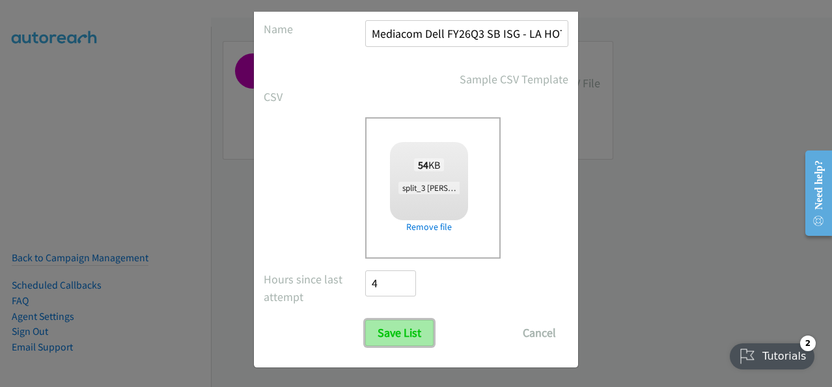
click at [402, 331] on input "Save List" at bounding box center [399, 333] width 68 height 26
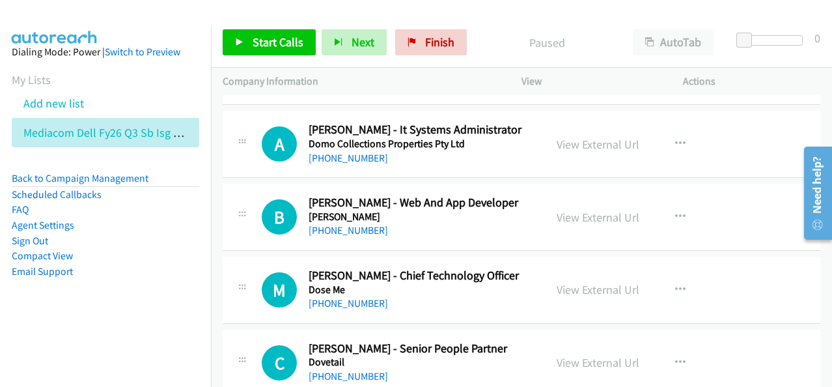
scroll to position [2798, 0]
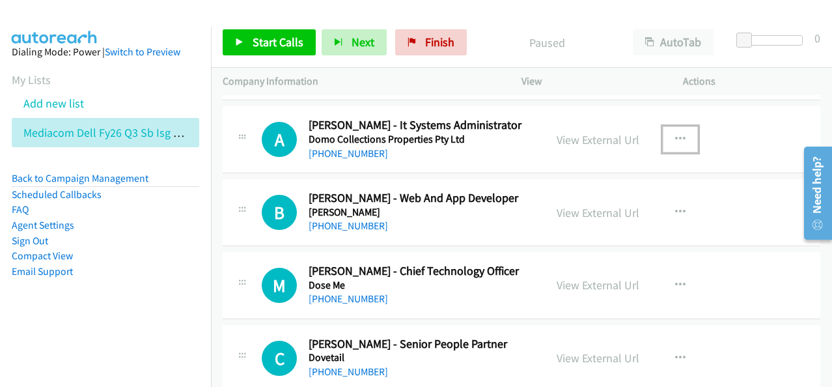
click at [668, 133] on button "button" at bounding box center [679, 139] width 35 height 26
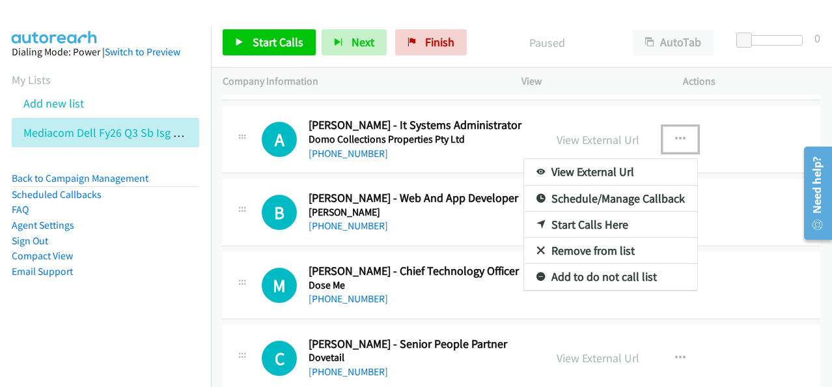
click at [606, 212] on link "Start Calls Here" at bounding box center [610, 225] width 173 height 26
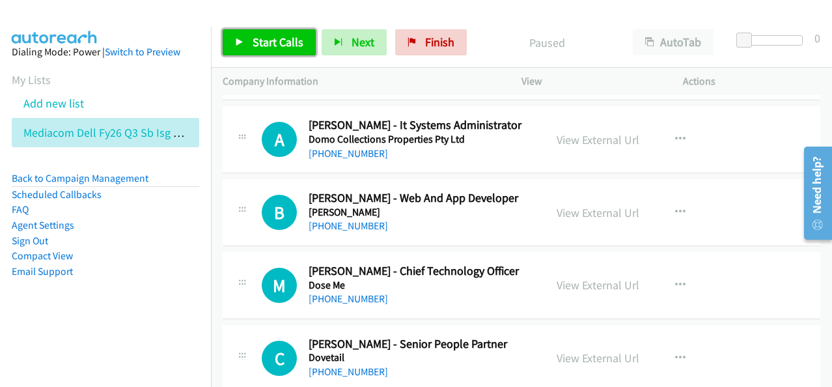
click at [284, 47] on span "Start Calls" at bounding box center [278, 41] width 51 height 15
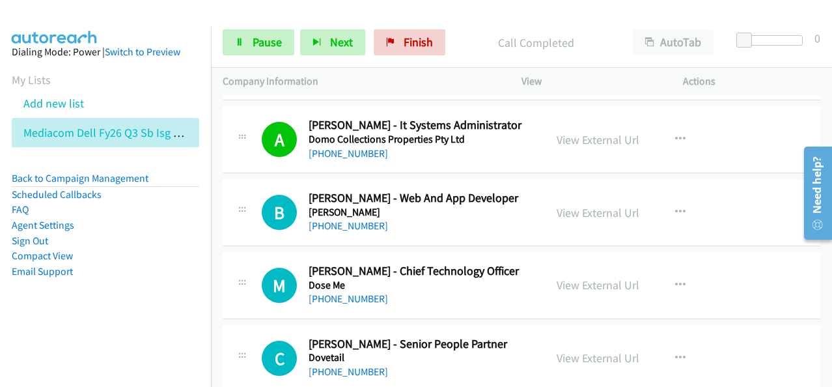
click at [251, 264] on div "M Callback Scheduled [PERSON_NAME] - Chief Technology Officer Dose Me [GEOGRAPH…" at bounding box center [383, 285] width 299 height 43
click at [325, 51] on button "Next" at bounding box center [332, 42] width 65 height 26
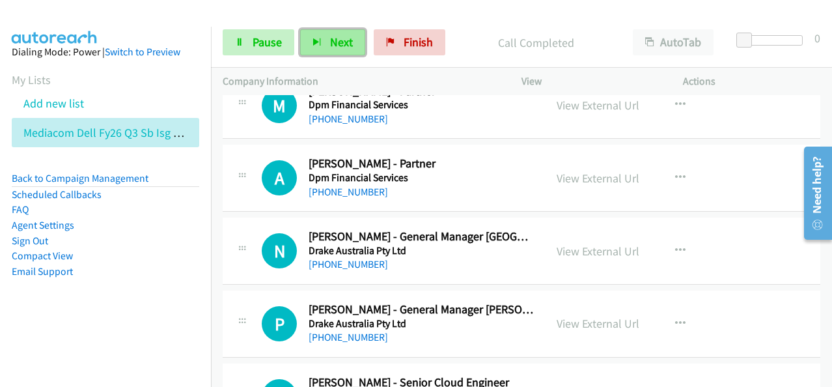
click at [340, 46] on span "Next" at bounding box center [341, 41] width 23 height 15
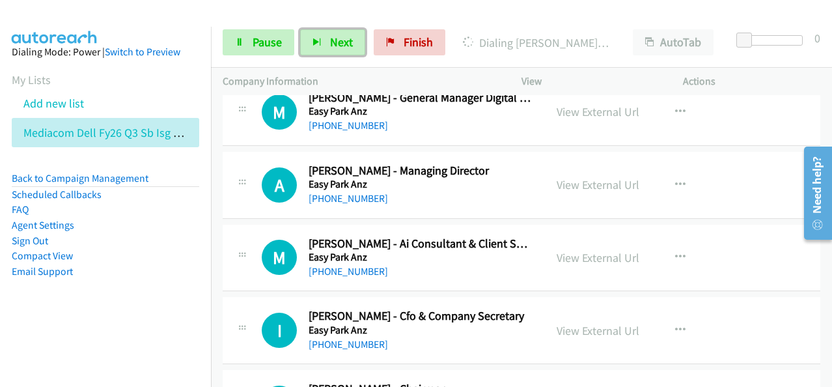
scroll to position [3905, 0]
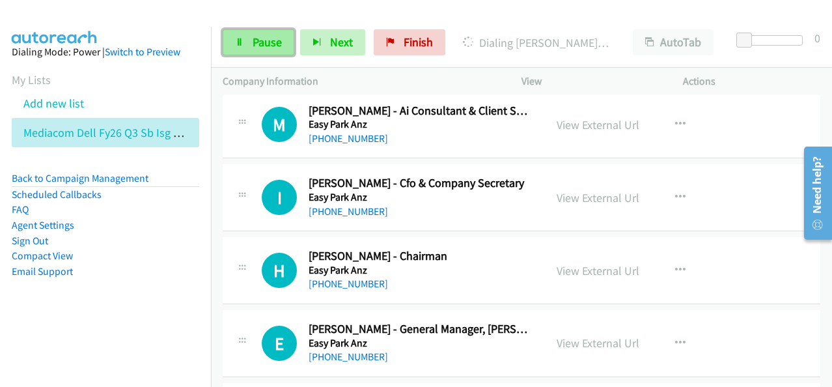
click at [271, 41] on span "Pause" at bounding box center [267, 41] width 29 height 15
